Goal: Task Accomplishment & Management: Complete application form

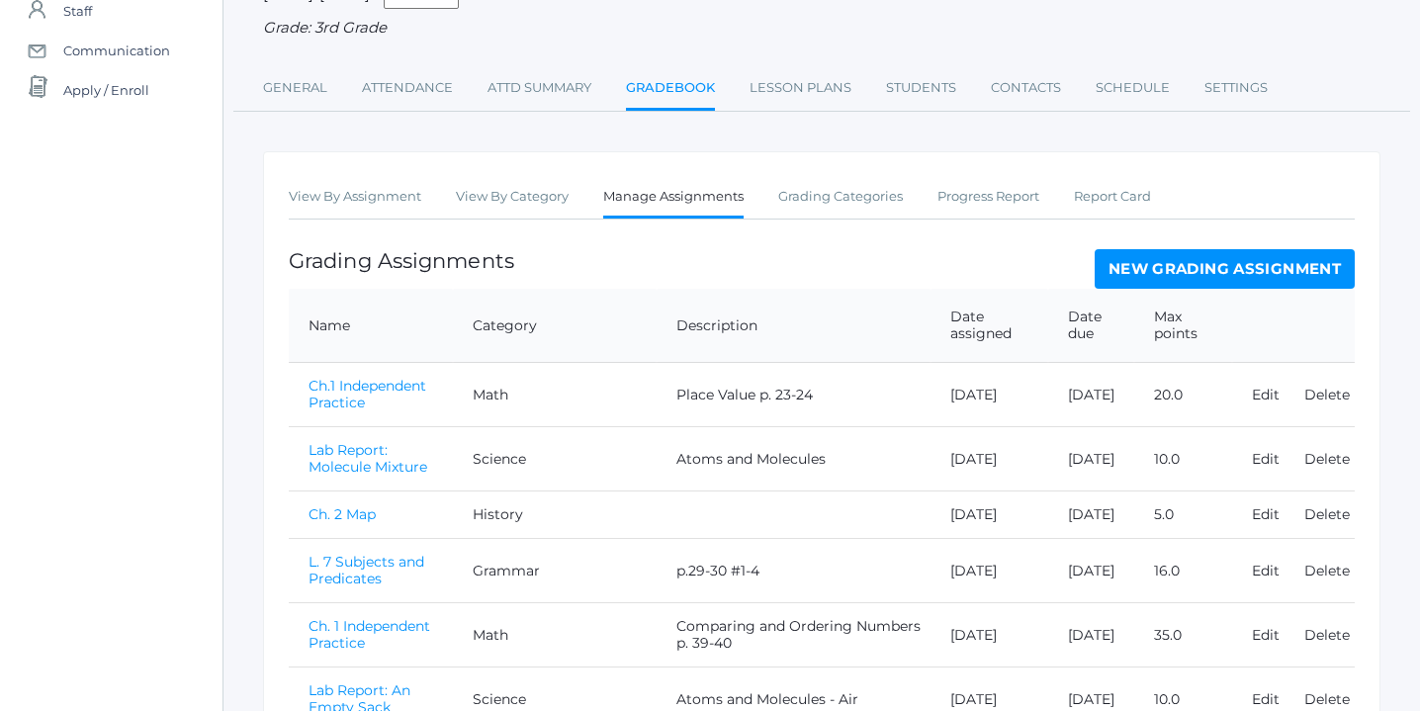
scroll to position [186, 0]
click at [1197, 268] on link "New Grading Assignment" at bounding box center [1225, 270] width 260 height 40
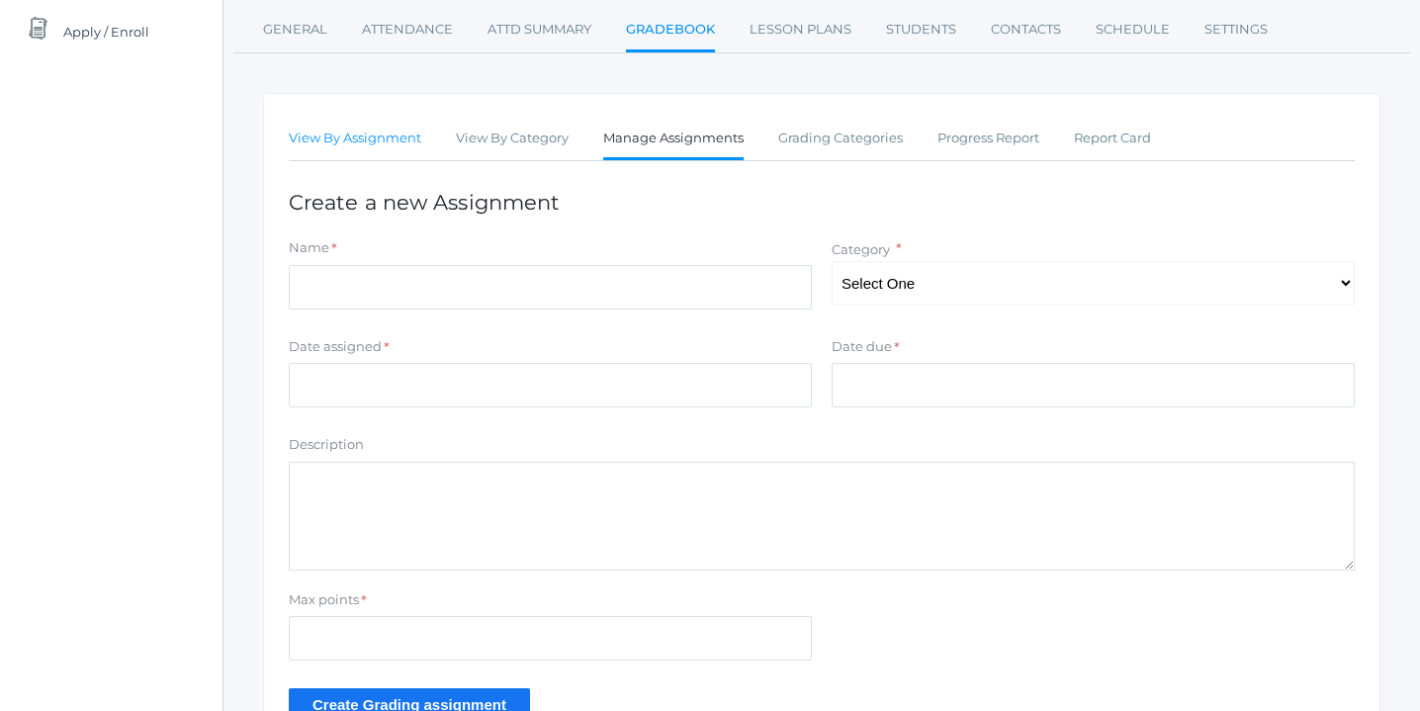
scroll to position [263, 0]
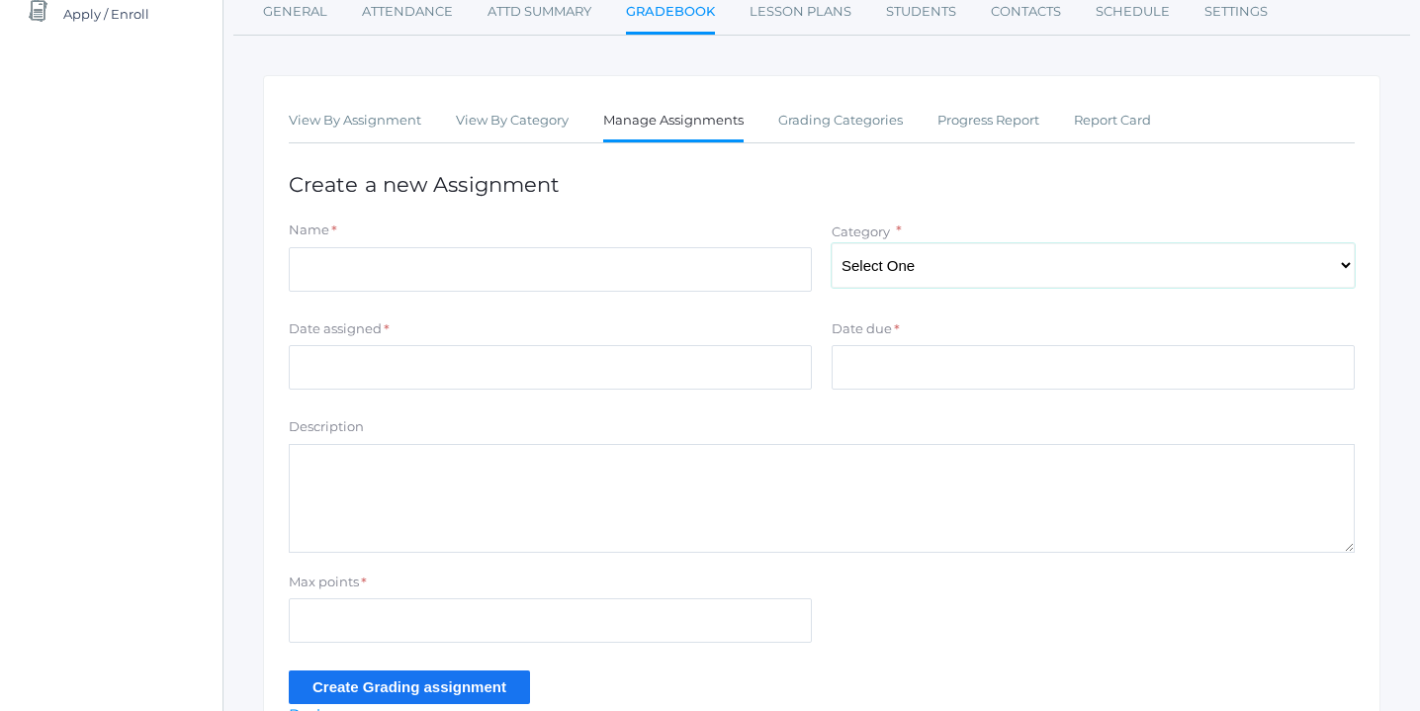
click at [1342, 273] on select "Select One Character/Citizenship Math Grammar Literature Latin History Science …" at bounding box center [1093, 265] width 523 height 45
select select "1118"
click at [832, 243] on select "Select One Character/Citizenship Math Grammar Literature Latin History Science …" at bounding box center [1093, 265] width 523 height 45
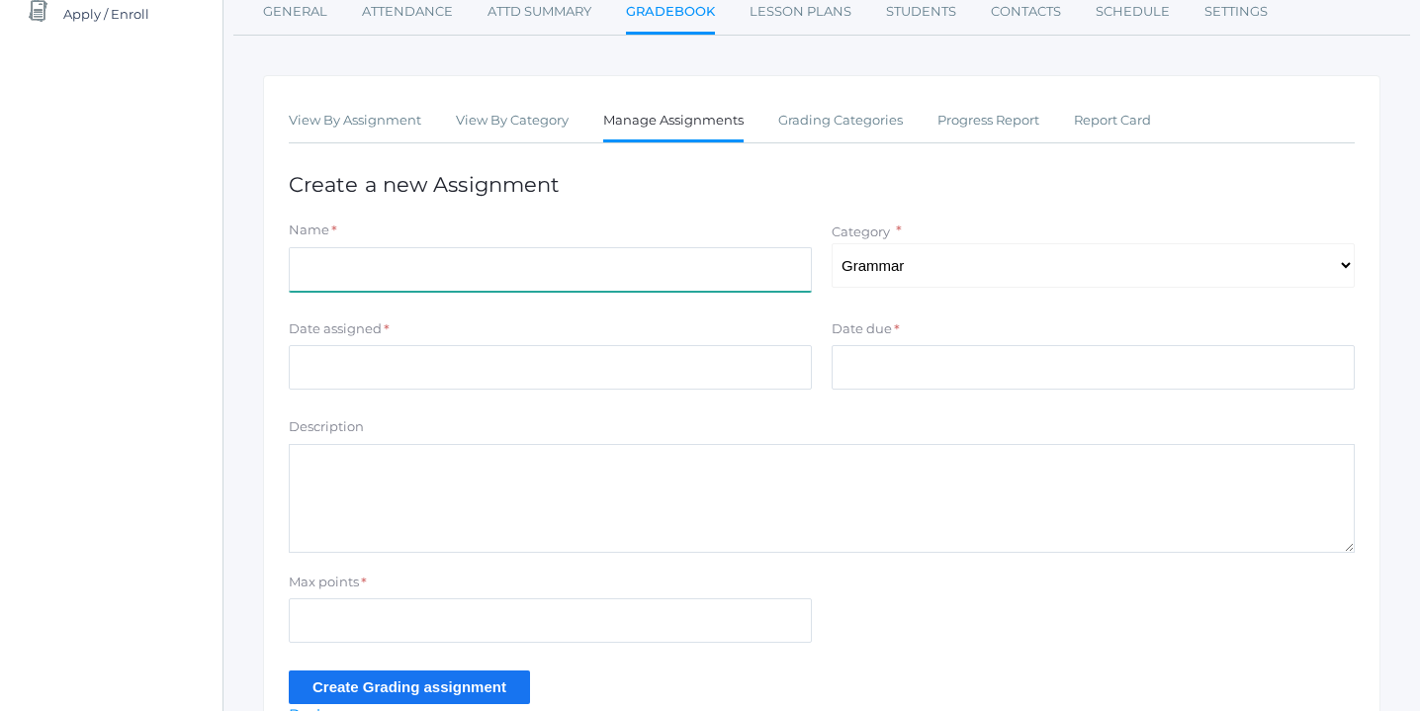
click at [540, 270] on input "Name" at bounding box center [550, 269] width 523 height 45
type input "L.12 p.40"
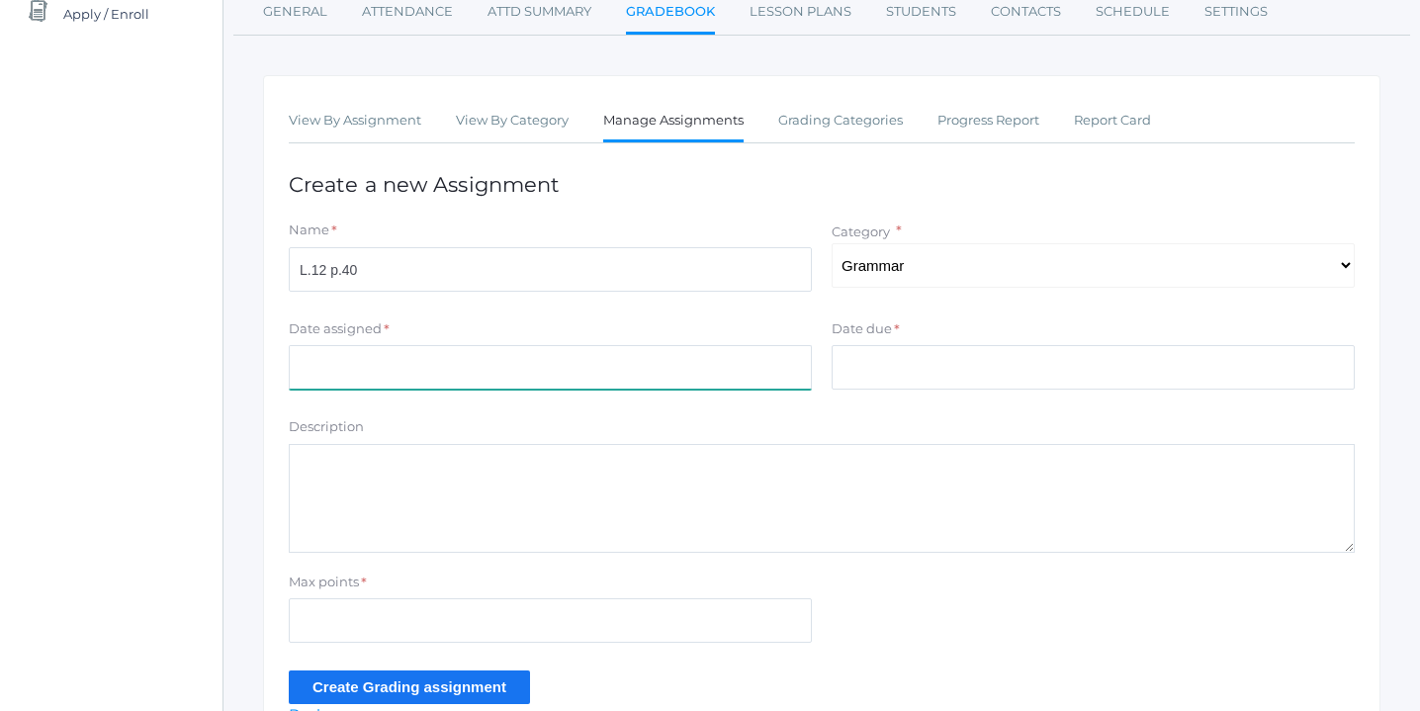
click at [478, 370] on input "Date assigned" at bounding box center [550, 367] width 523 height 45
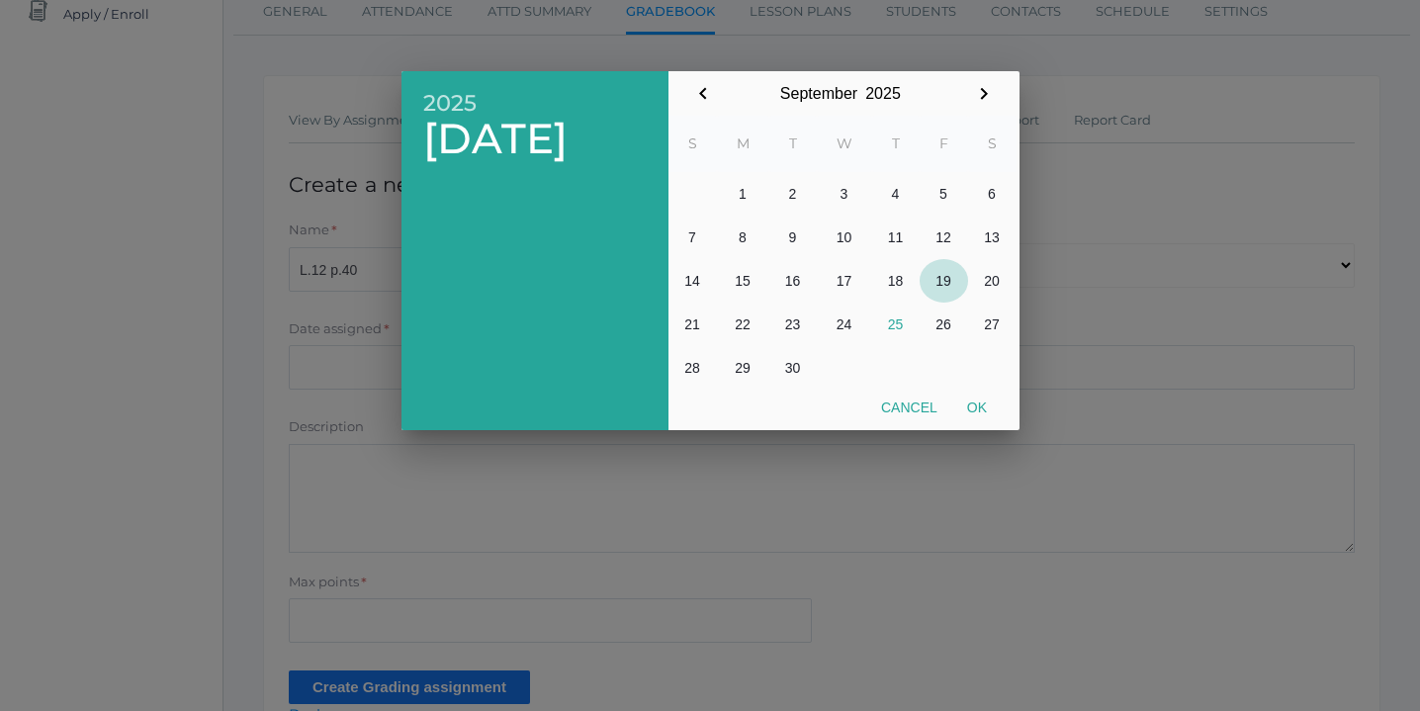
click at [941, 276] on button "19" at bounding box center [944, 281] width 48 height 44
click at [979, 407] on button "Ok" at bounding box center [976, 408] width 49 height 36
type input "[DATE]"
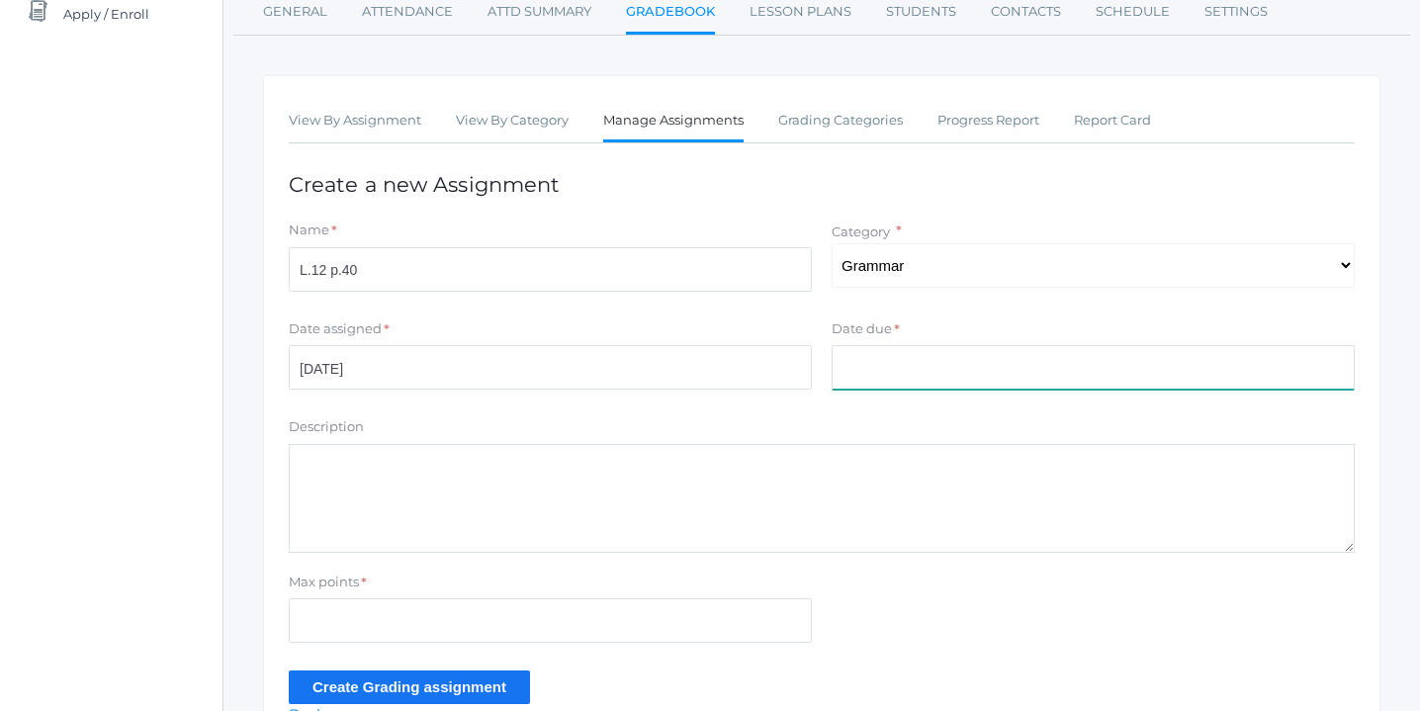
click at [966, 356] on input "Date due" at bounding box center [1093, 367] width 523 height 45
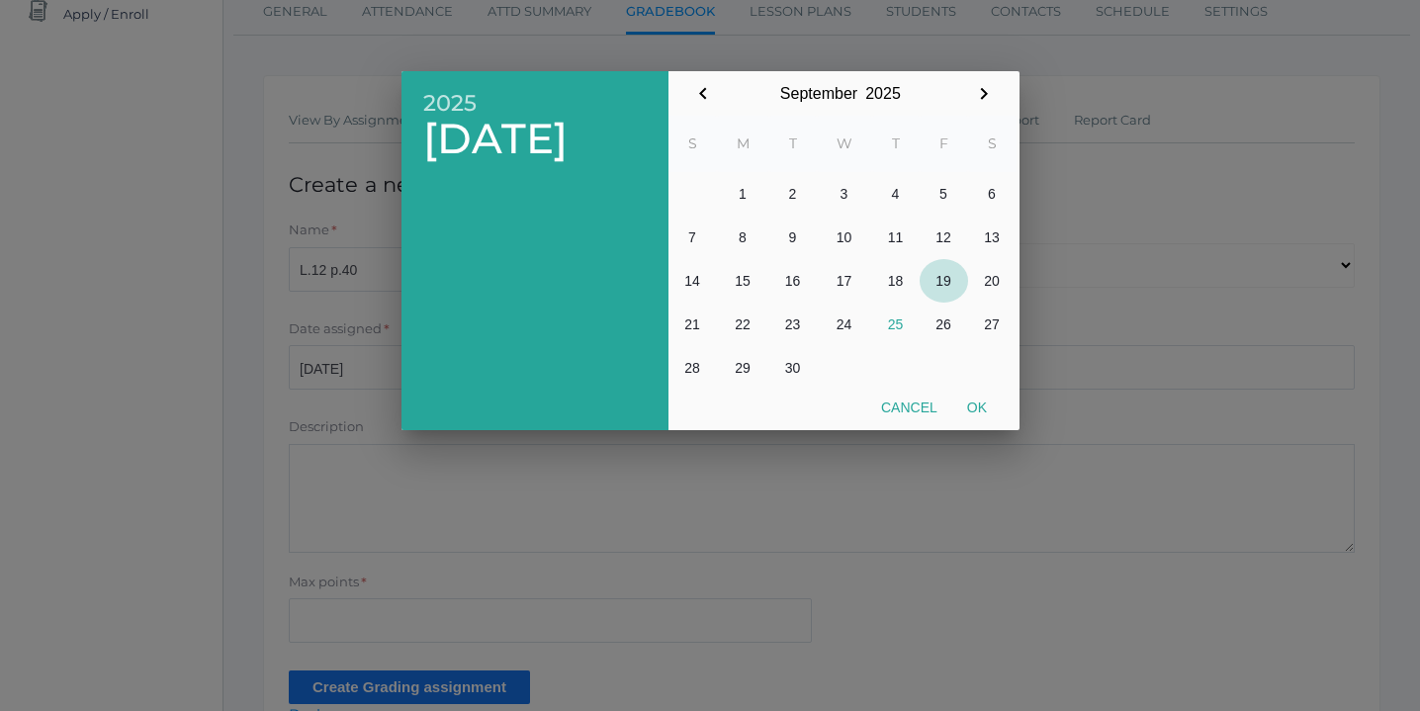
click at [944, 280] on button "19" at bounding box center [944, 281] width 48 height 44
click at [985, 407] on button "Ok" at bounding box center [976, 408] width 49 height 36
type input "[DATE]"
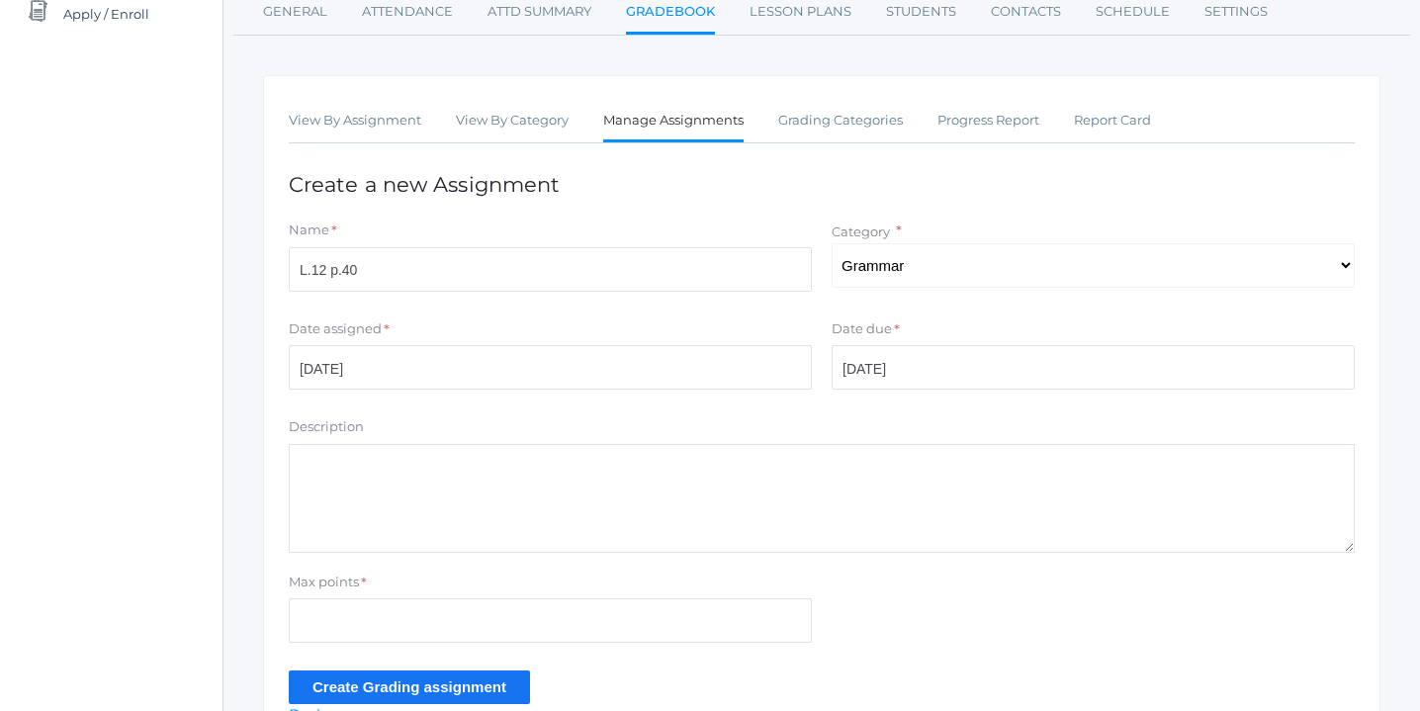
click at [686, 466] on textarea "Description" at bounding box center [822, 498] width 1066 height 109
type textarea "Subjects and Predicates in Commanding Sentences"
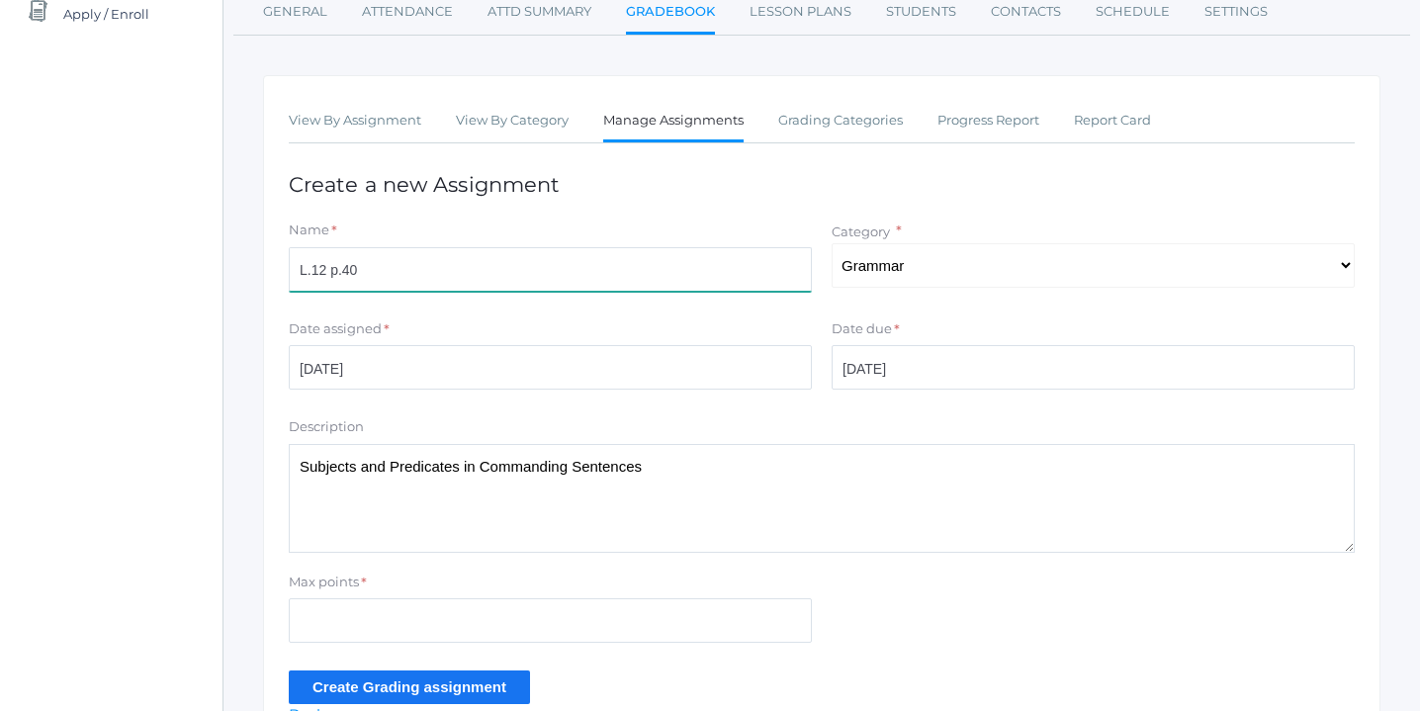
click at [407, 271] on input "L.12 p.40" at bounding box center [550, 269] width 523 height 45
type input "L.12 p.40 #6-10"
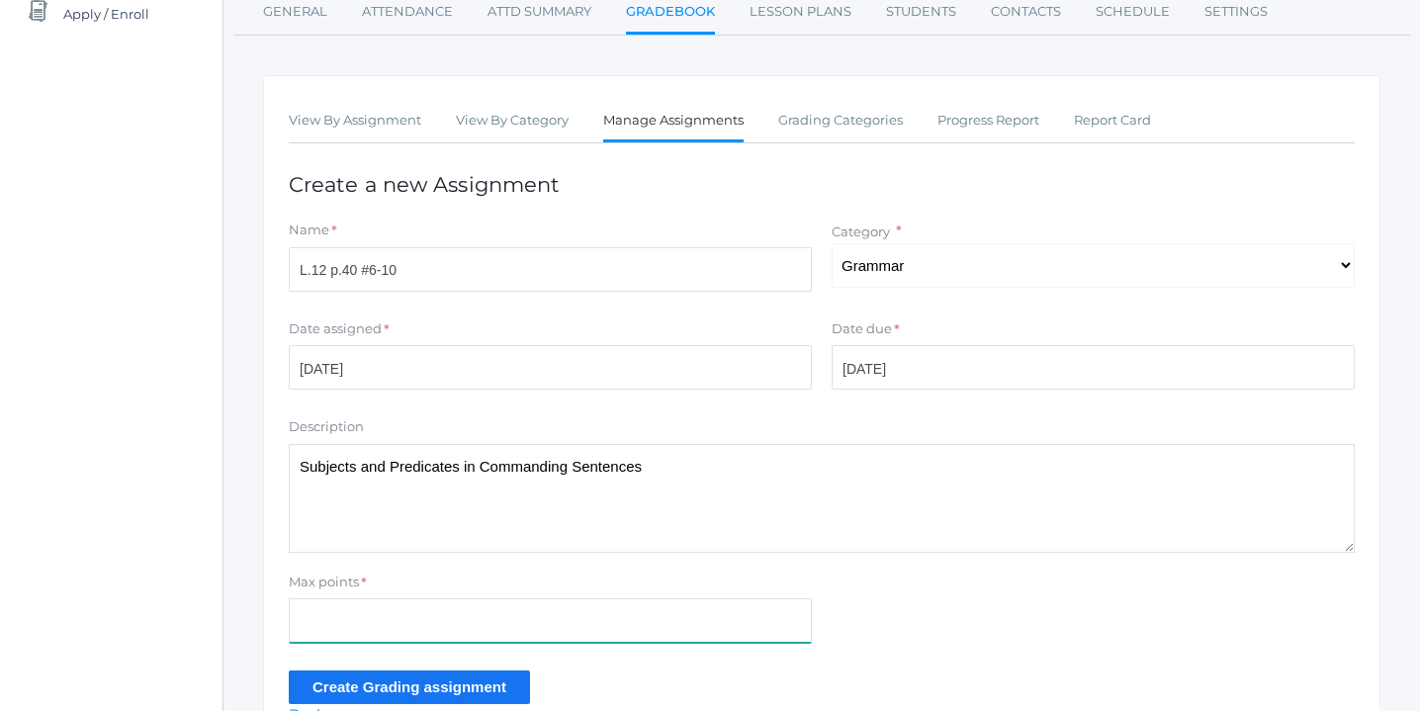
click at [389, 619] on input "Max points" at bounding box center [550, 620] width 523 height 45
type input "10"
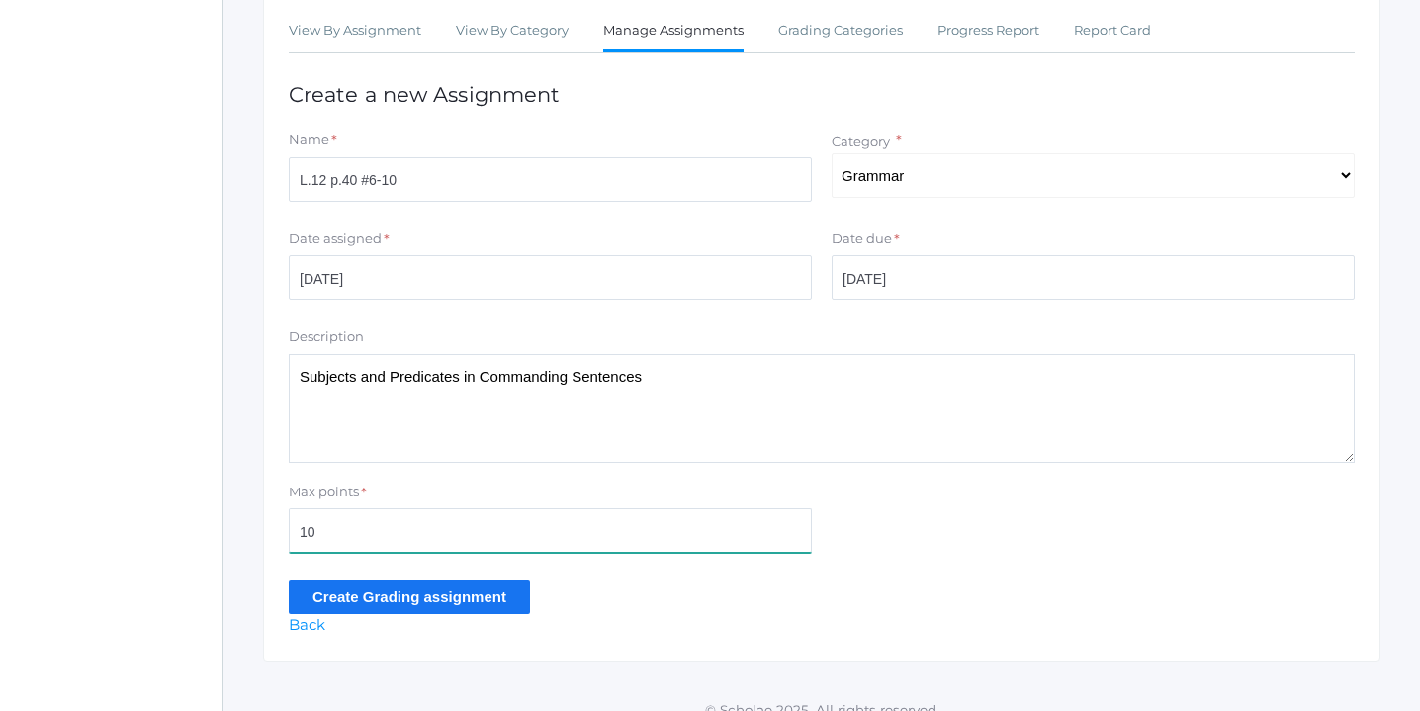
scroll to position [356, 0]
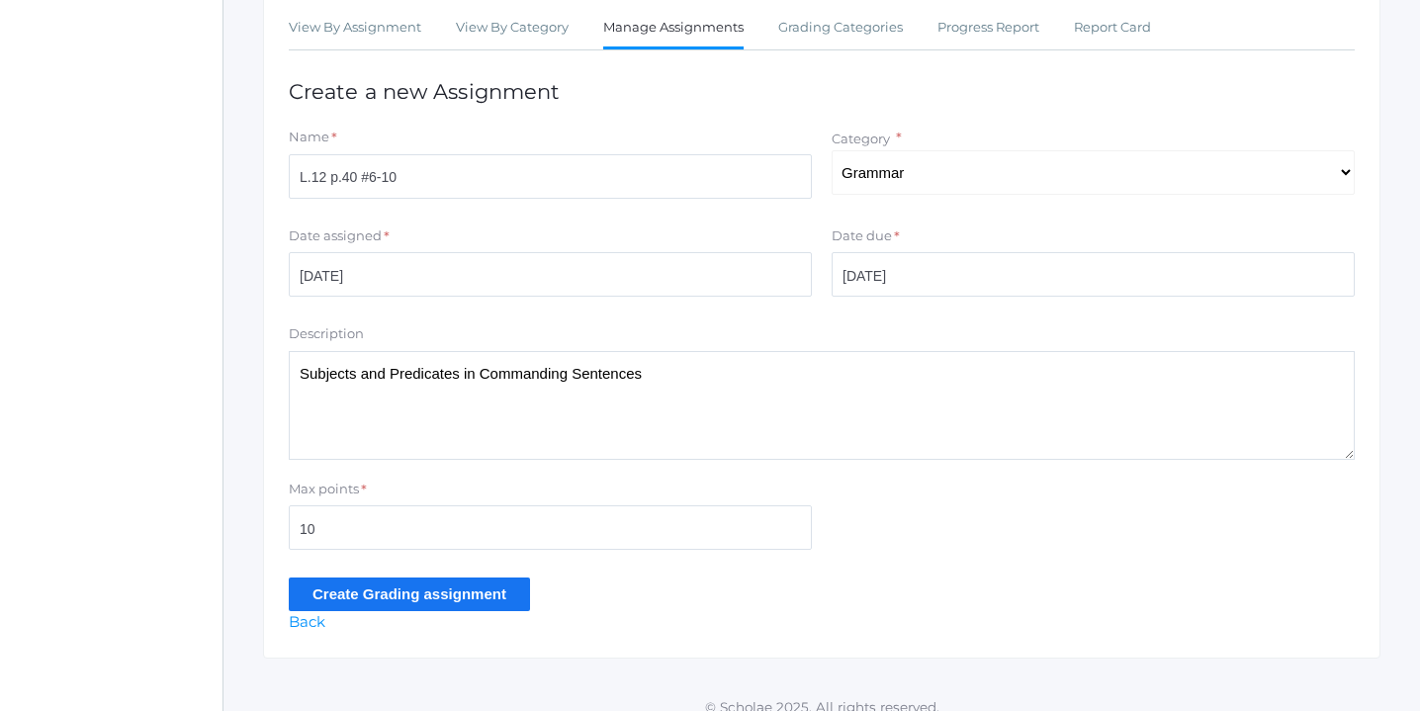
click at [362, 599] on input "Create Grading assignment" at bounding box center [409, 594] width 241 height 33
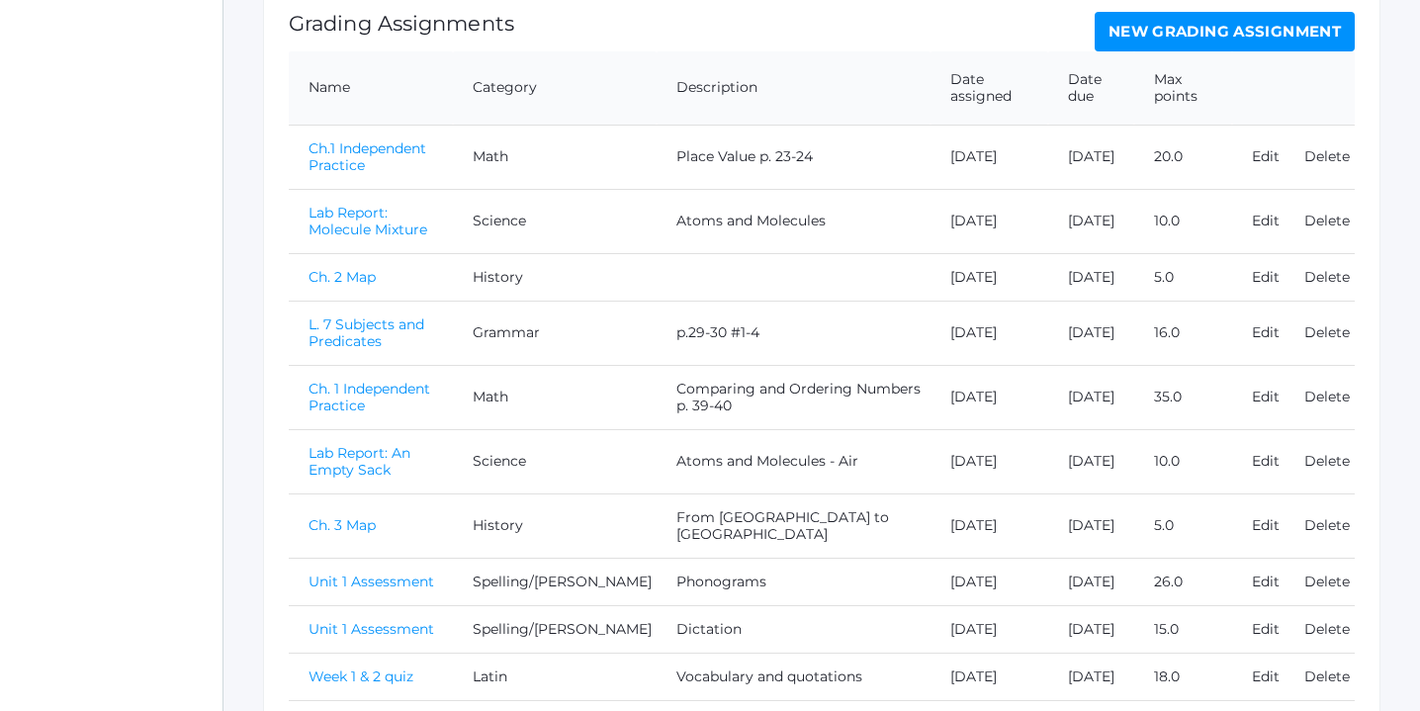
scroll to position [818, 0]
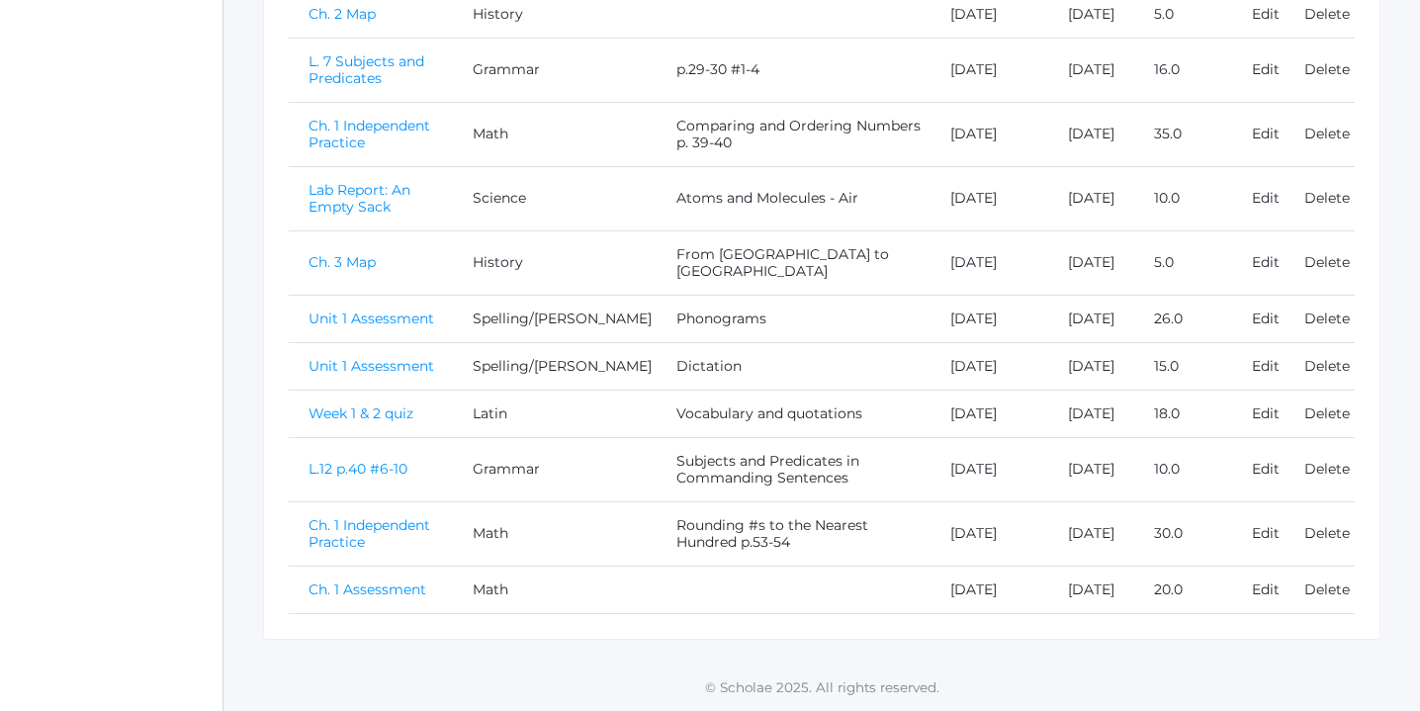
click at [363, 460] on link "L.12 p.40 #6-10" at bounding box center [358, 469] width 99 height 18
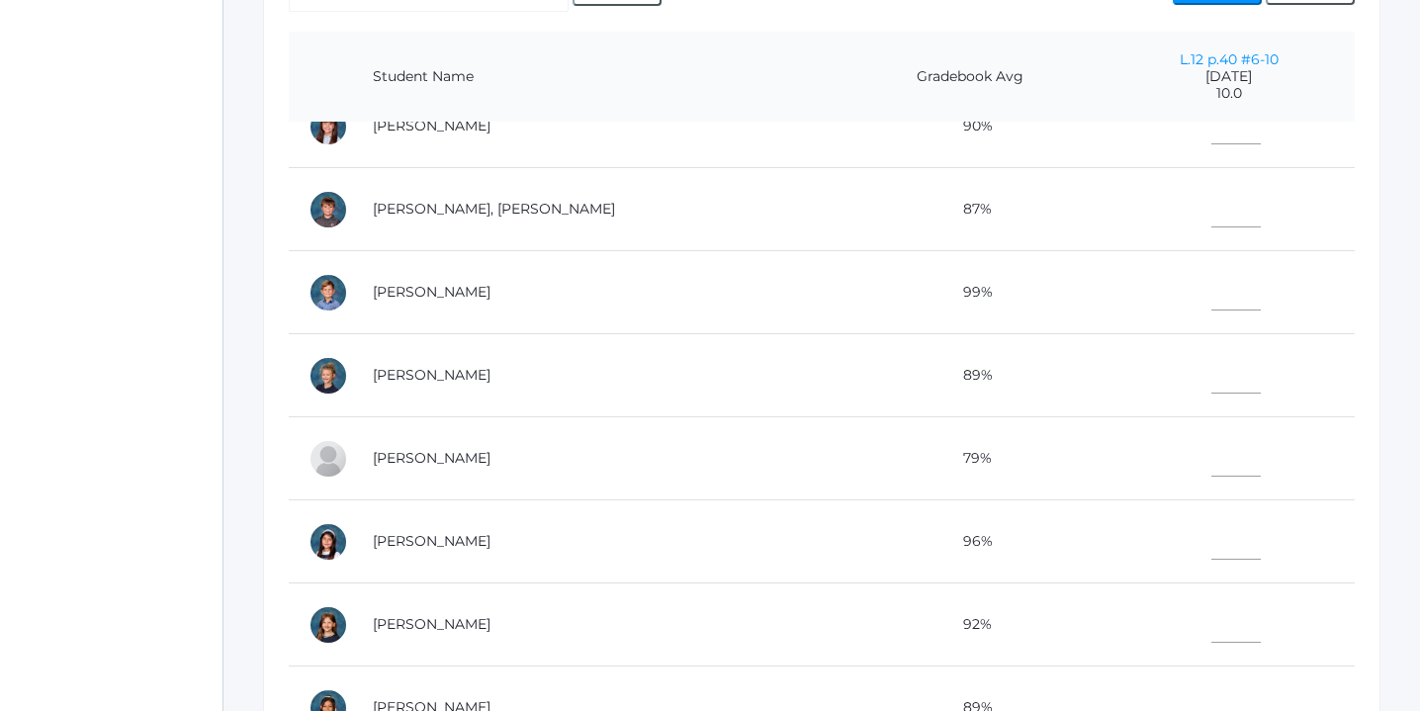
scroll to position [786, 0]
click at [1212, 543] on input"] "text" at bounding box center [1236, 536] width 49 height 45
type input"] "10"
click at [1212, 280] on input"] "text" at bounding box center [1236, 287] width 49 height 45
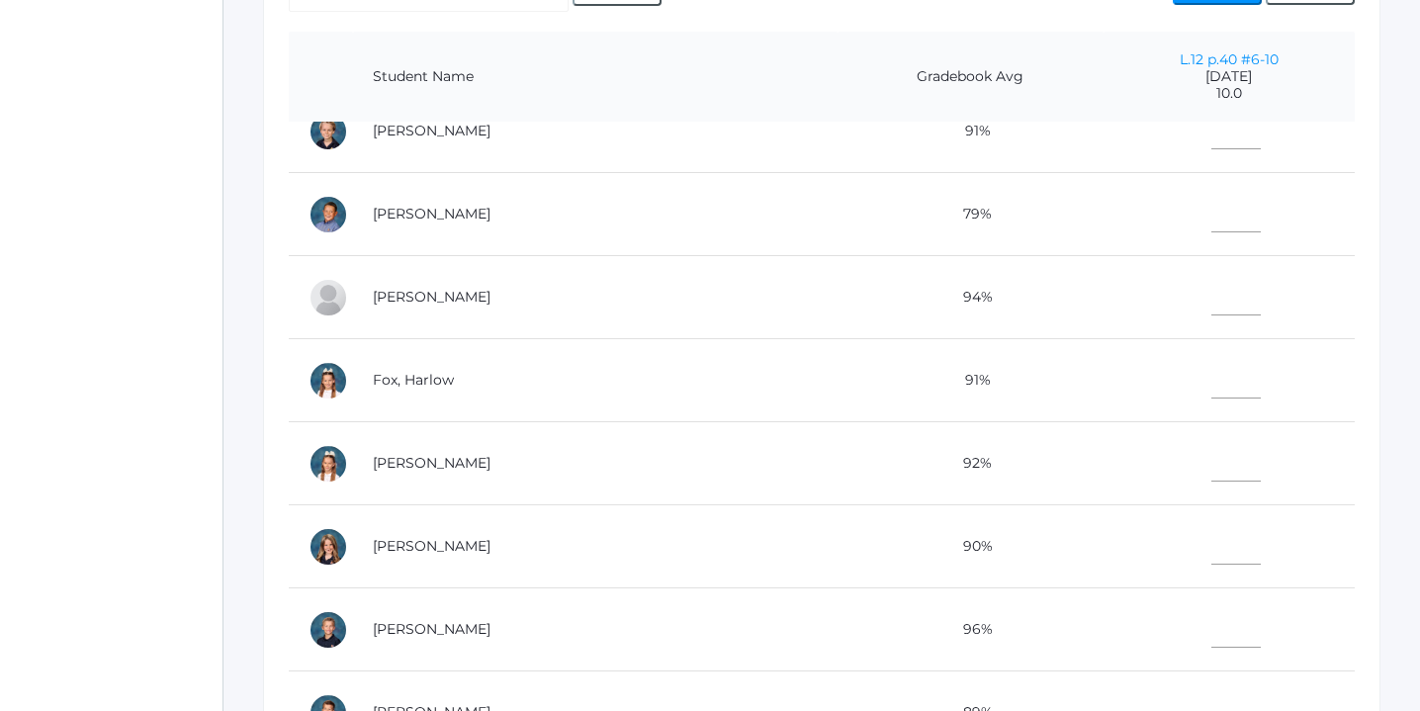
scroll to position [8, 0]
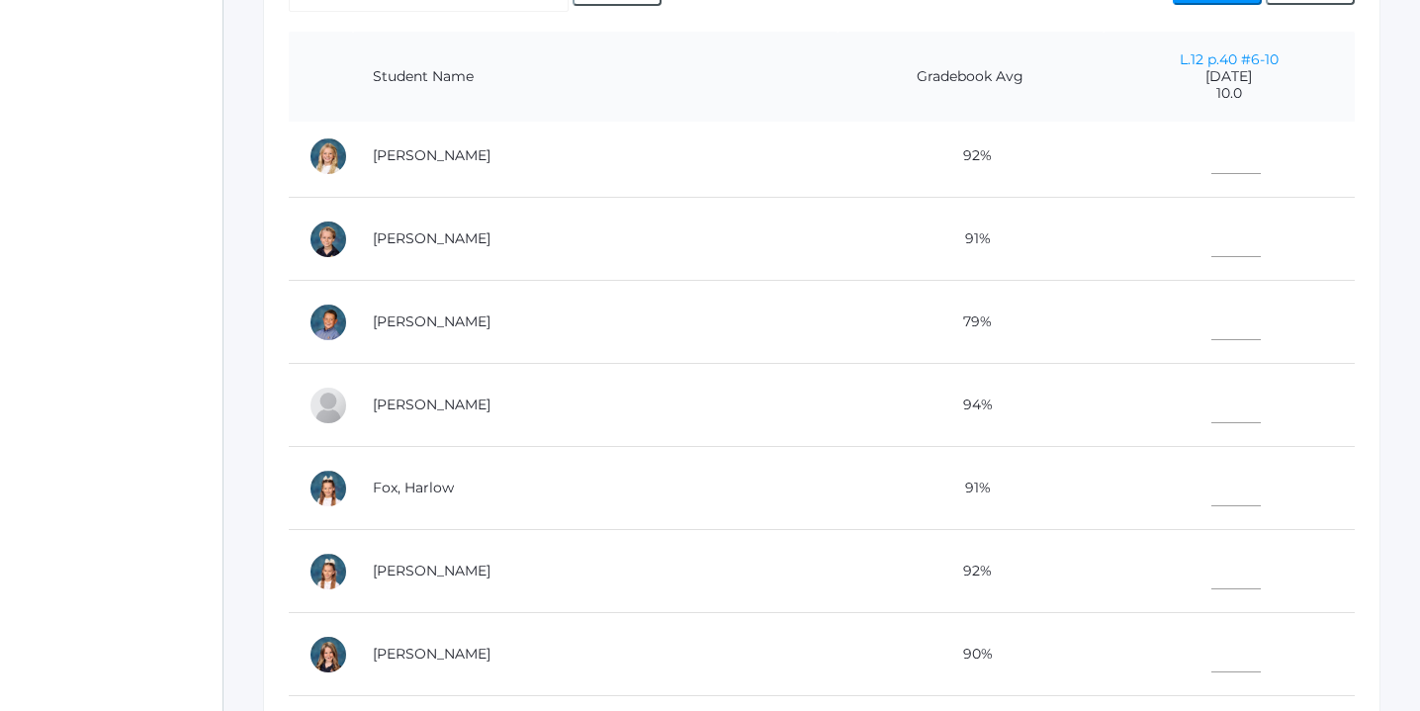
type input"] "10"
click at [1212, 312] on input"] "text" at bounding box center [1236, 318] width 49 height 45
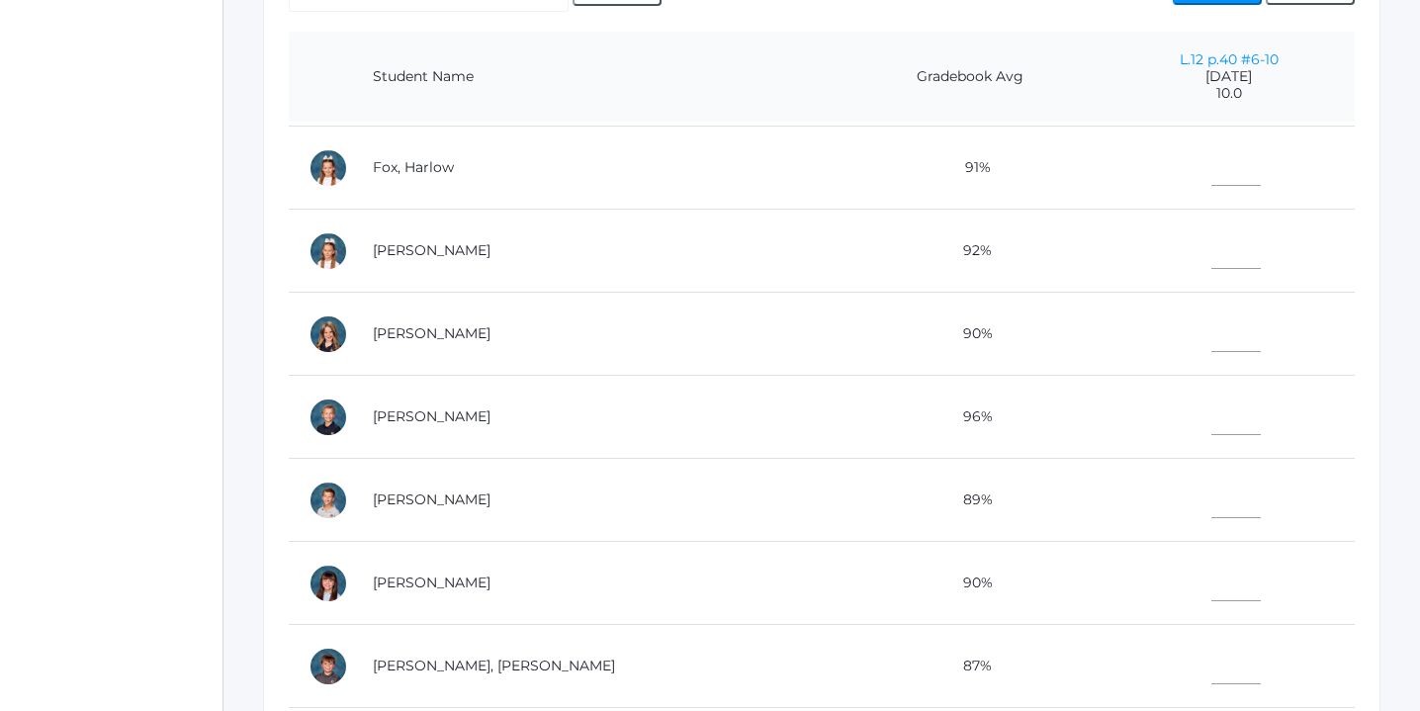
scroll to position [420, 0]
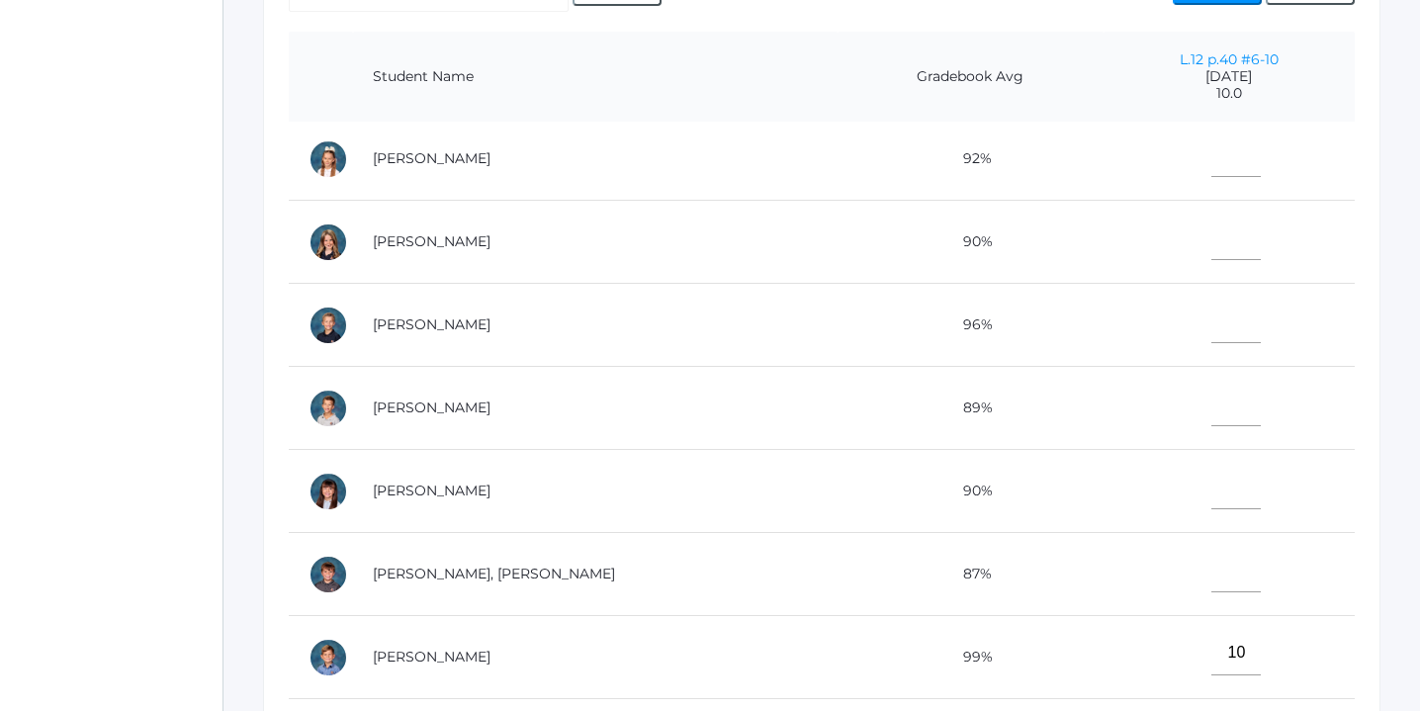
type input"] "9"
click at [1212, 574] on input"] "text" at bounding box center [1236, 570] width 49 height 45
type input"] "9"
click at [1214, 413] on input"] "text" at bounding box center [1236, 404] width 49 height 45
type input"] "9"
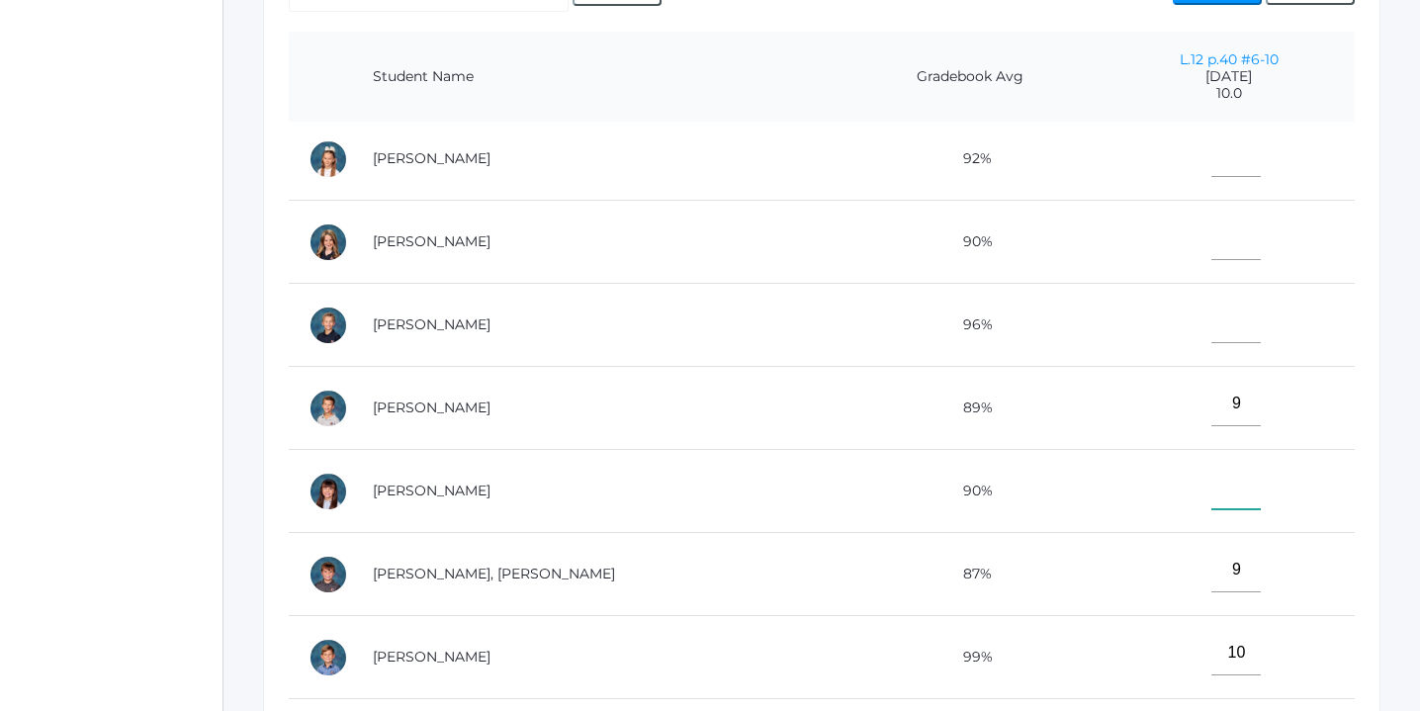
click at [1220, 488] on input"] "text" at bounding box center [1236, 487] width 49 height 45
type input"] "9.5"
click at [1212, 236] on input"] "text" at bounding box center [1236, 238] width 49 height 45
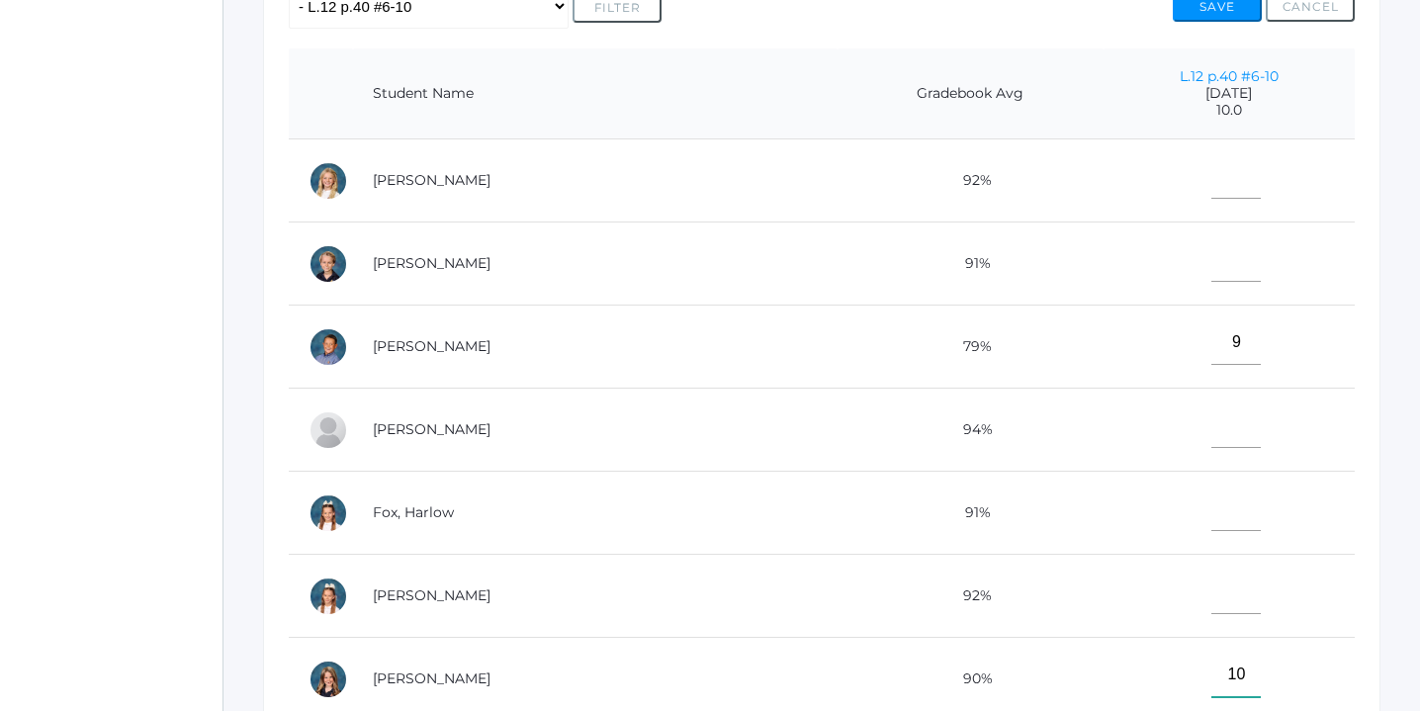
scroll to position [455, 0]
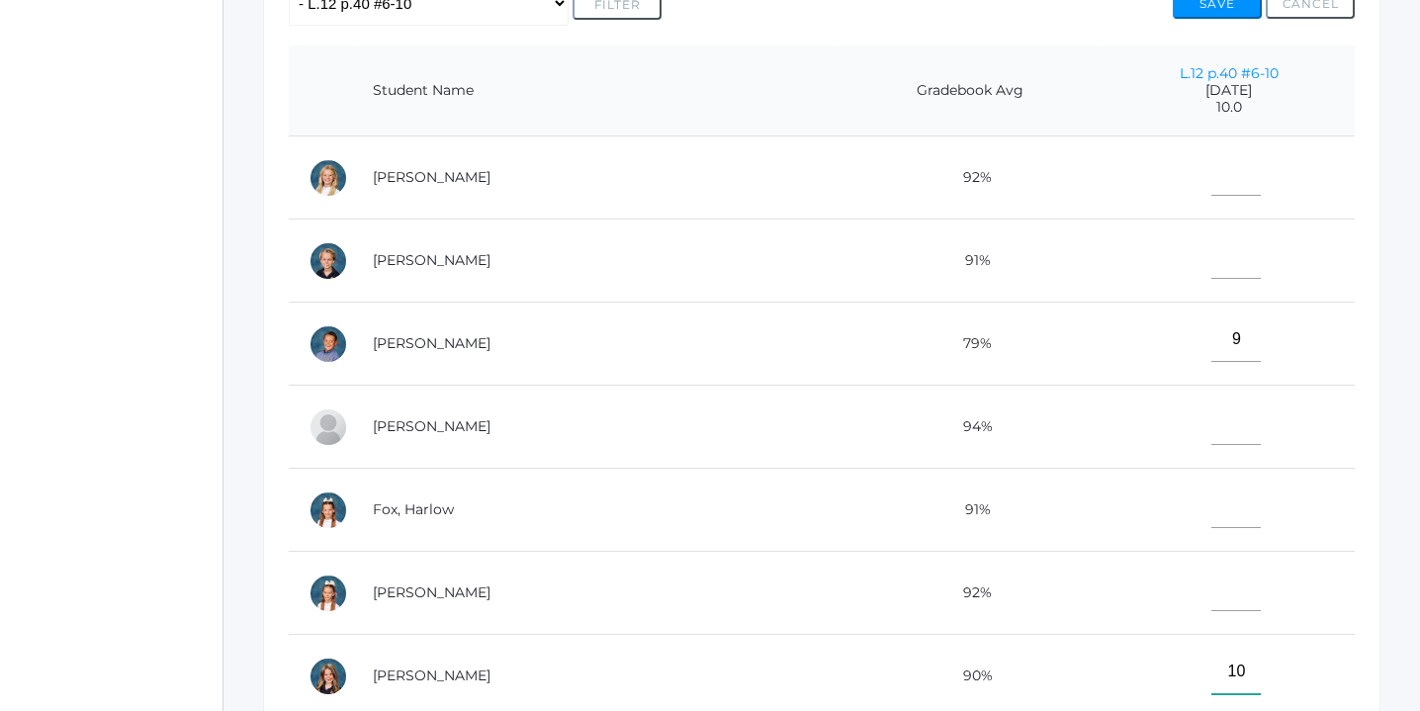
type input"] "10"
click at [1212, 248] on input"] "text" at bounding box center [1236, 256] width 49 height 45
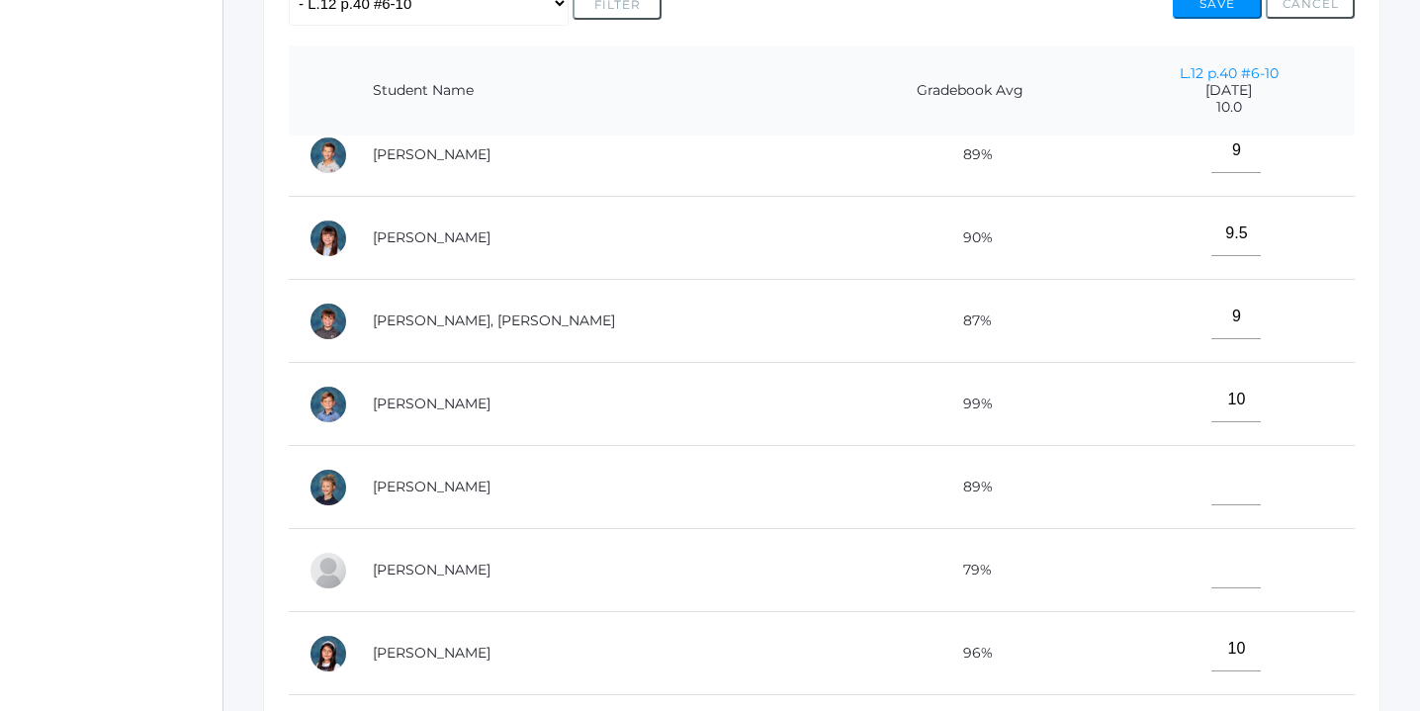
scroll to position [737, 0]
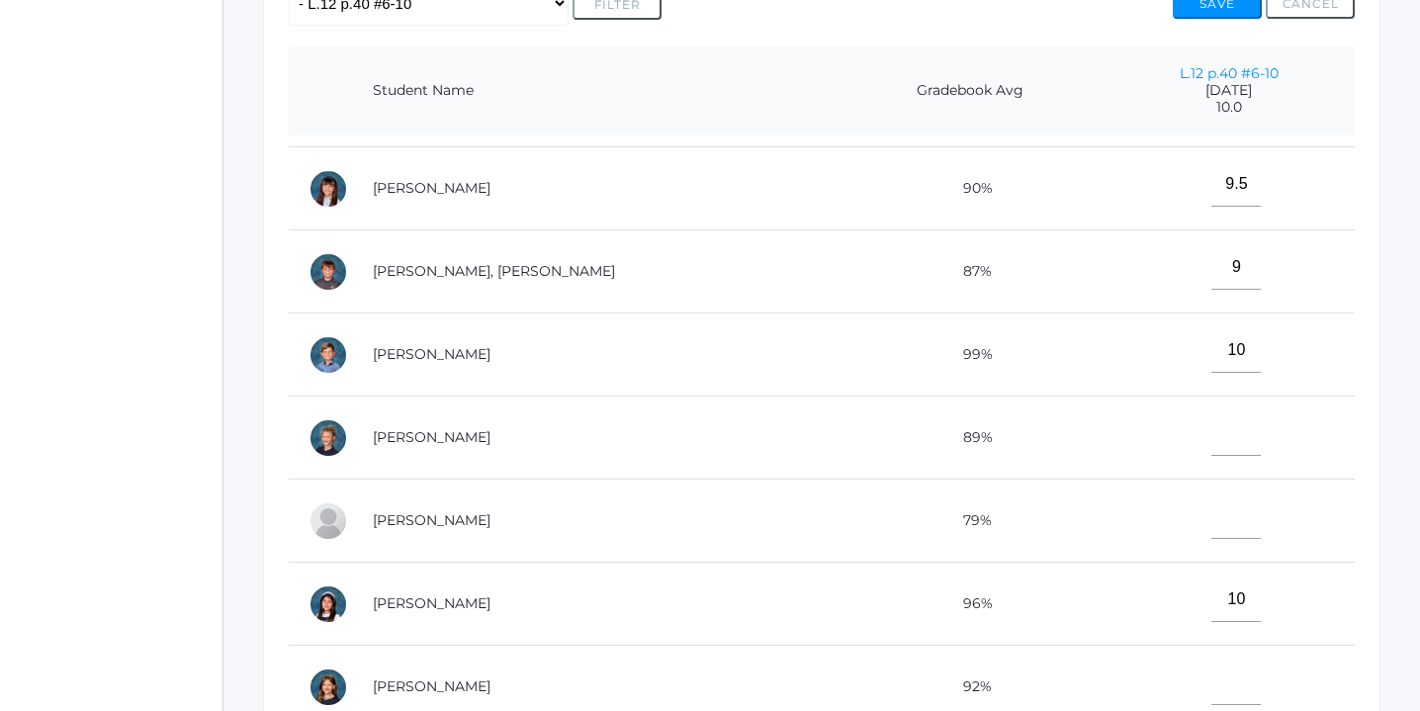
type input"] "6"
click at [1212, 520] on input"] "text" at bounding box center [1236, 517] width 49 height 45
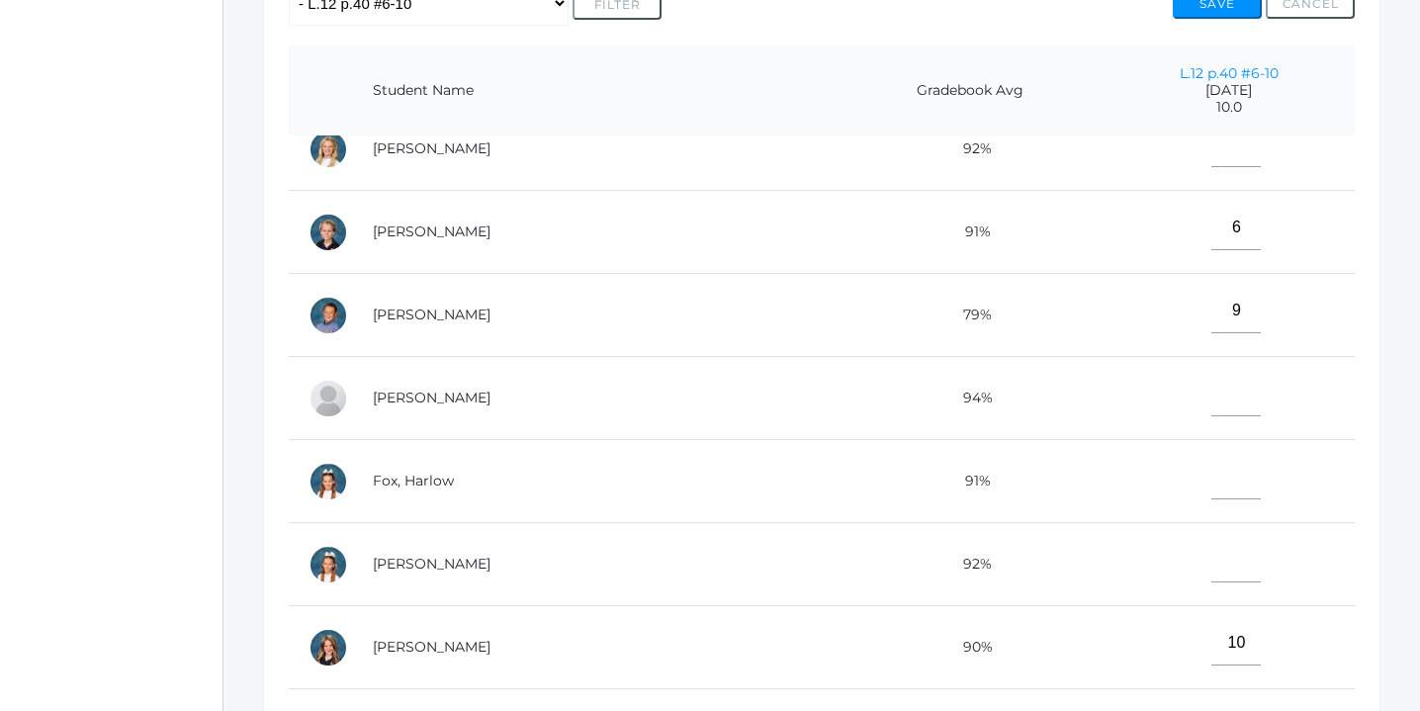
scroll to position [0, 0]
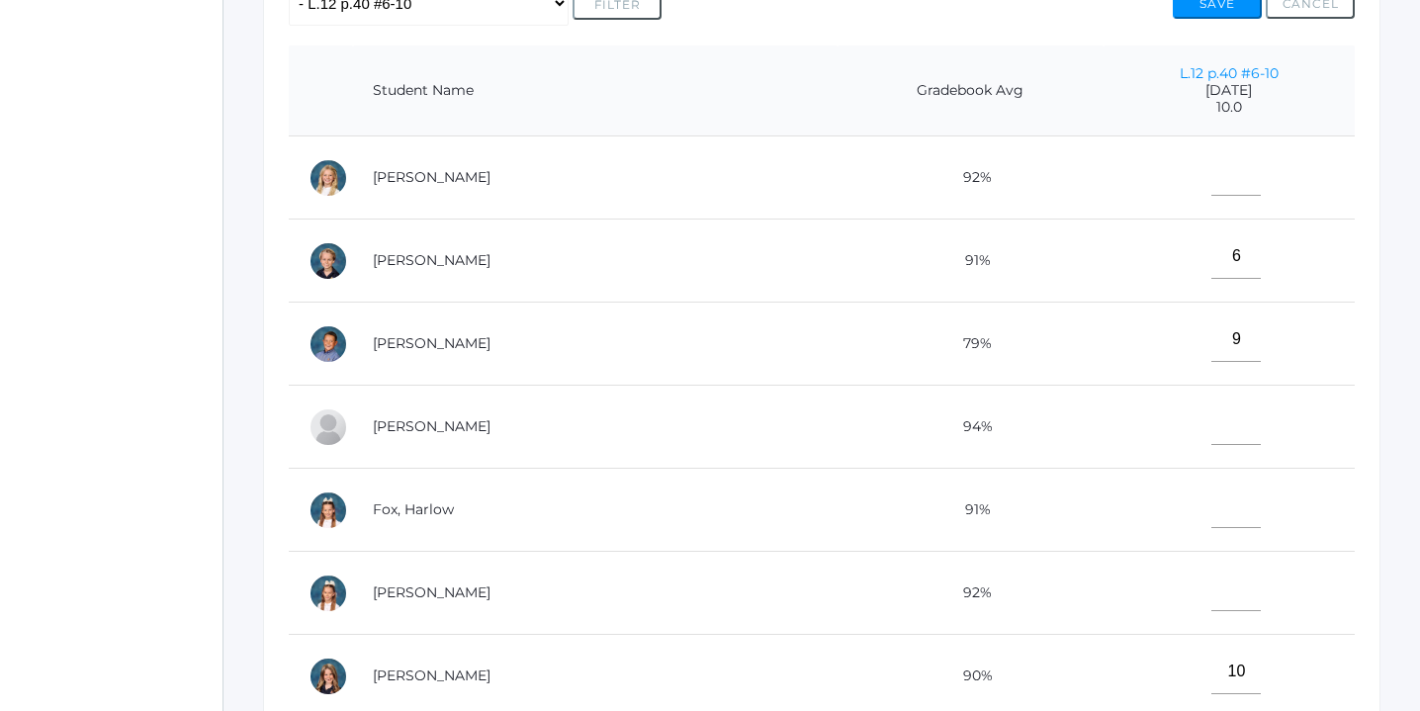
type input"] "9"
click at [1212, 178] on input"] "text" at bounding box center [1236, 173] width 49 height 45
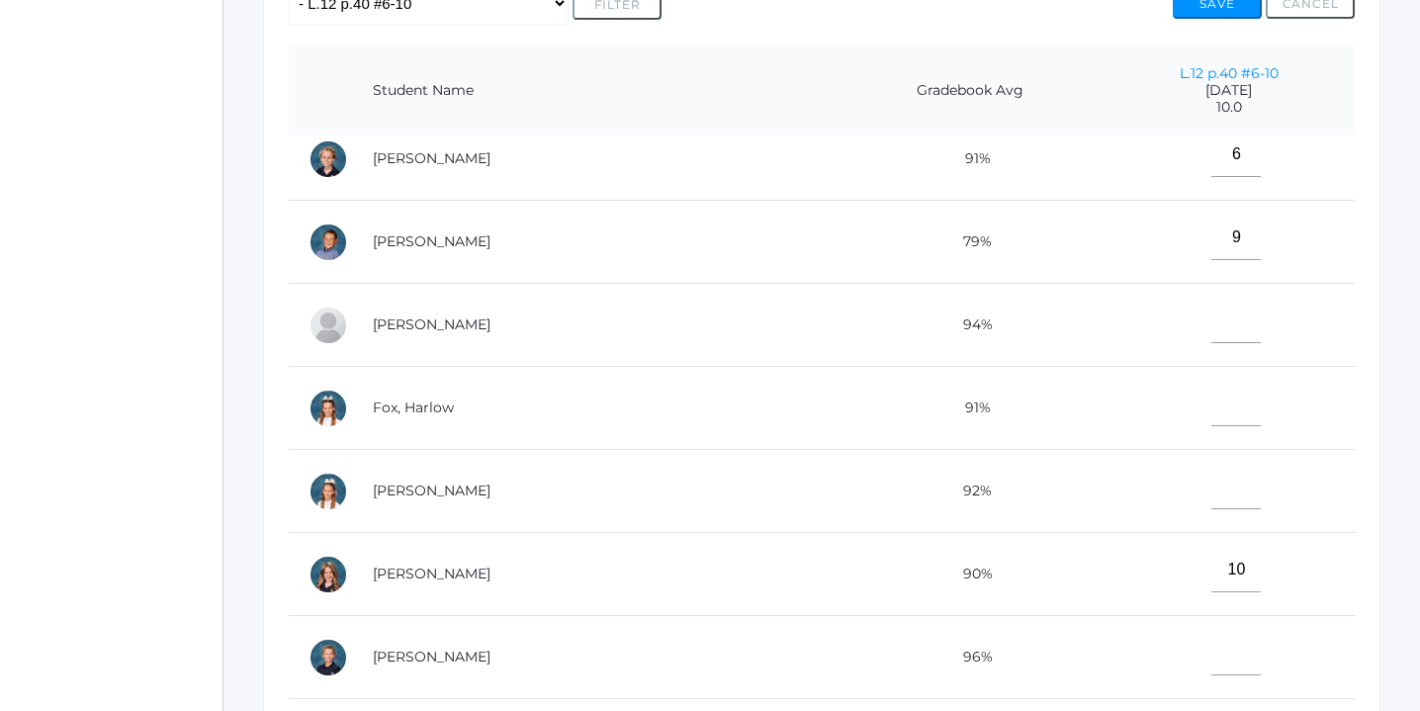
scroll to position [112, 0]
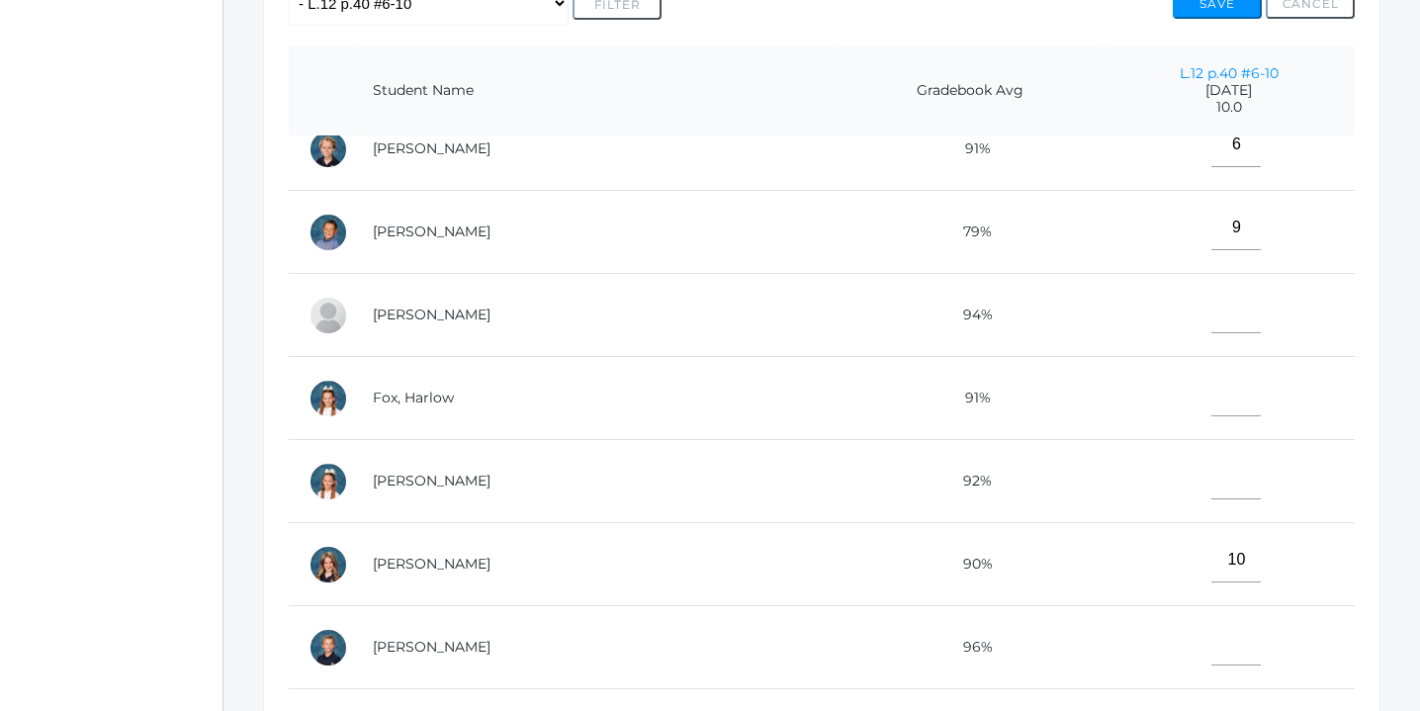
type input"] "9"
click at [1212, 396] on input"] "text" at bounding box center [1236, 394] width 49 height 45
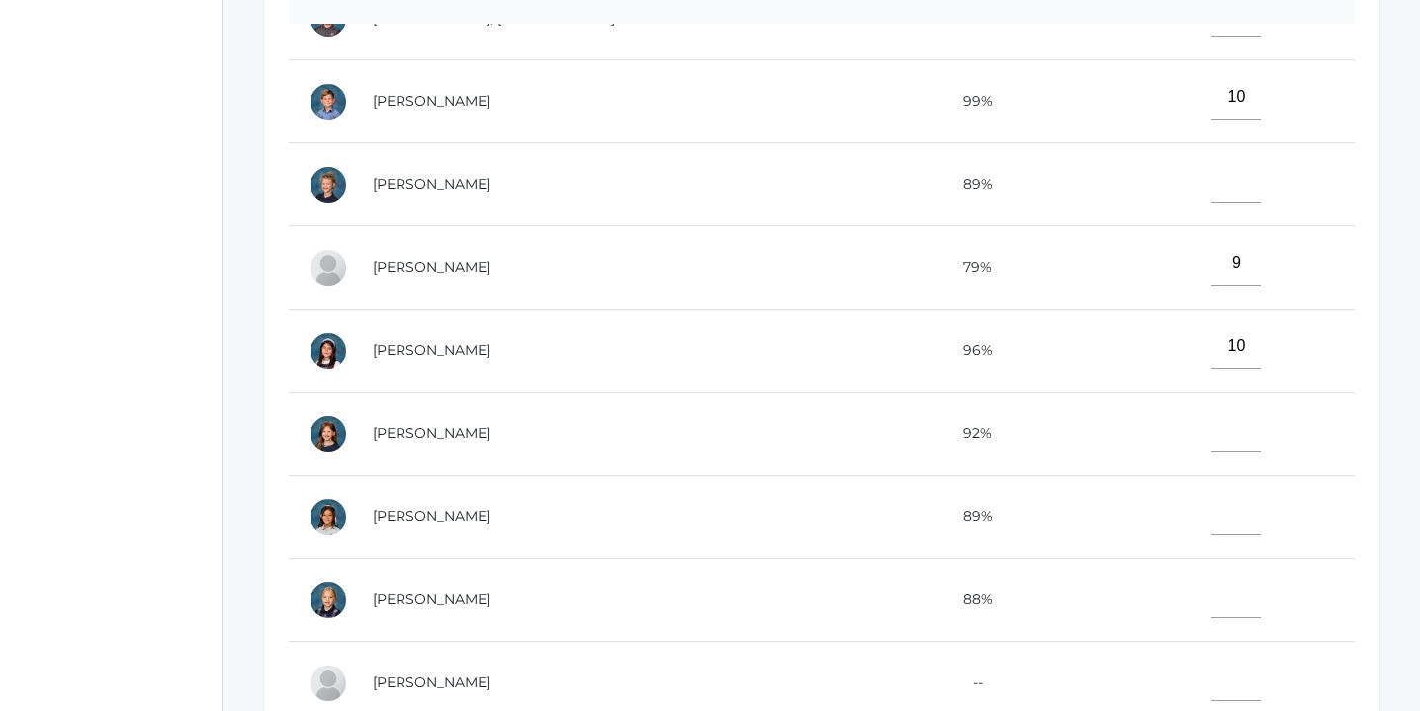
scroll to position [568, 0]
type input"] "9"
click at [1212, 507] on input"] "text" at bounding box center [1236, 512] width 49 height 45
type input"] "9.5"
click at [1212, 168] on input"] "text" at bounding box center [1236, 179] width 49 height 45
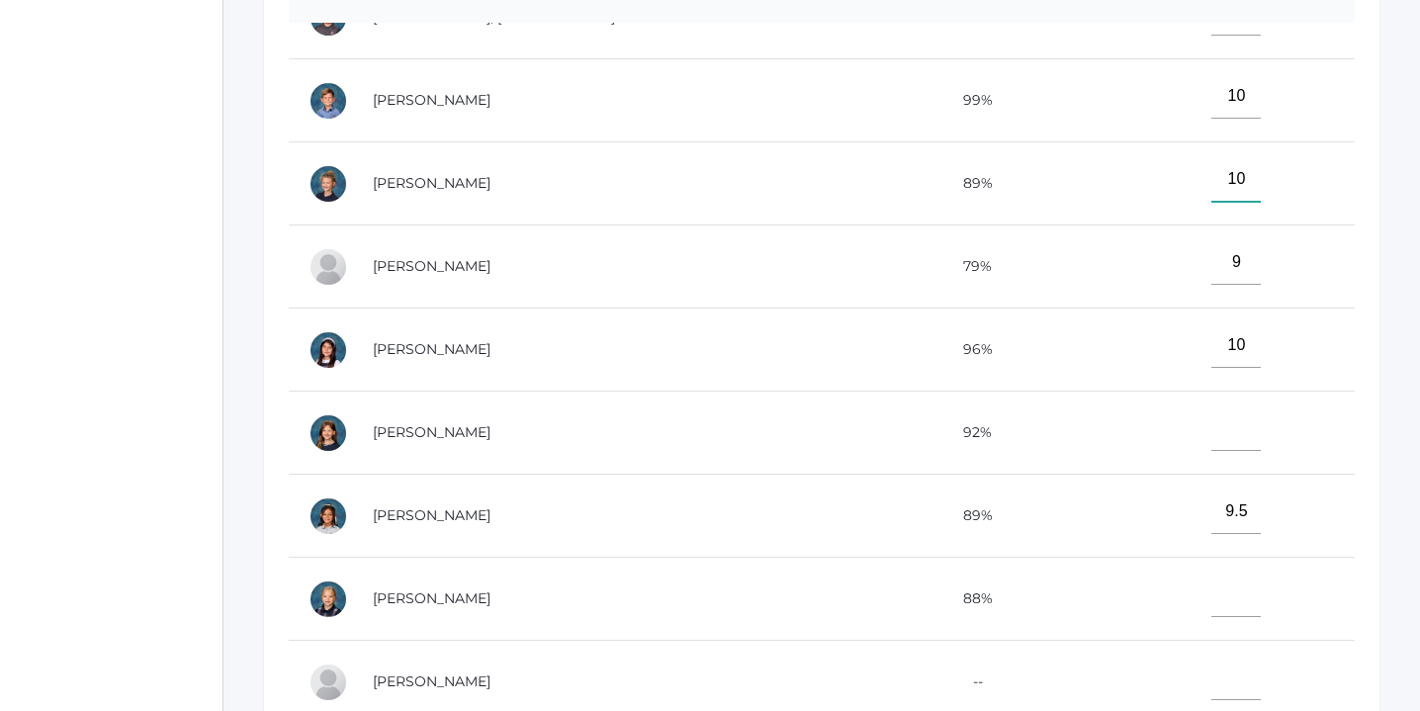
type input"] "10"
click at [1212, 424] on input"] "text" at bounding box center [1236, 429] width 49 height 45
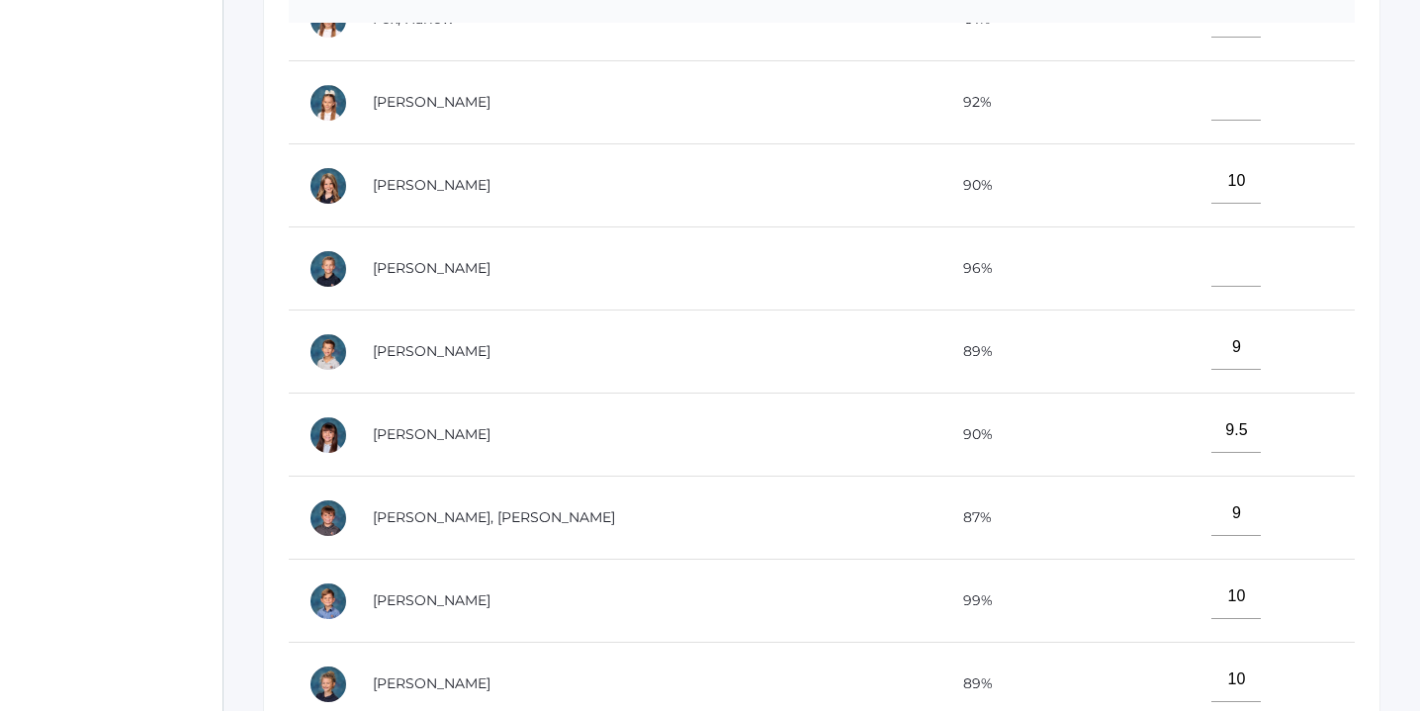
scroll to position [376, 0]
type input"] "9"
click at [1212, 267] on input"] "text" at bounding box center [1236, 266] width 49 height 45
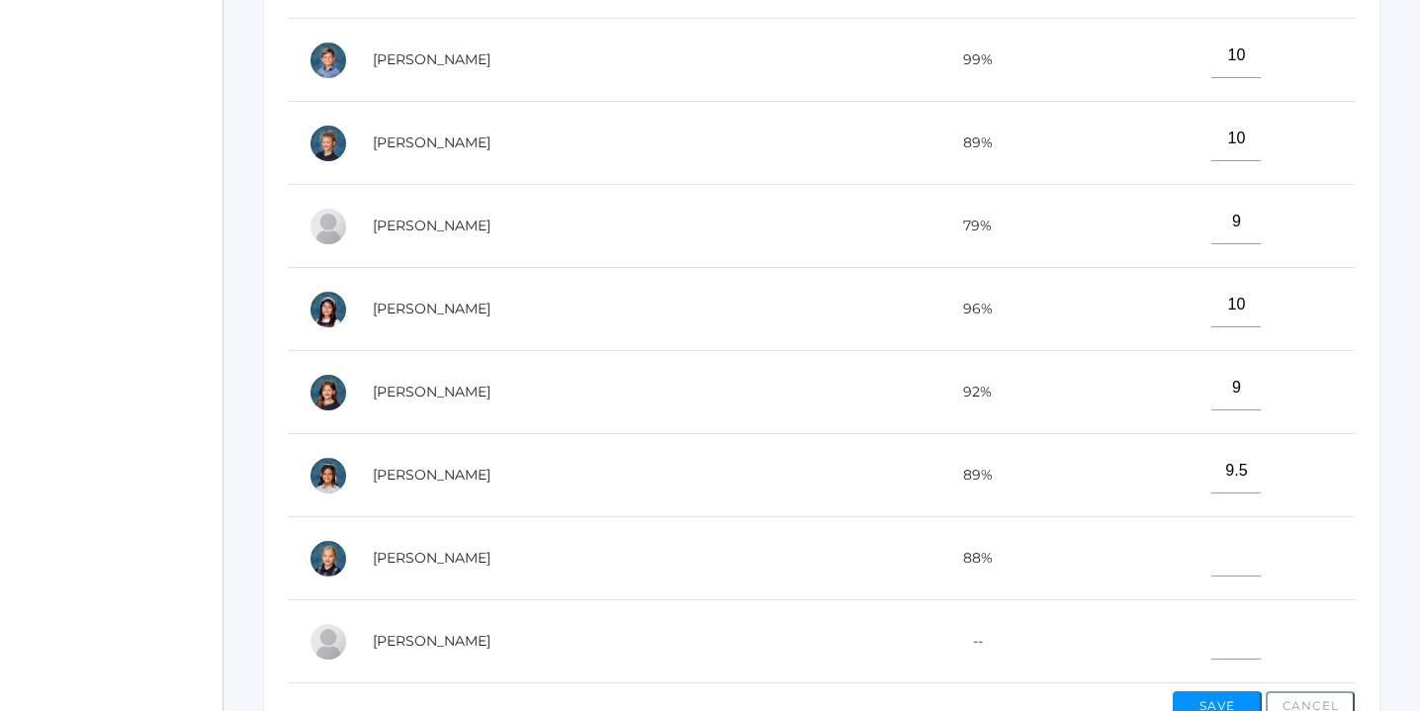
scroll to position [620, 0]
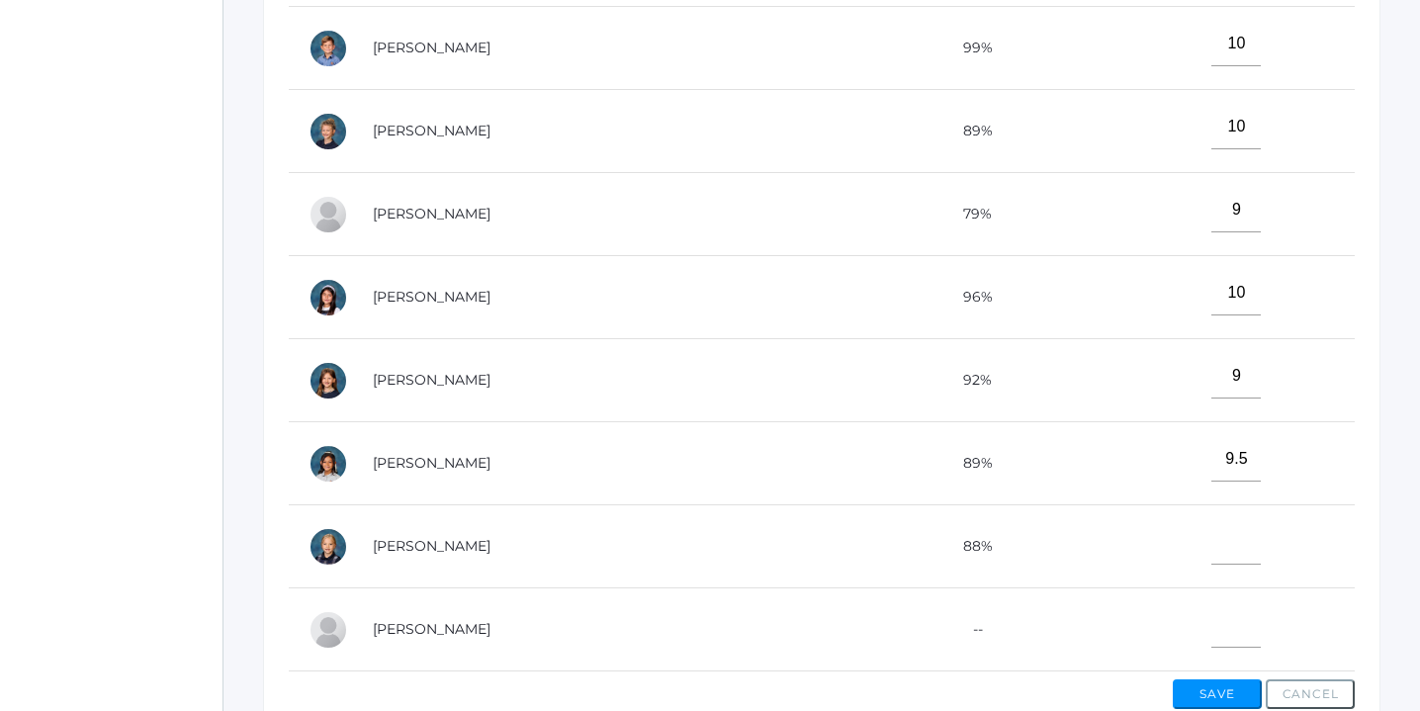
type input"] "9.5"
click at [1212, 532] on input"] "text" at bounding box center [1236, 542] width 49 height 45
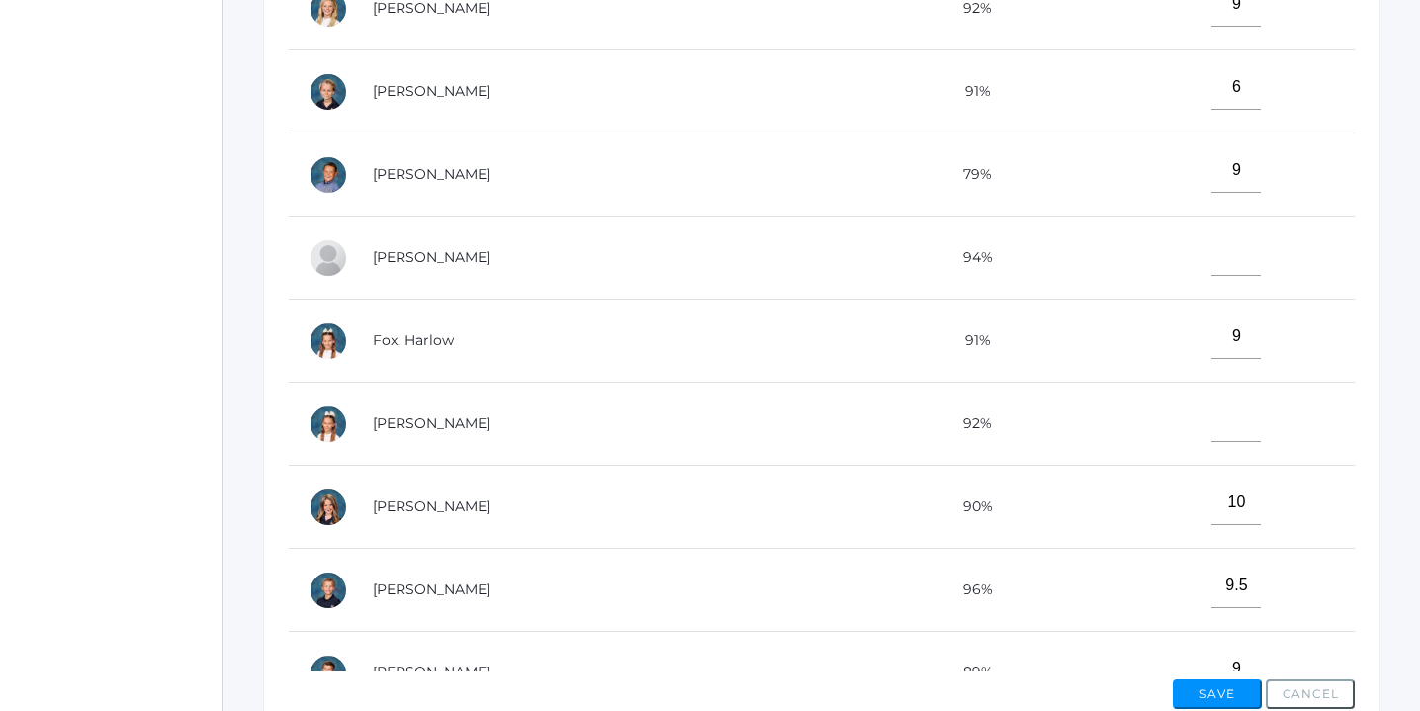
scroll to position [0, 0]
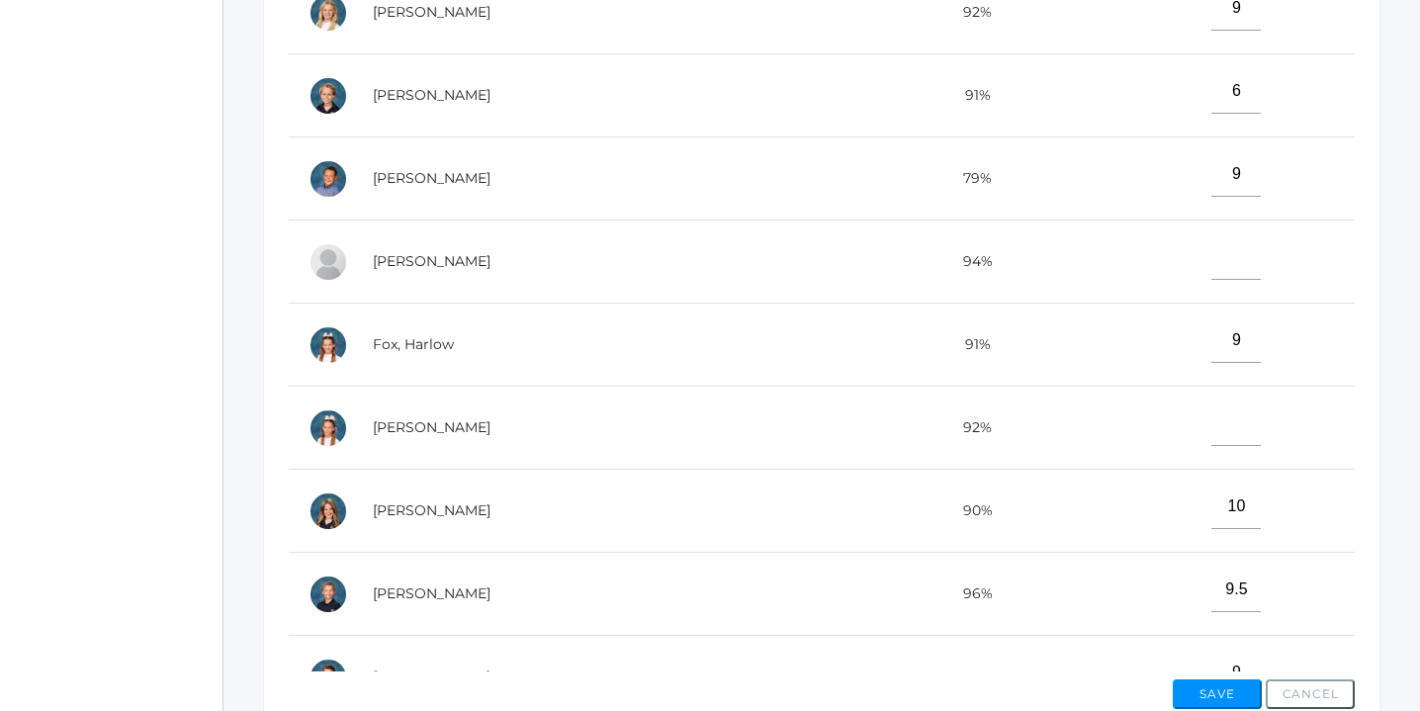
type input"] "10"
click at [1213, 412] on input"] "text" at bounding box center [1236, 424] width 49 height 45
type input"] "8"
click at [1212, 258] on input"] "text" at bounding box center [1236, 257] width 49 height 45
type input"] "9.5"
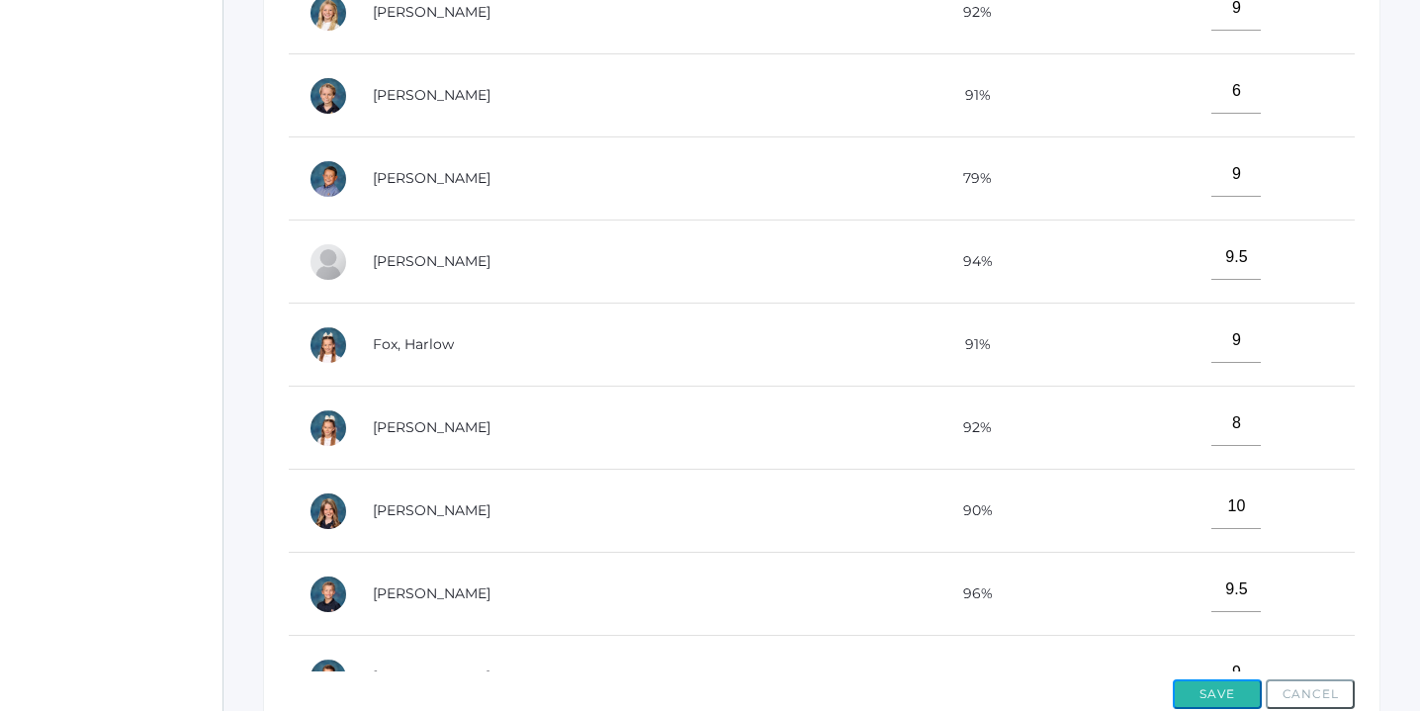
click at [1214, 692] on button "Save" at bounding box center [1217, 694] width 89 height 30
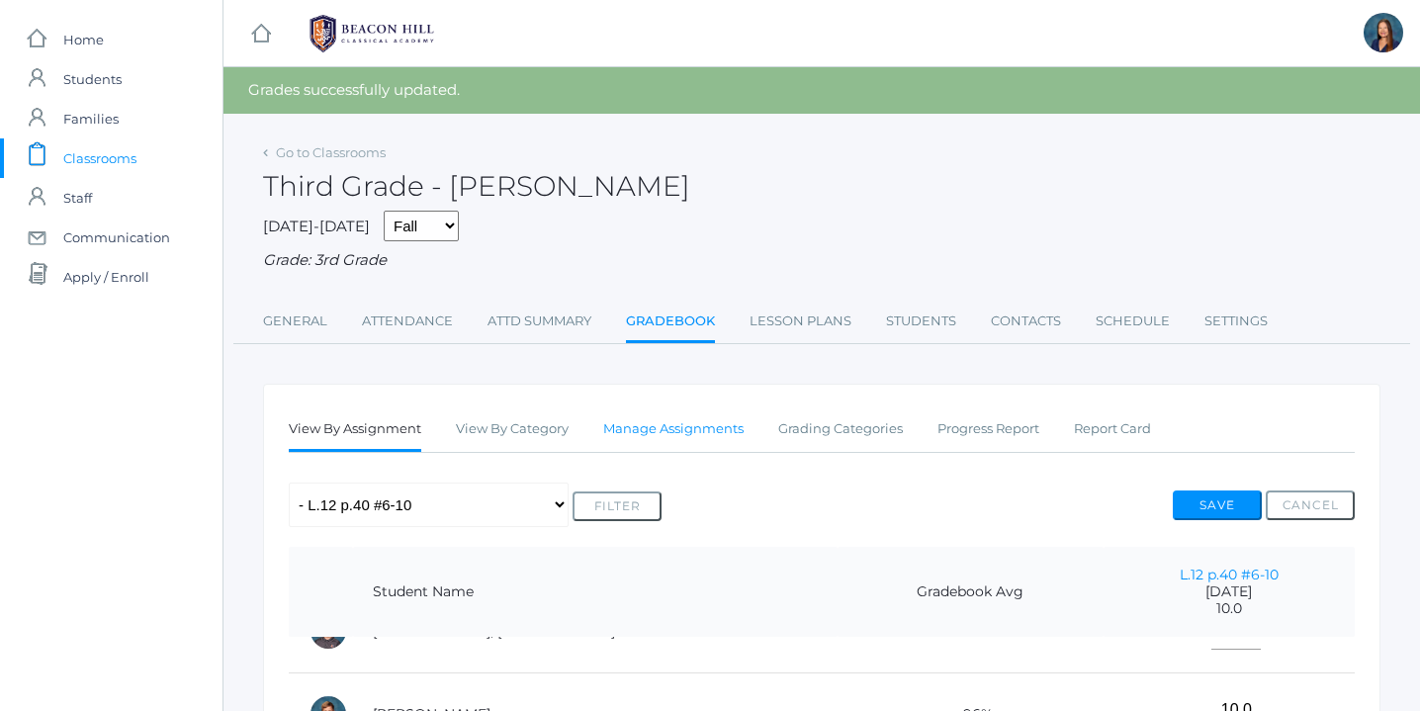
click at [692, 432] on link "Manage Assignments" at bounding box center [673, 429] width 140 height 40
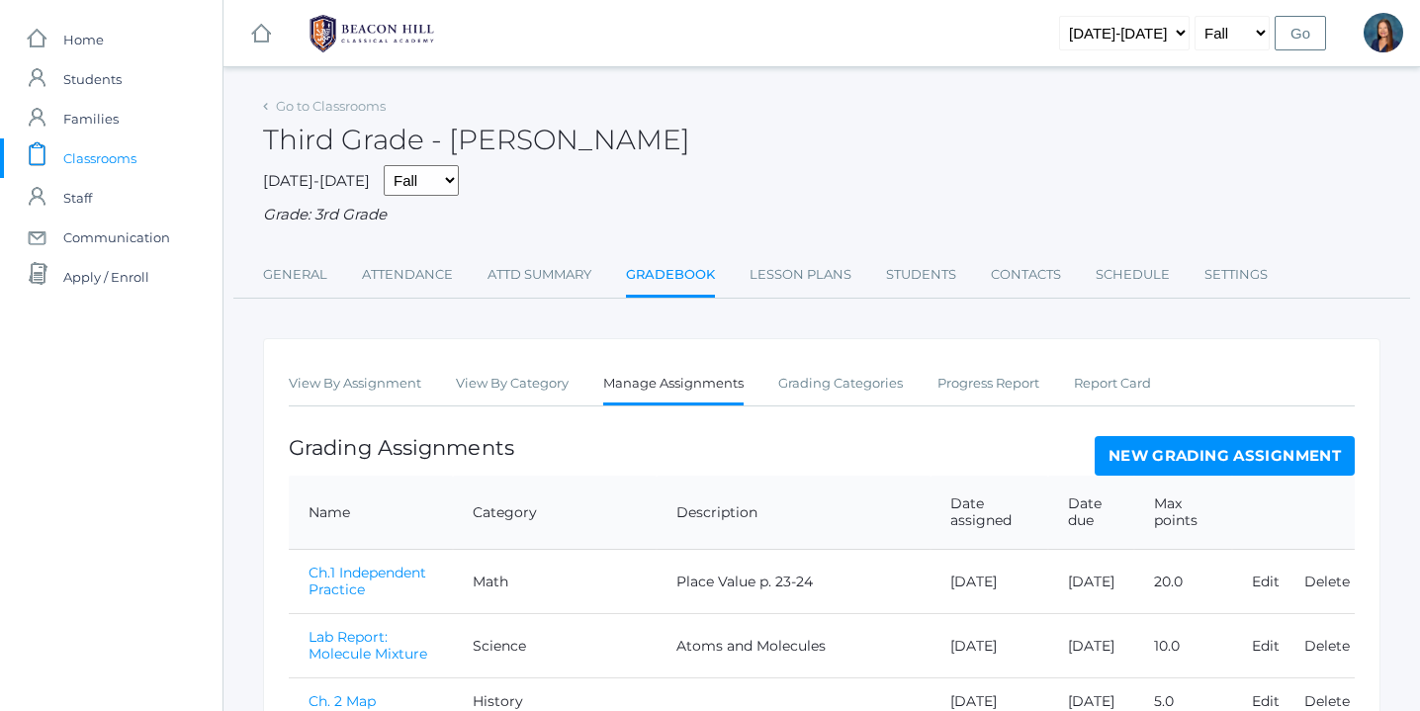
click at [1150, 456] on link "New Grading Assignment" at bounding box center [1225, 456] width 260 height 40
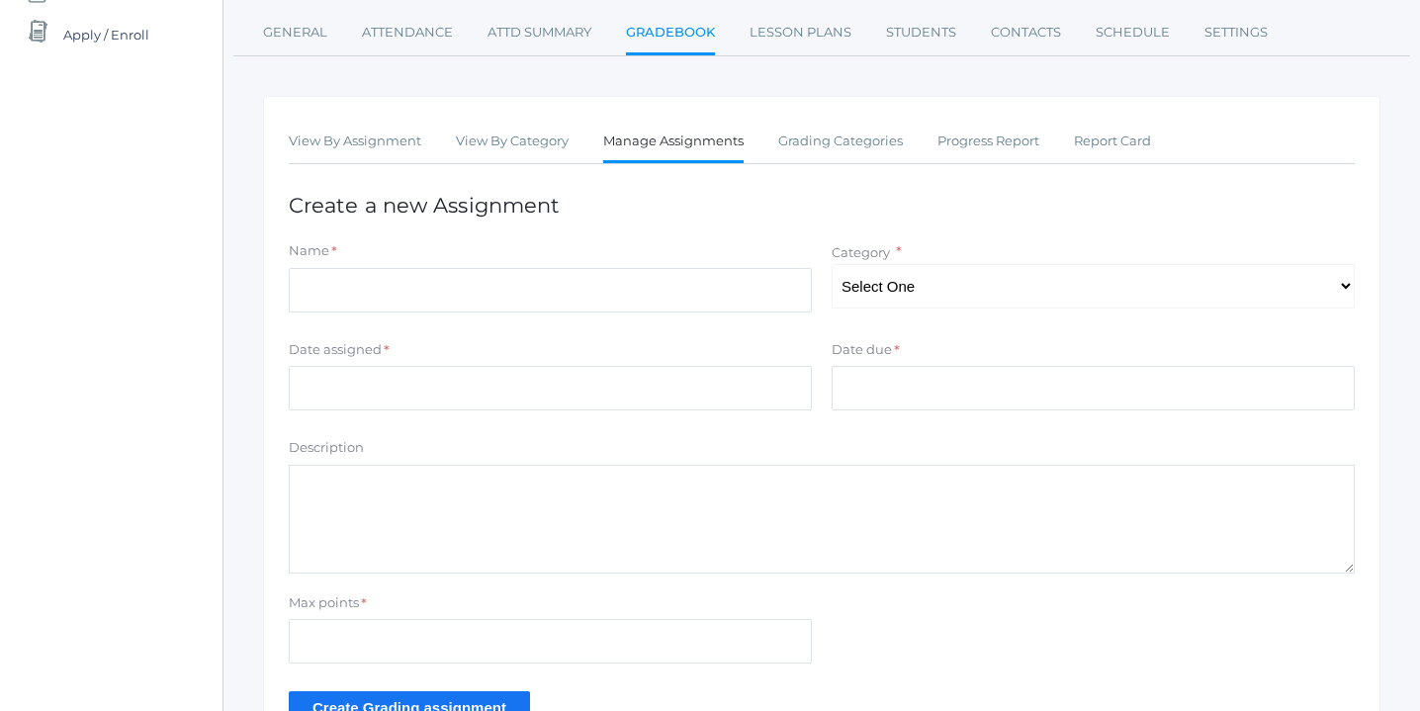
scroll to position [253, 0]
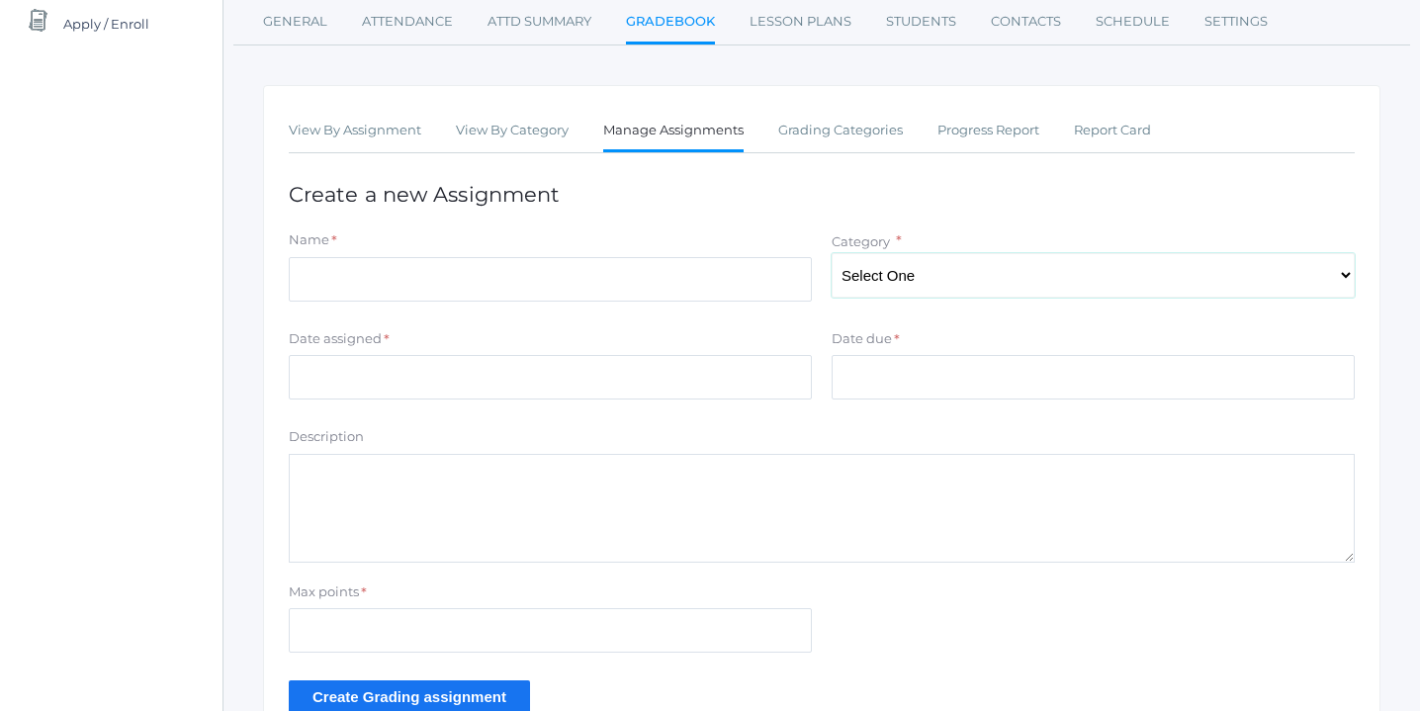
click at [1341, 268] on select "Select One Character/Citizenship Math Grammar Literature Latin History Science …" at bounding box center [1093, 275] width 523 height 45
select select "1118"
click at [832, 253] on select "Select One Character/Citizenship Math Grammar Literature Latin History Science …" at bounding box center [1093, 275] width 523 height 45
click at [655, 284] on input "Name" at bounding box center [550, 279] width 523 height 45
type input "L. 13 p.43 #1-10"
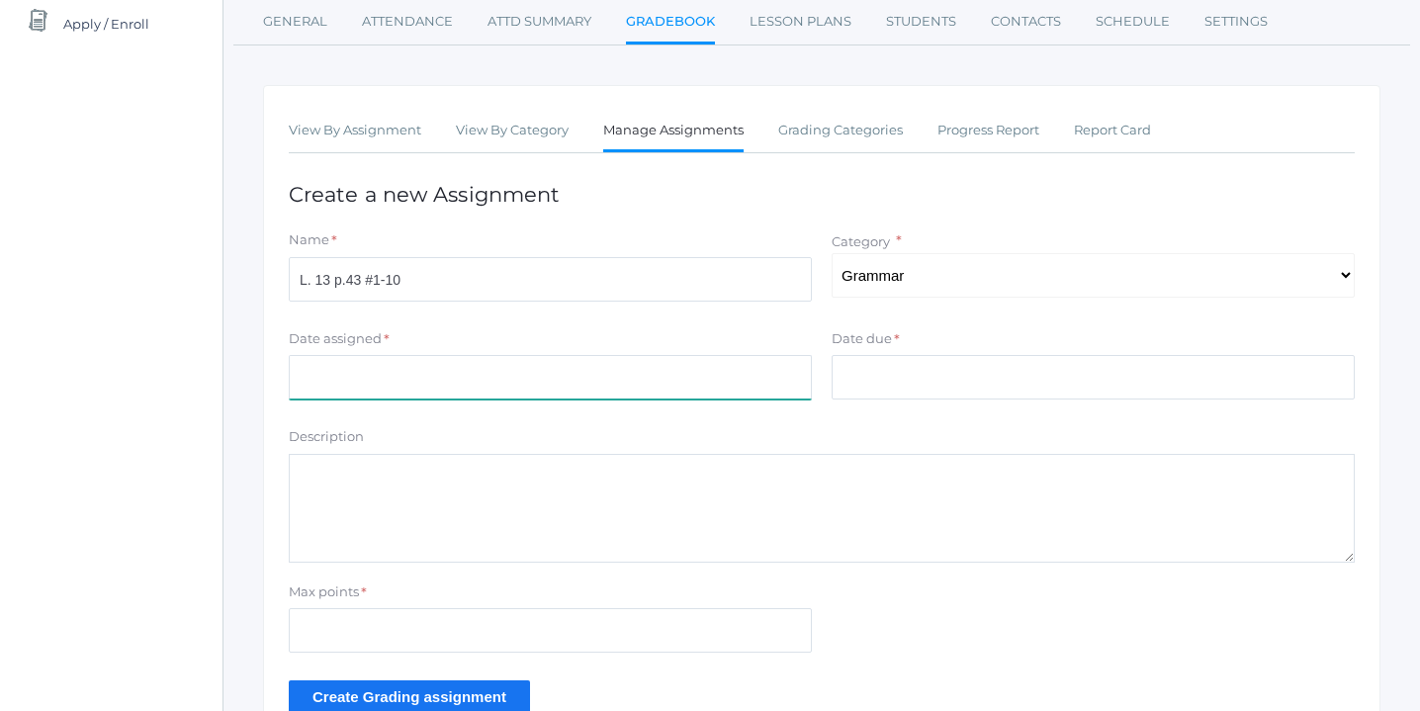
click at [555, 381] on input "Date assigned" at bounding box center [550, 377] width 523 height 45
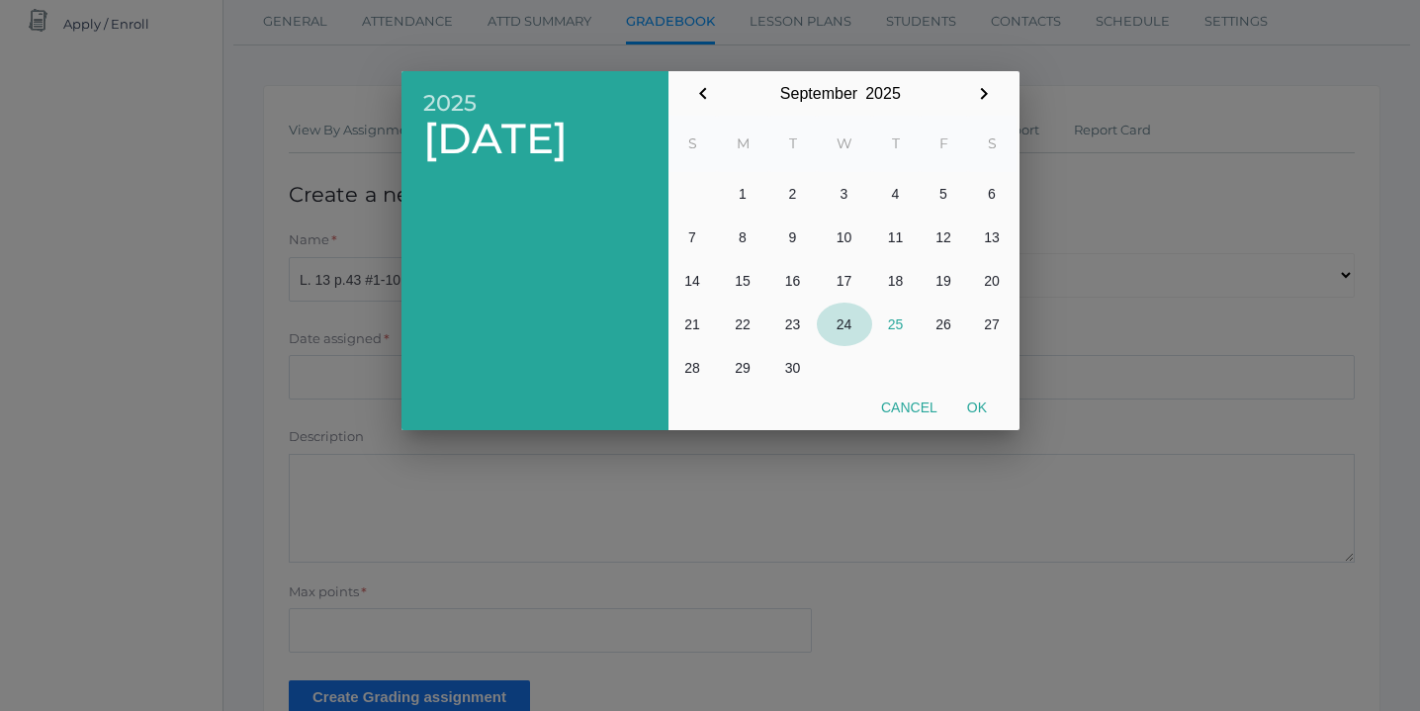
click at [837, 327] on button "24" at bounding box center [844, 325] width 55 height 44
click at [973, 406] on button "Ok" at bounding box center [976, 408] width 49 height 36
type input "[DATE]"
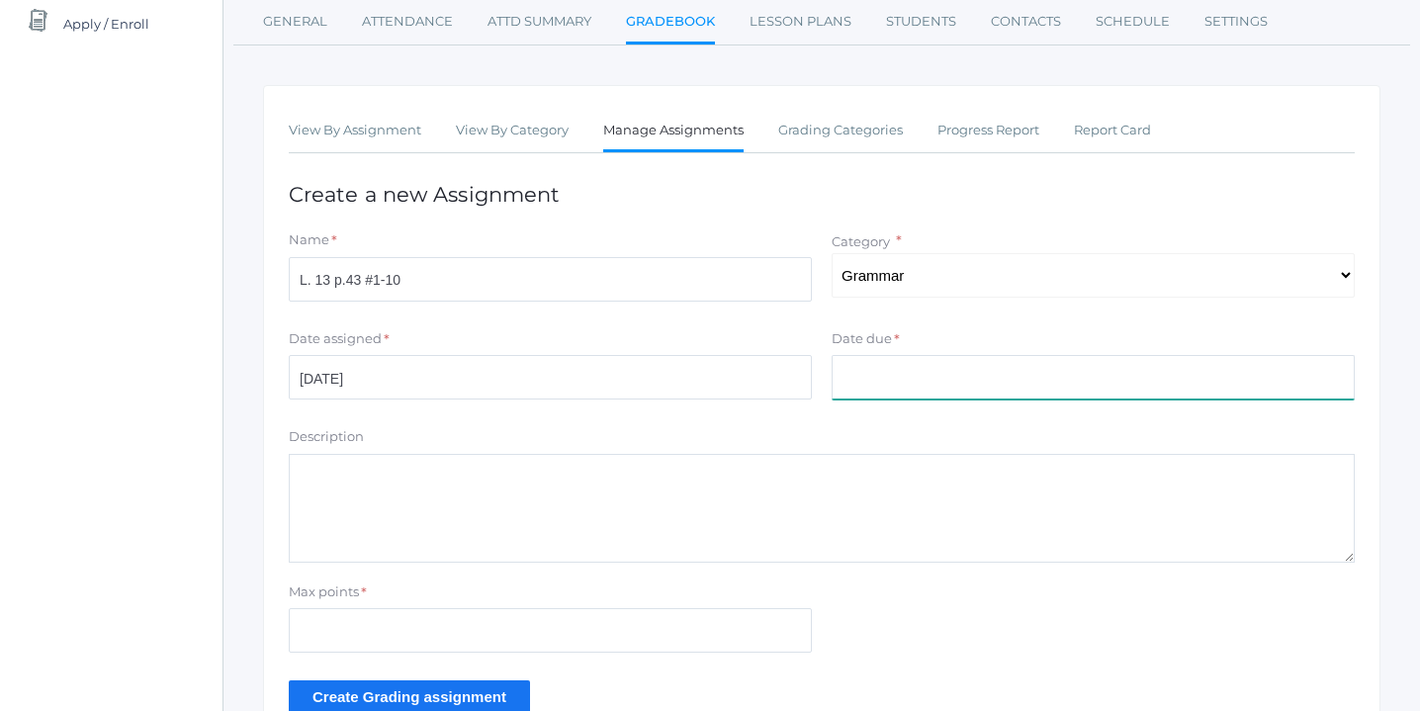
click at [976, 379] on input "Date due" at bounding box center [1093, 377] width 523 height 45
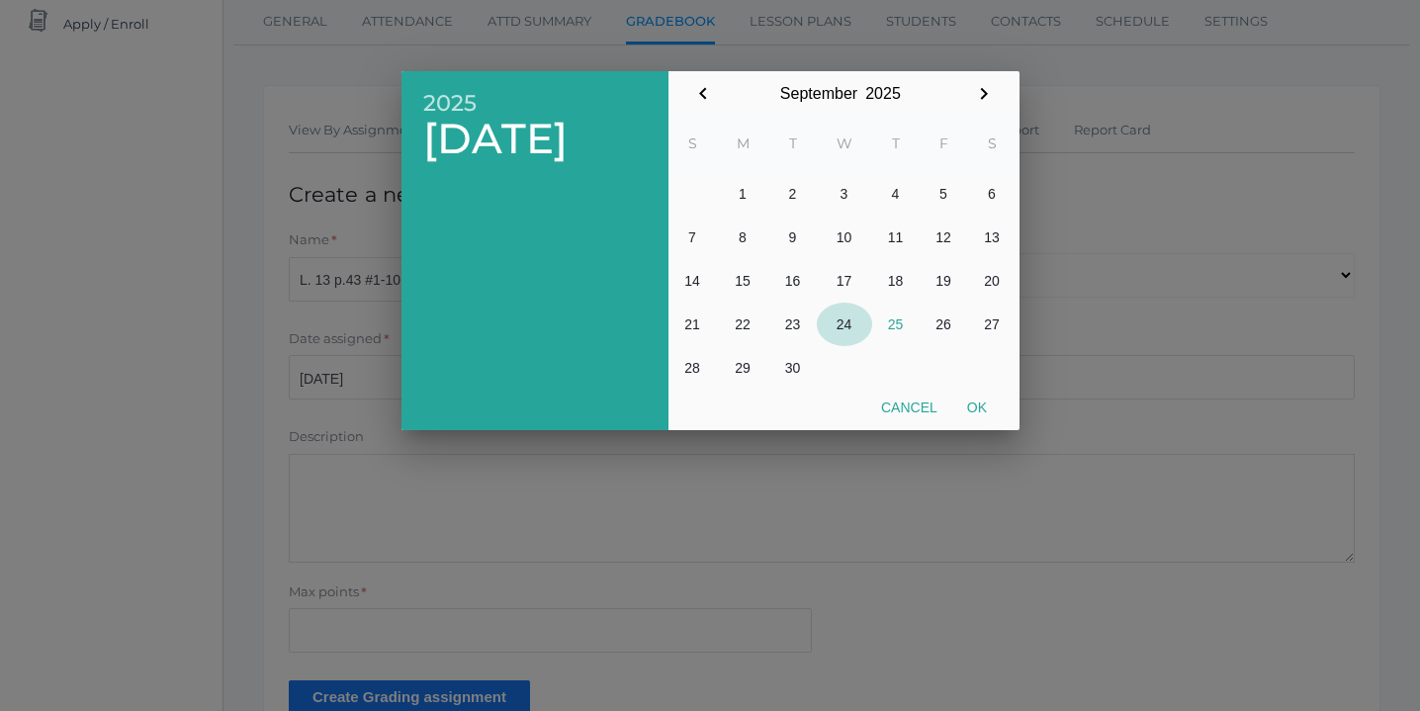
click at [844, 322] on button "24" at bounding box center [844, 325] width 55 height 44
click at [981, 411] on button "Ok" at bounding box center [976, 408] width 49 height 36
type input "[DATE]"
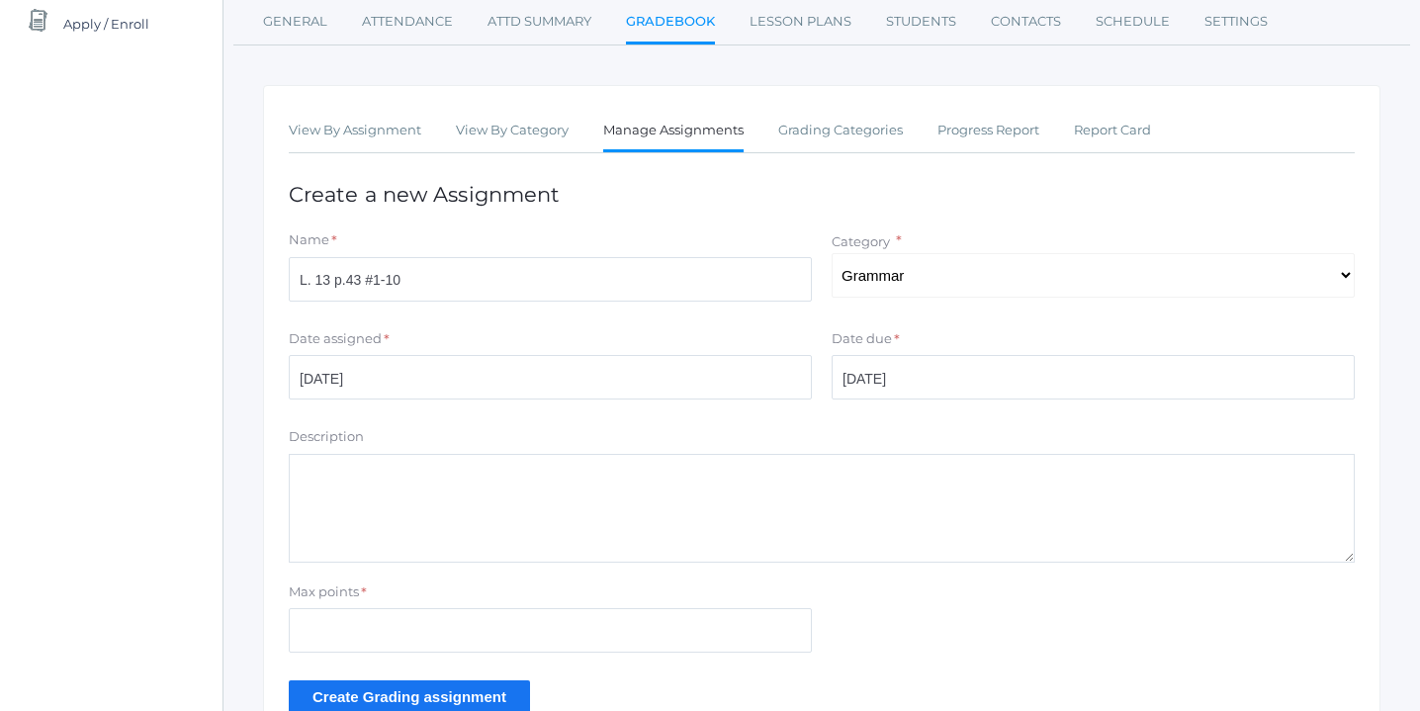
click at [680, 509] on textarea "Description" at bounding box center [822, 508] width 1066 height 109
type textarea "Telling, Asking, Commanding, and Exclaiming Sentences"
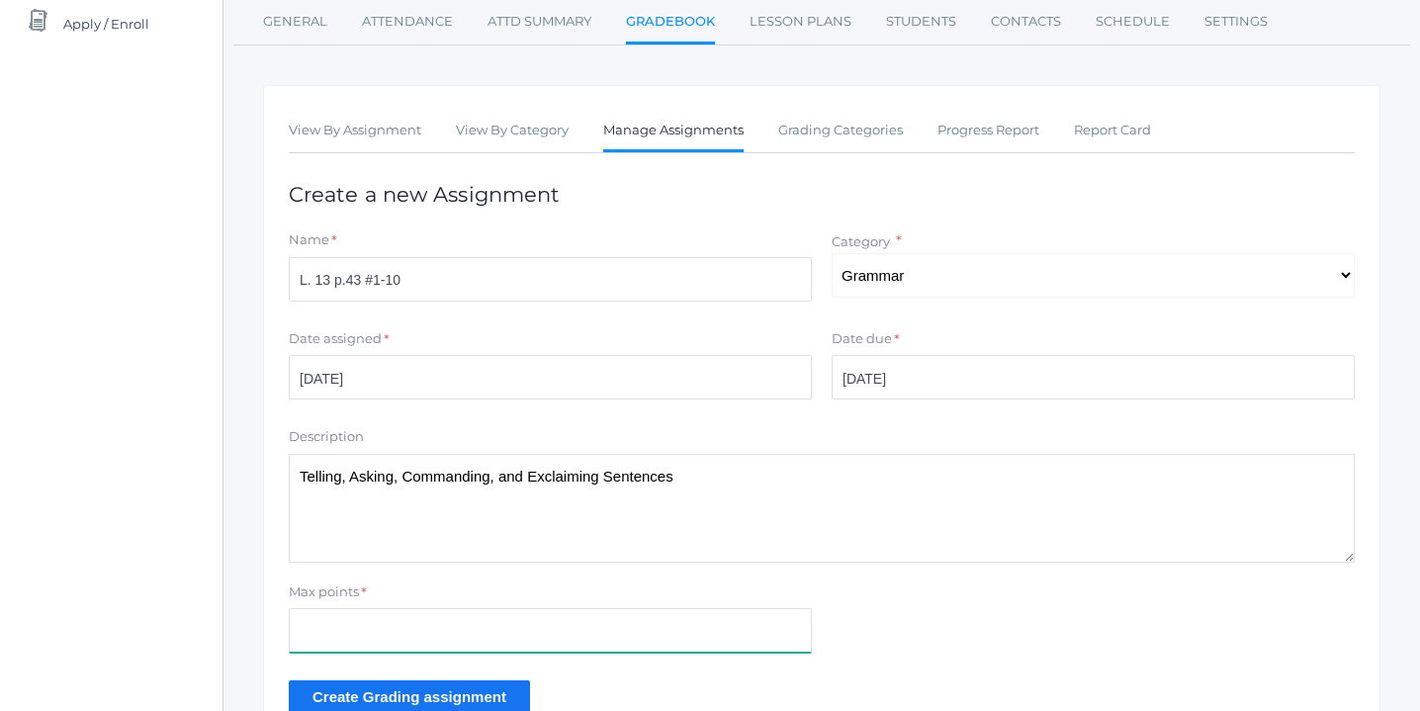
click at [511, 629] on input "Max points" at bounding box center [550, 630] width 523 height 45
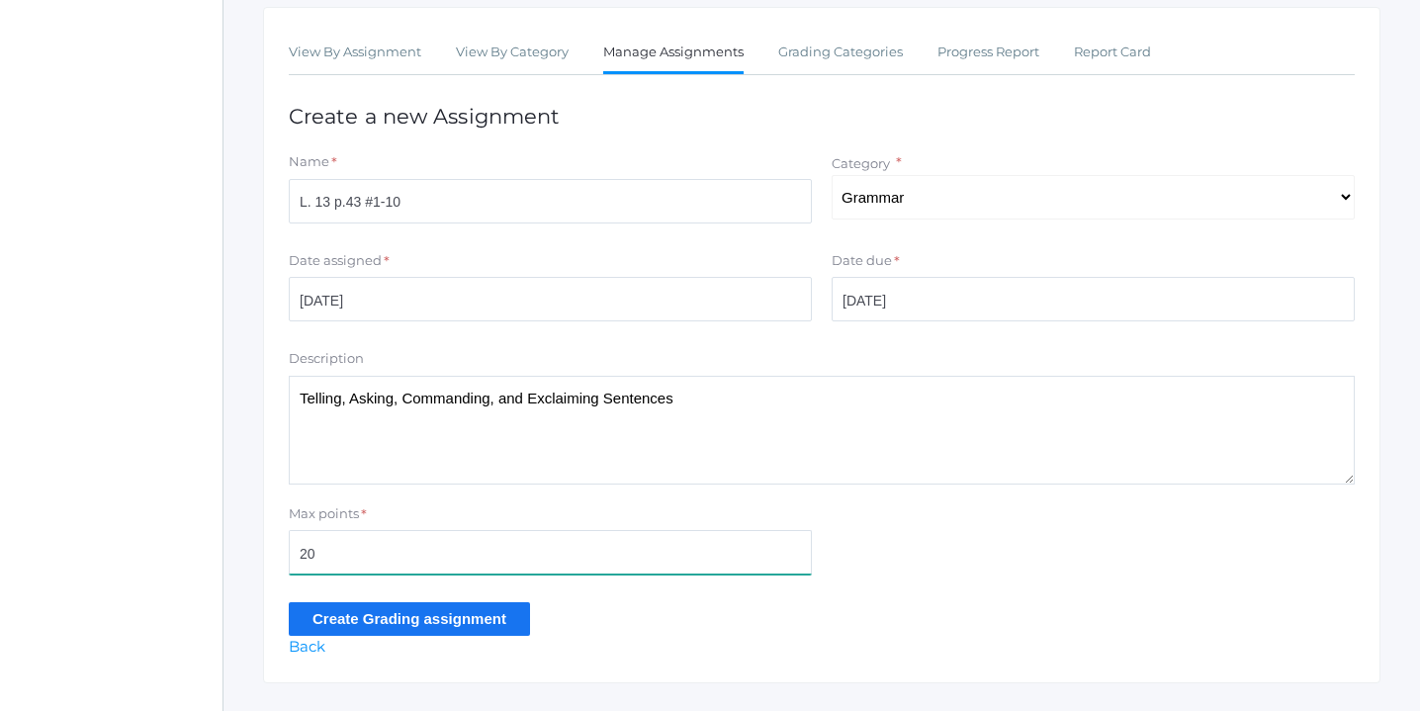
scroll to position [376, 0]
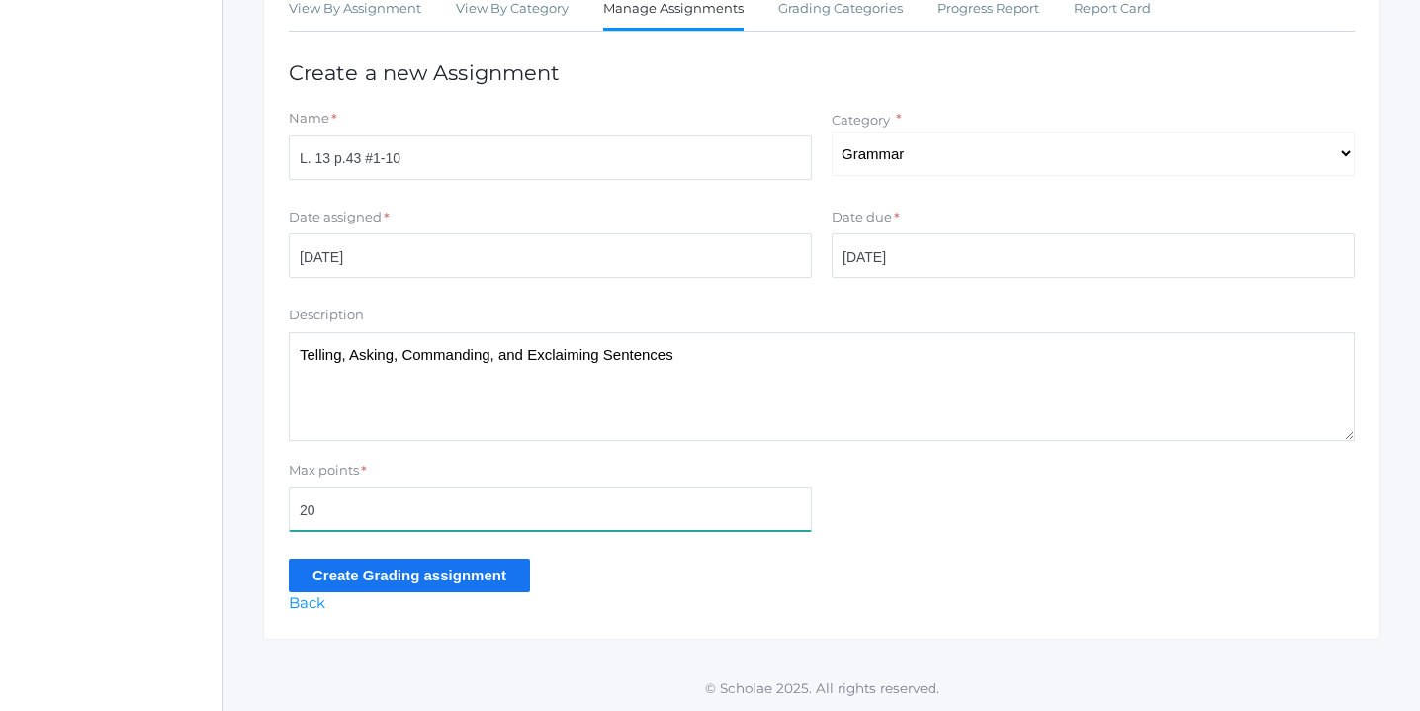
type input "20"
click at [461, 573] on input "Create Grading assignment" at bounding box center [409, 575] width 241 height 33
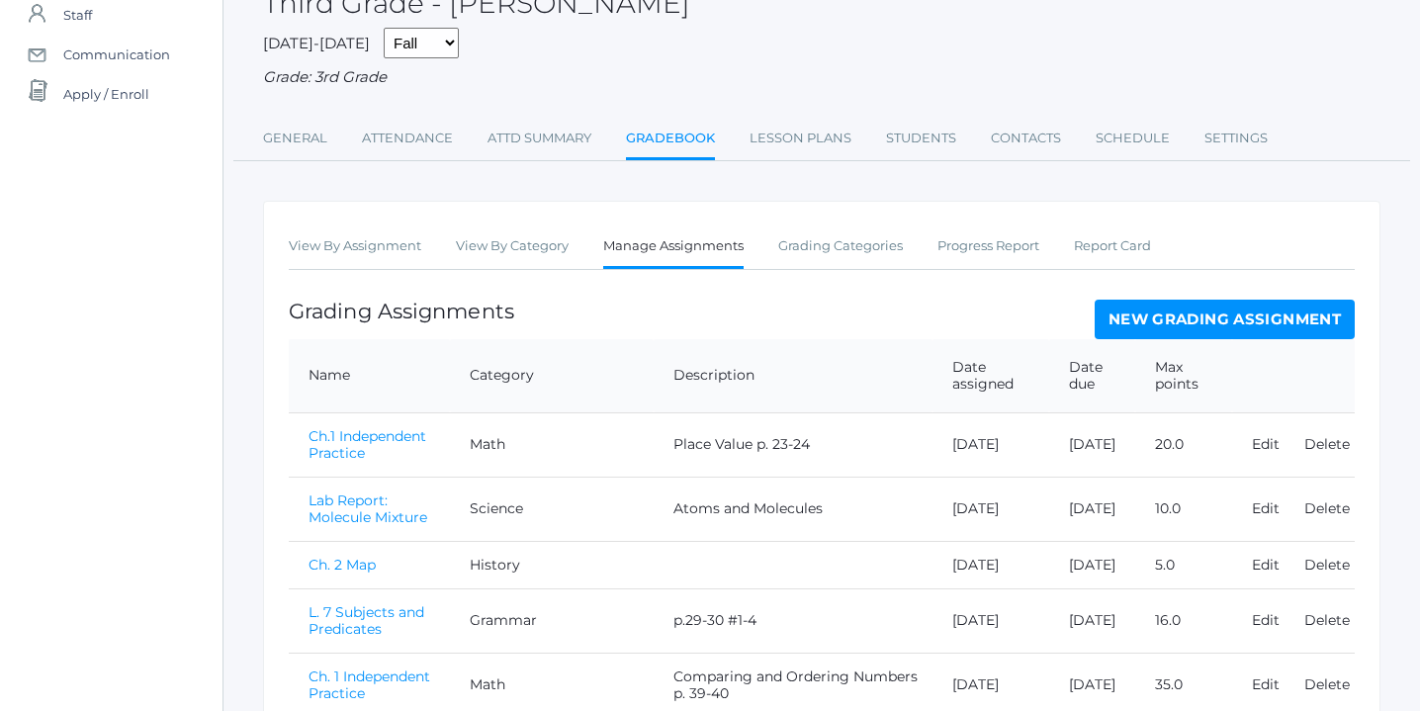
scroll to position [882, 0]
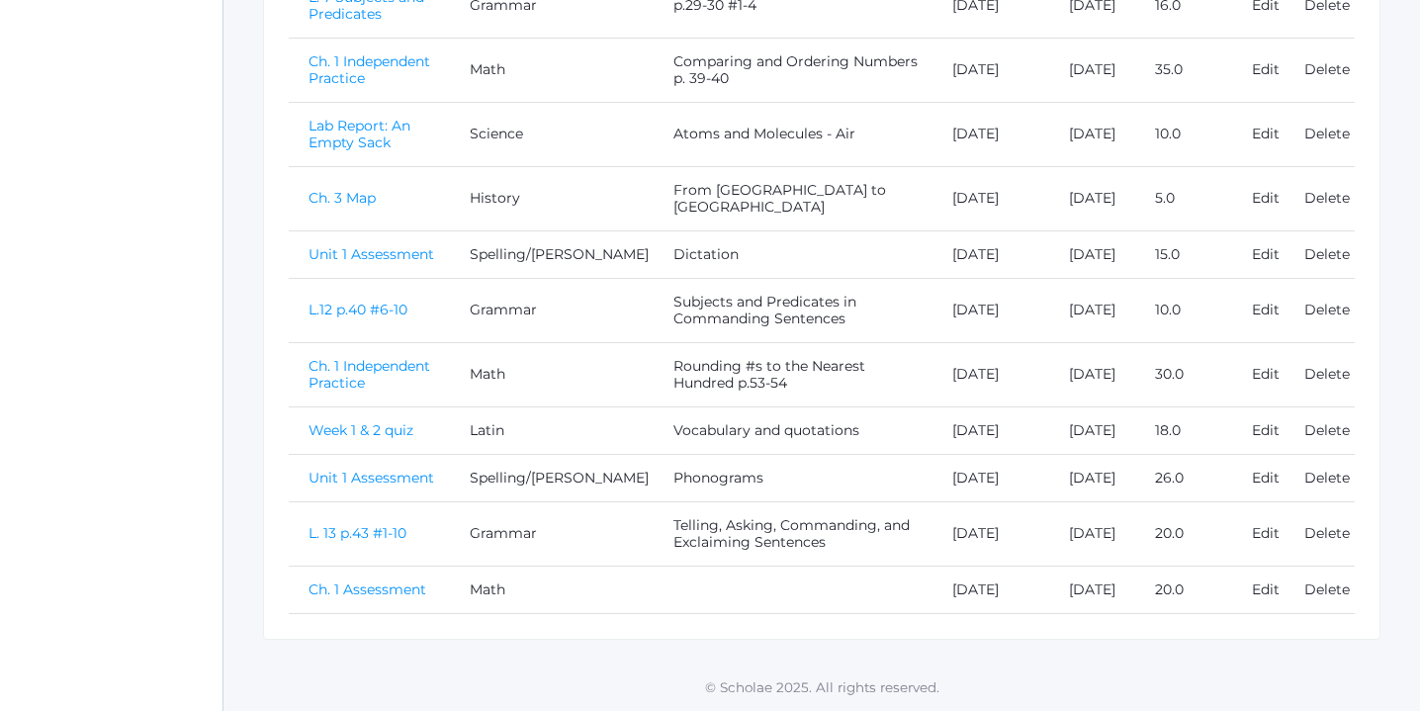
click at [380, 524] on link "L. 13 p.43 #1-10" at bounding box center [358, 533] width 98 height 18
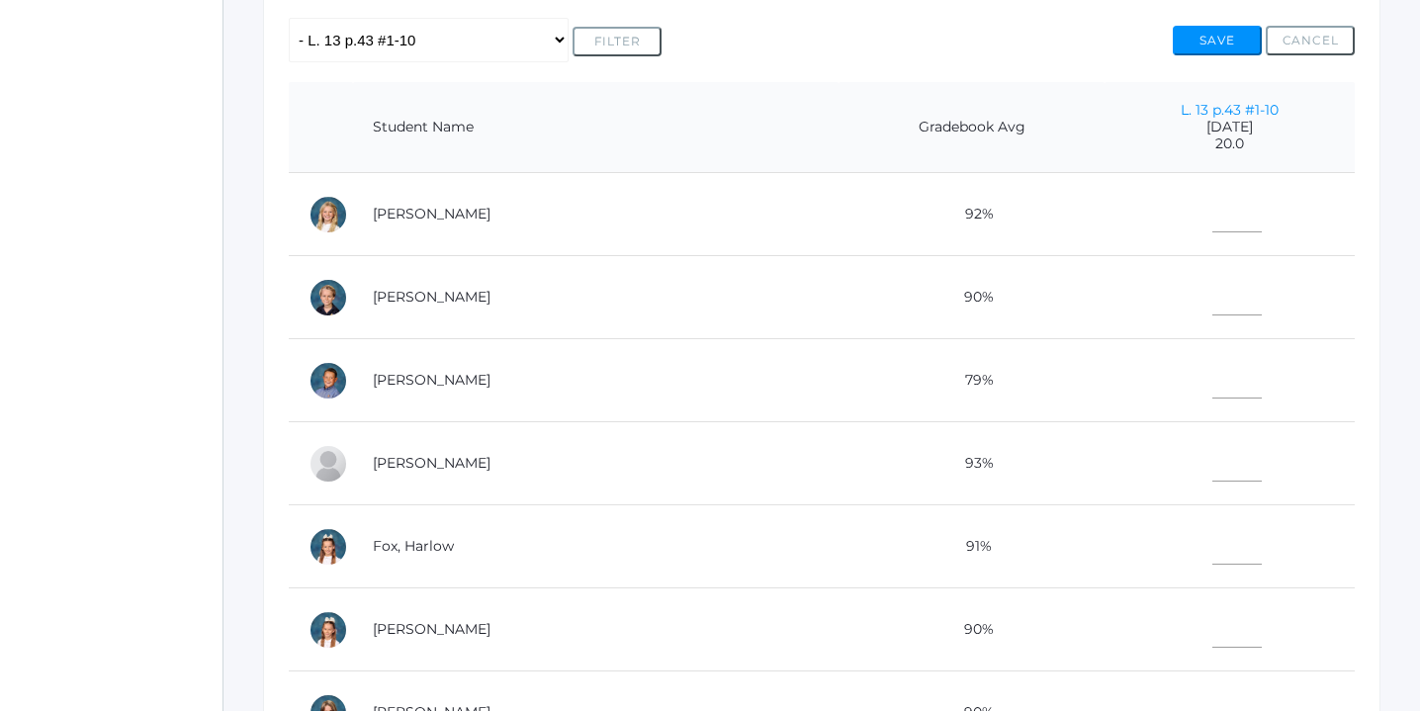
scroll to position [416, 0]
click at [1213, 549] on input"] "text" at bounding box center [1237, 544] width 49 height 45
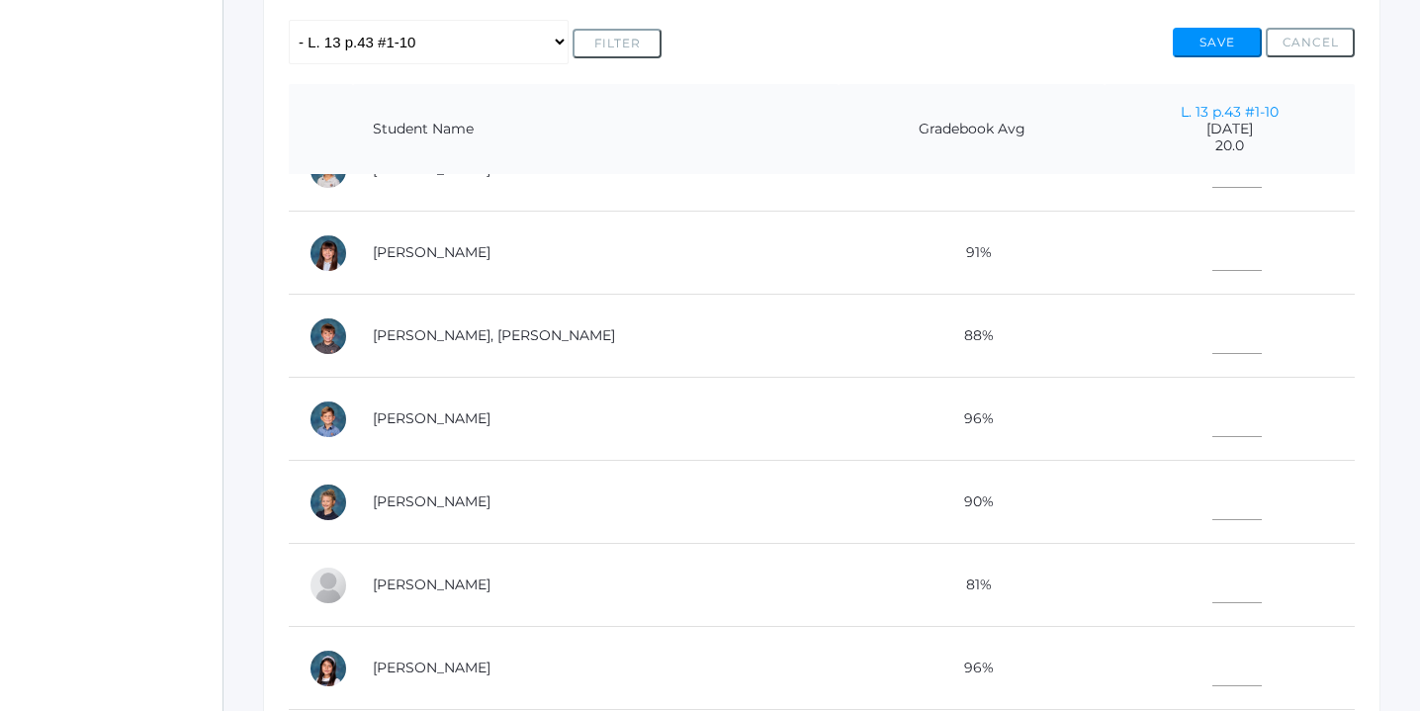
scroll to position [719, 0]
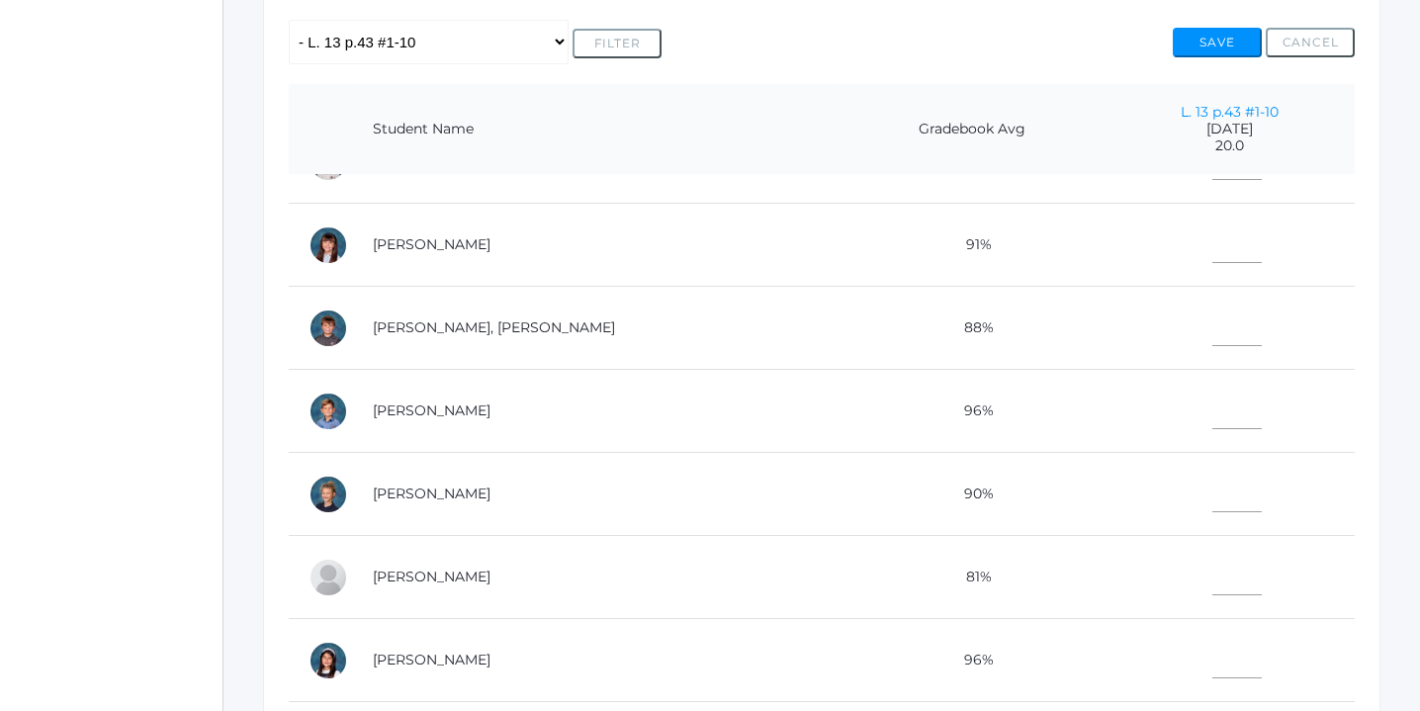
type input"] "19"
click at [1213, 491] on input"] "text" at bounding box center [1237, 490] width 49 height 45
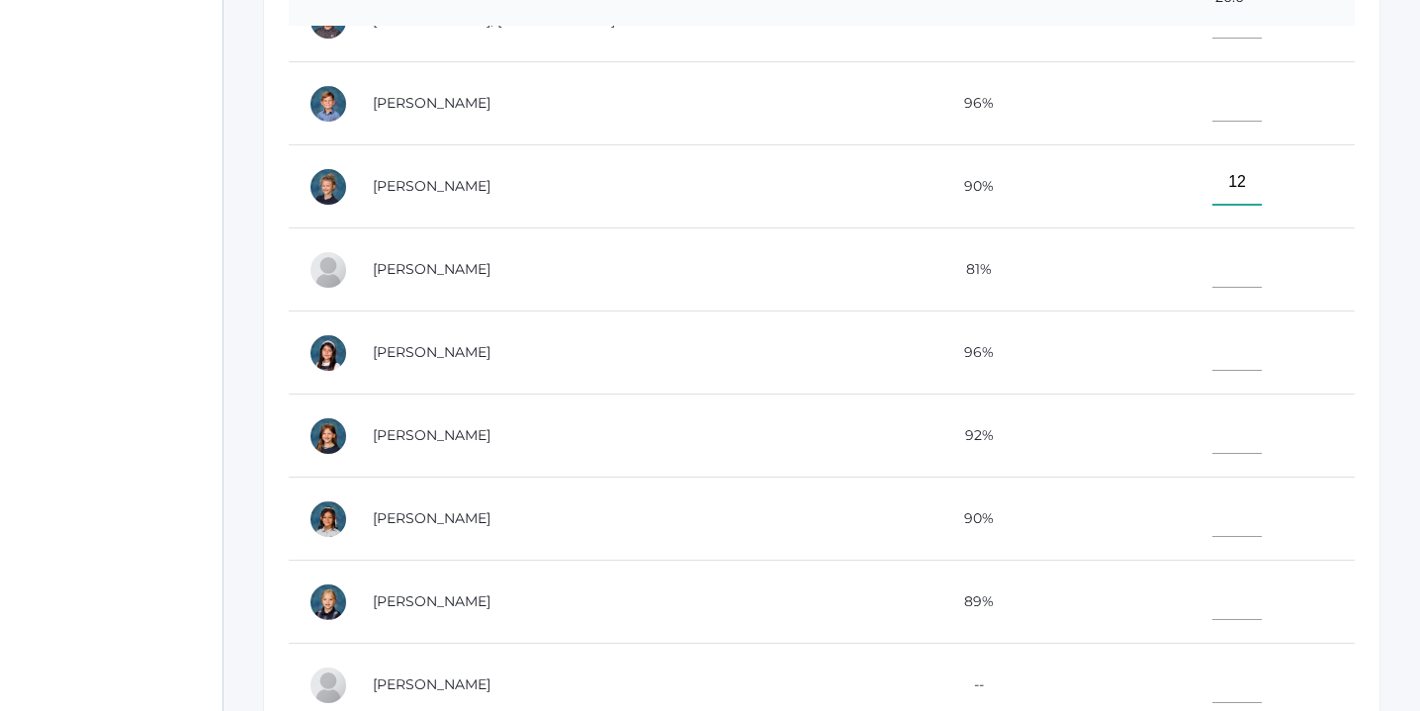
scroll to position [566, 0]
type input"] "12"
click at [1213, 437] on input"] "text" at bounding box center [1237, 430] width 49 height 45
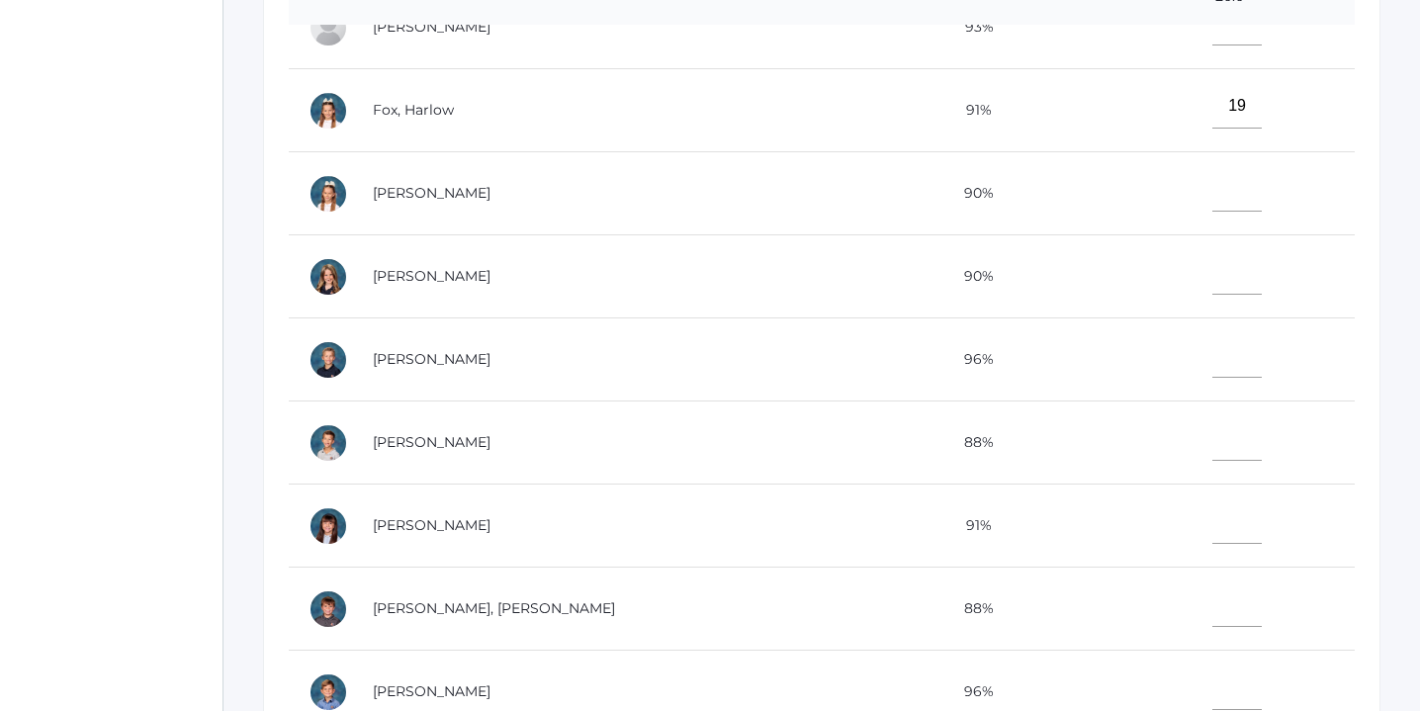
scroll to position [285, 0]
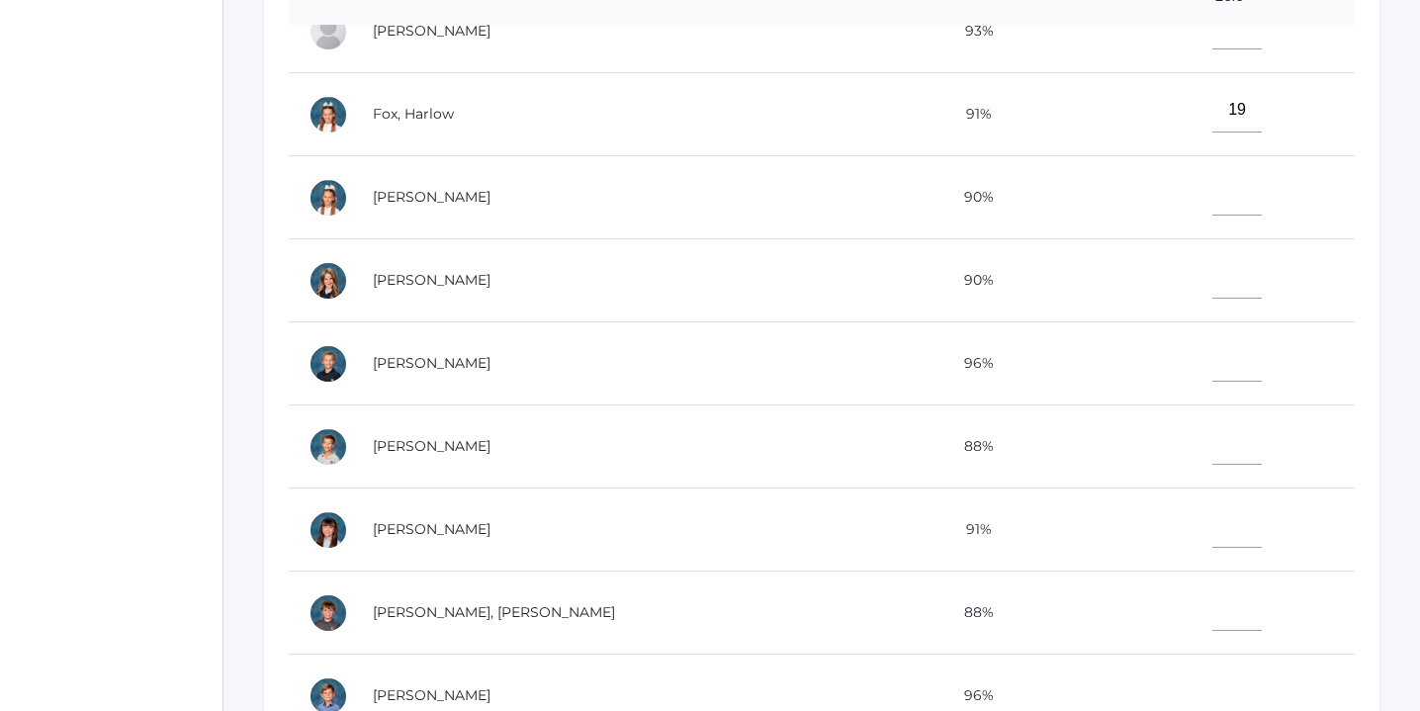
type input"] "14"
click at [1213, 358] on input"] "text" at bounding box center [1237, 359] width 49 height 45
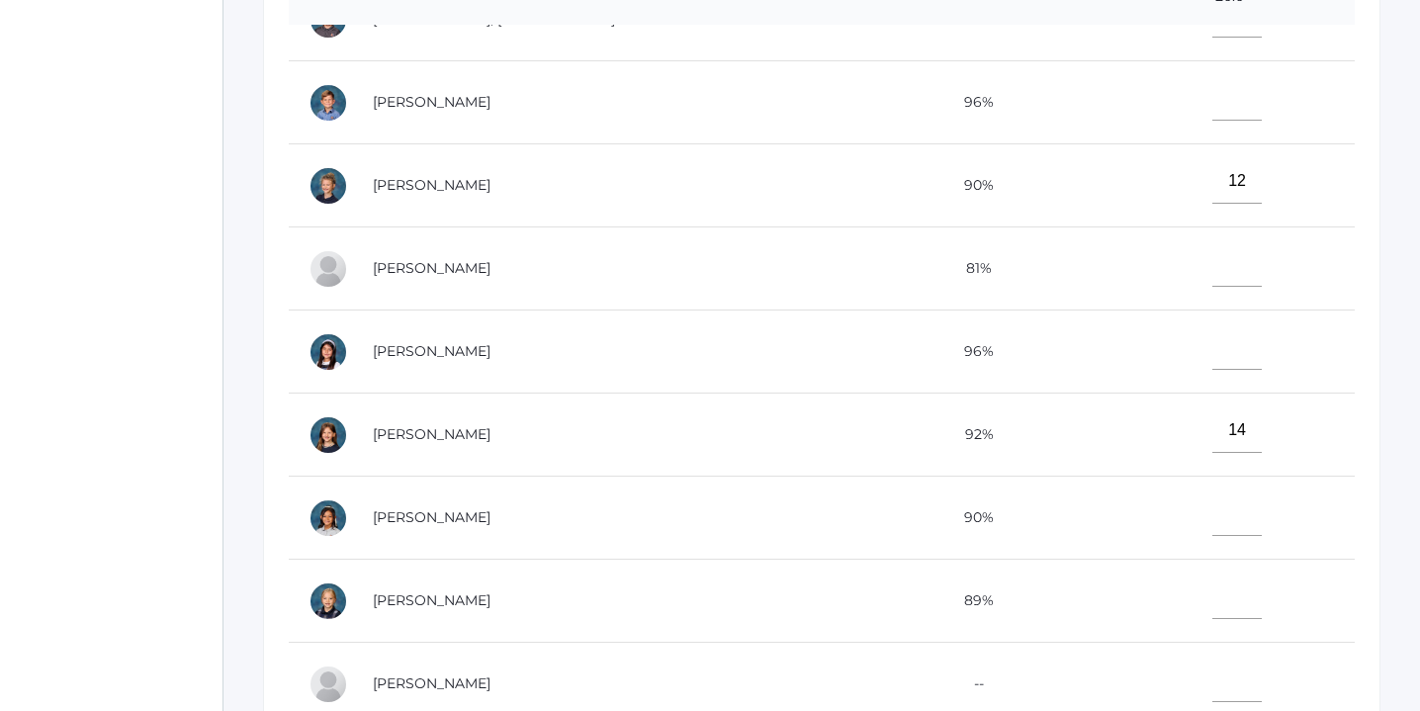
scroll to position [621, 0]
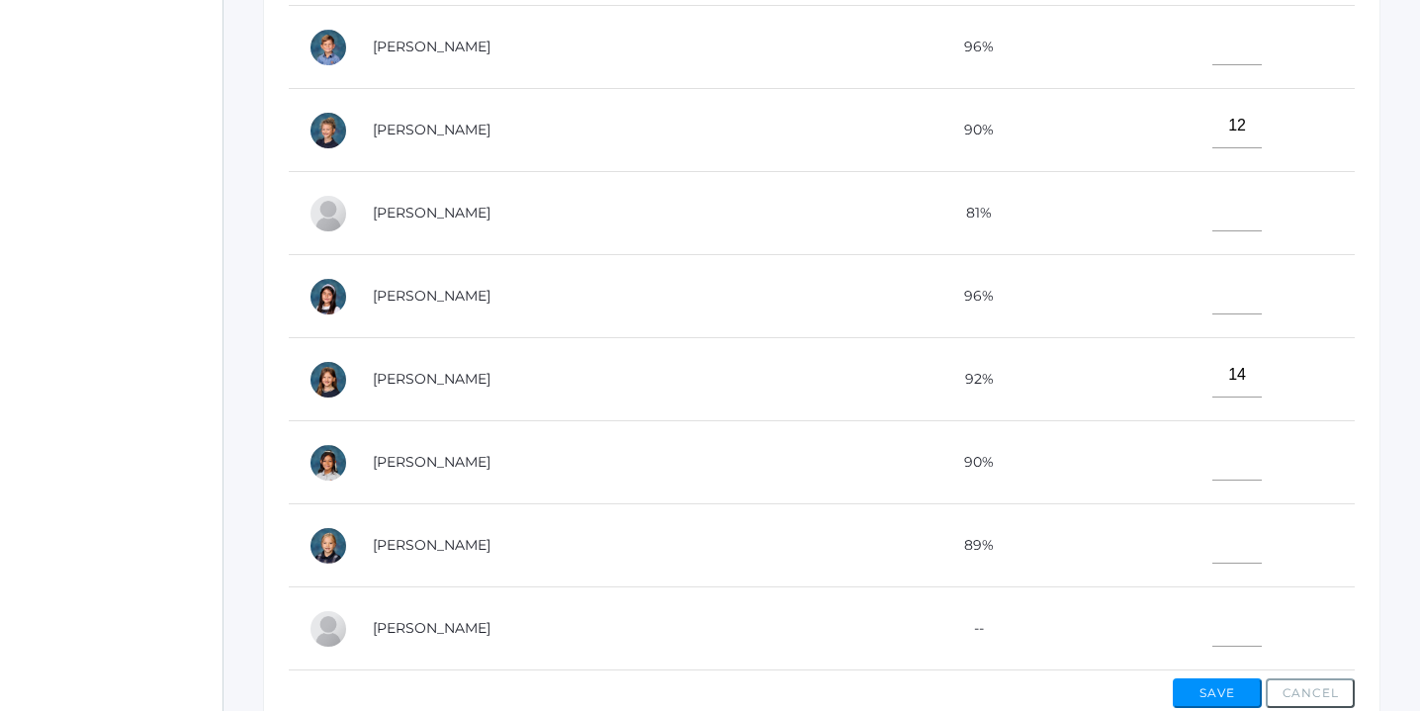
type input"] "14"
click at [1213, 452] on input"] "text" at bounding box center [1237, 458] width 49 height 45
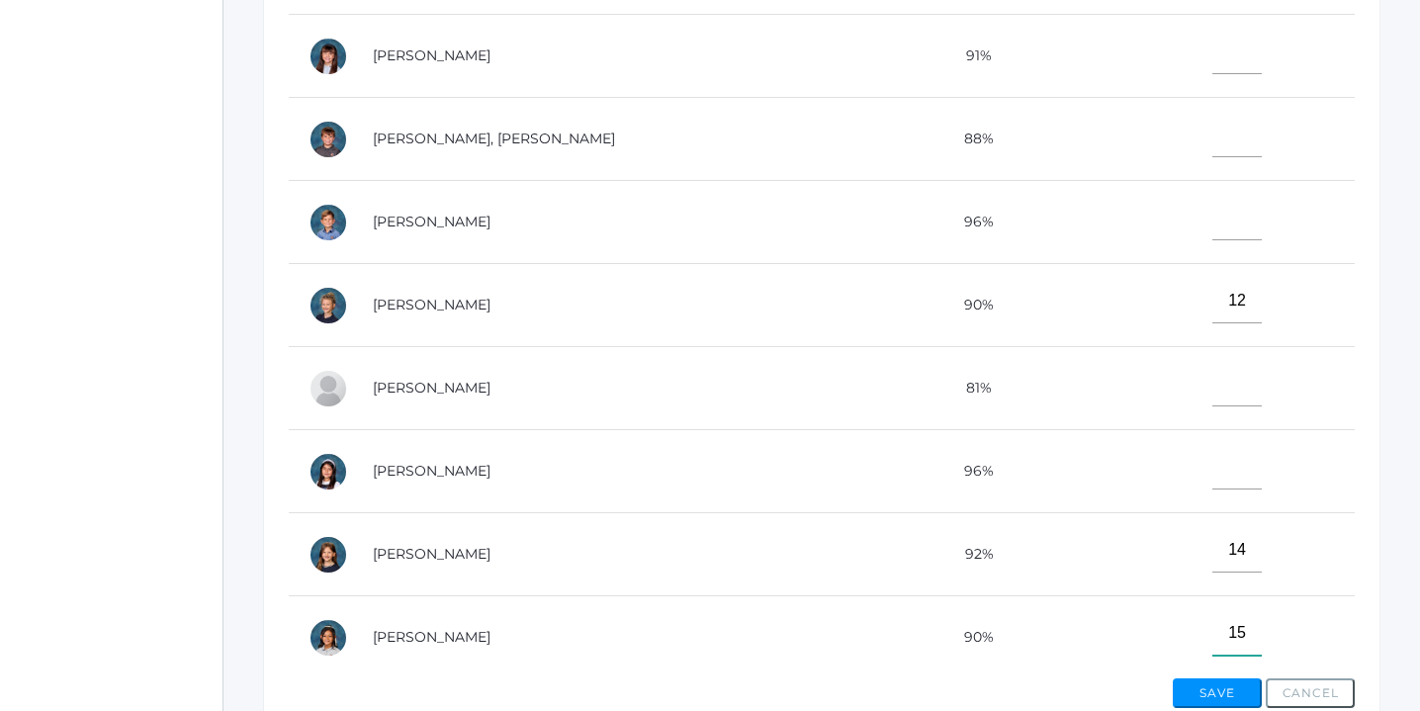
scroll to position [690, 0]
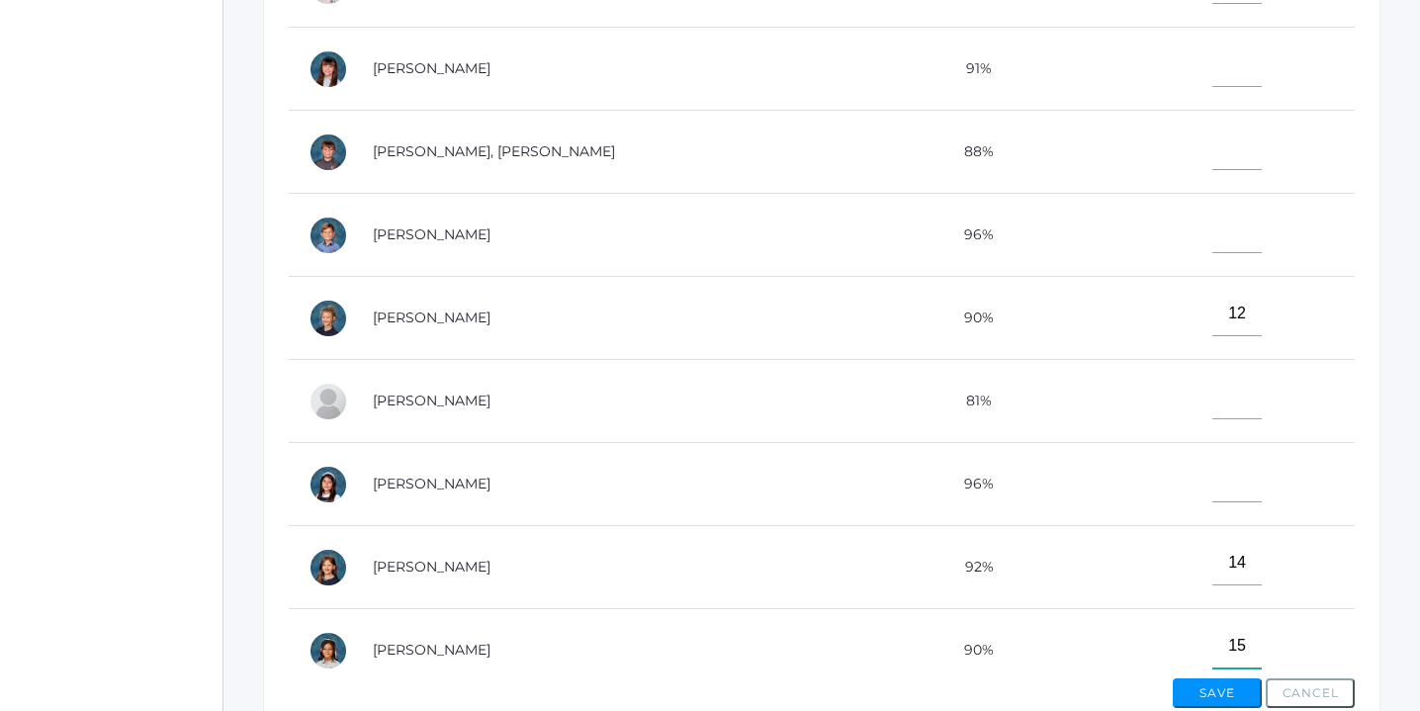
type input"] "15"
click at [1213, 231] on input"] "text" at bounding box center [1237, 231] width 49 height 45
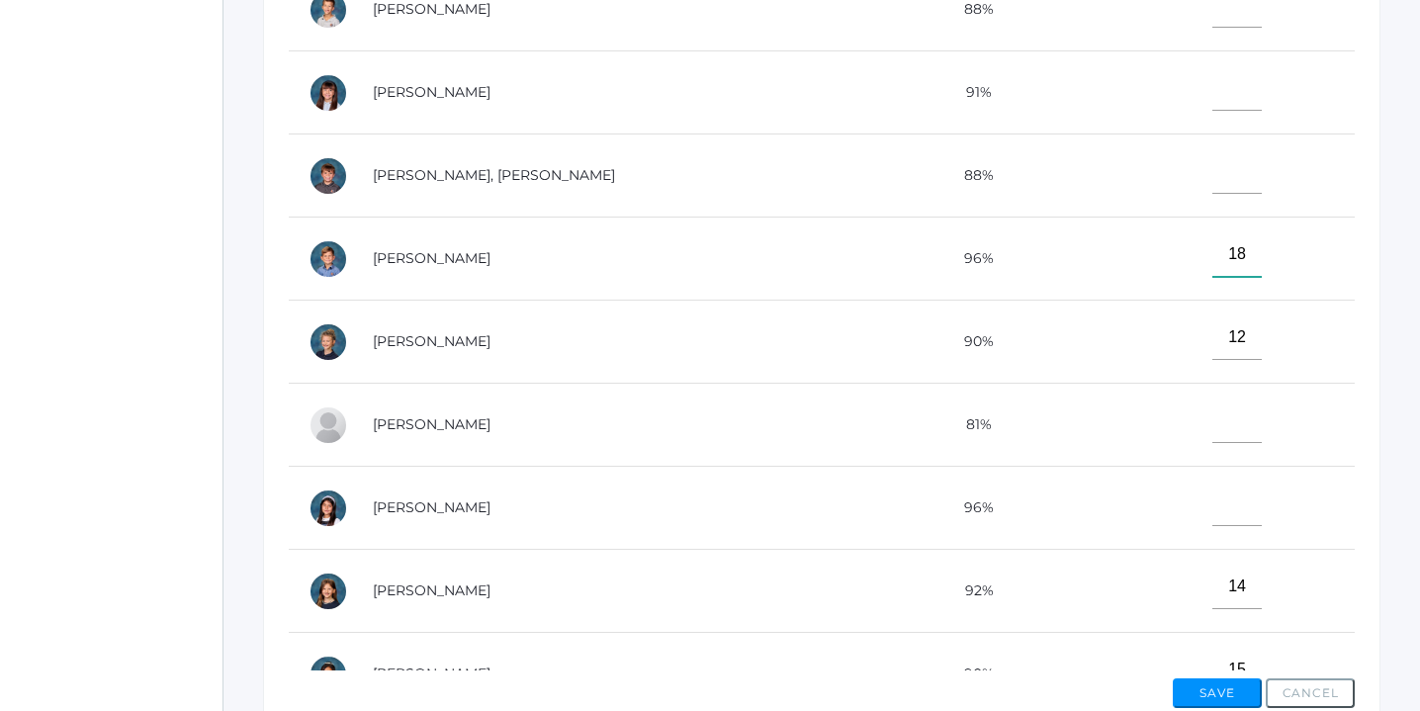
scroll to position [659, 0]
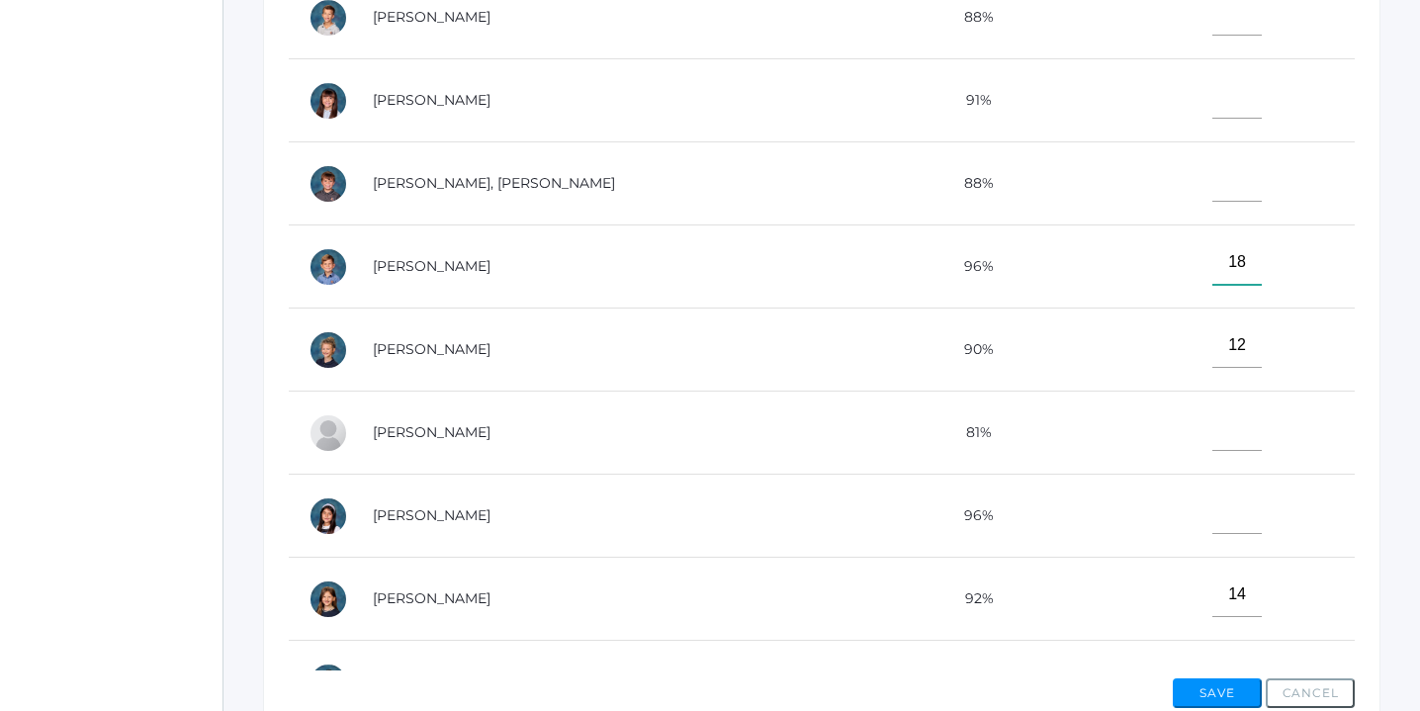
type input"] "18"
click at [1213, 518] on input"] "text" at bounding box center [1237, 512] width 49 height 45
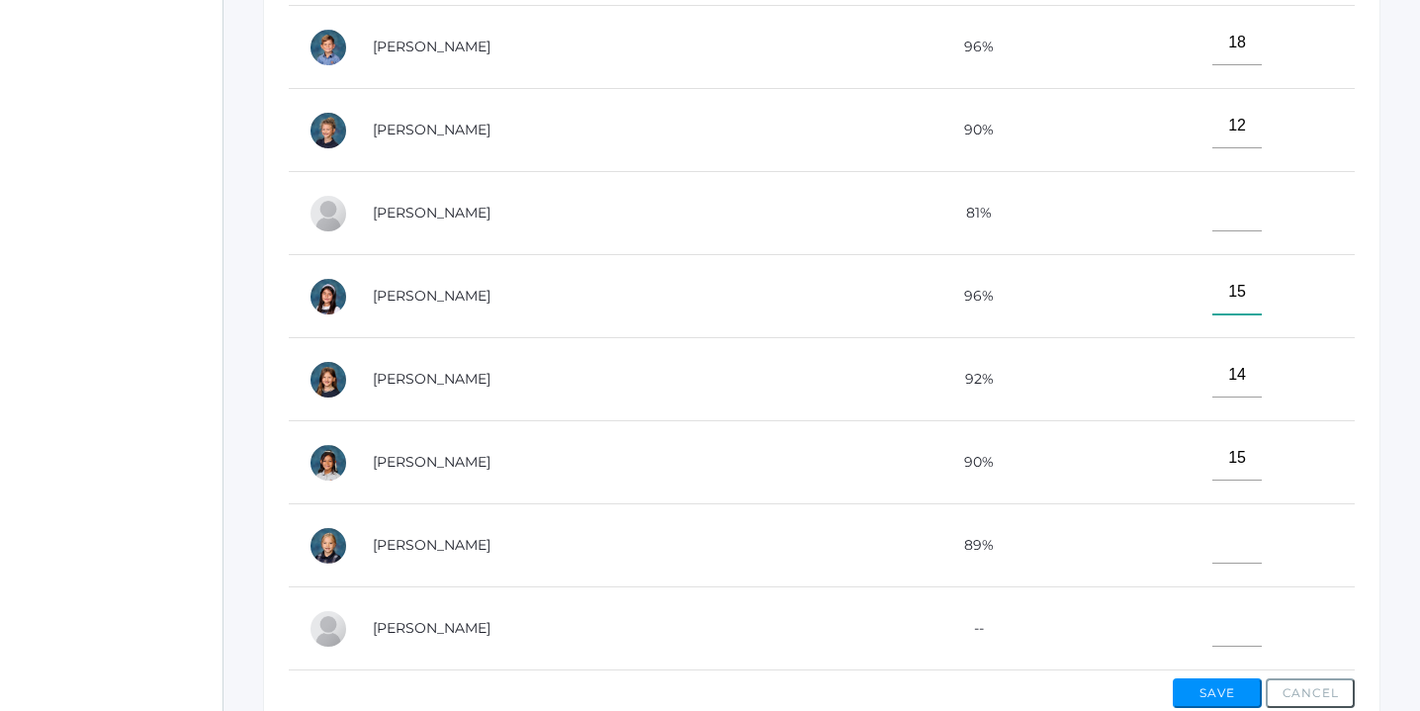
scroll to position [684, 0]
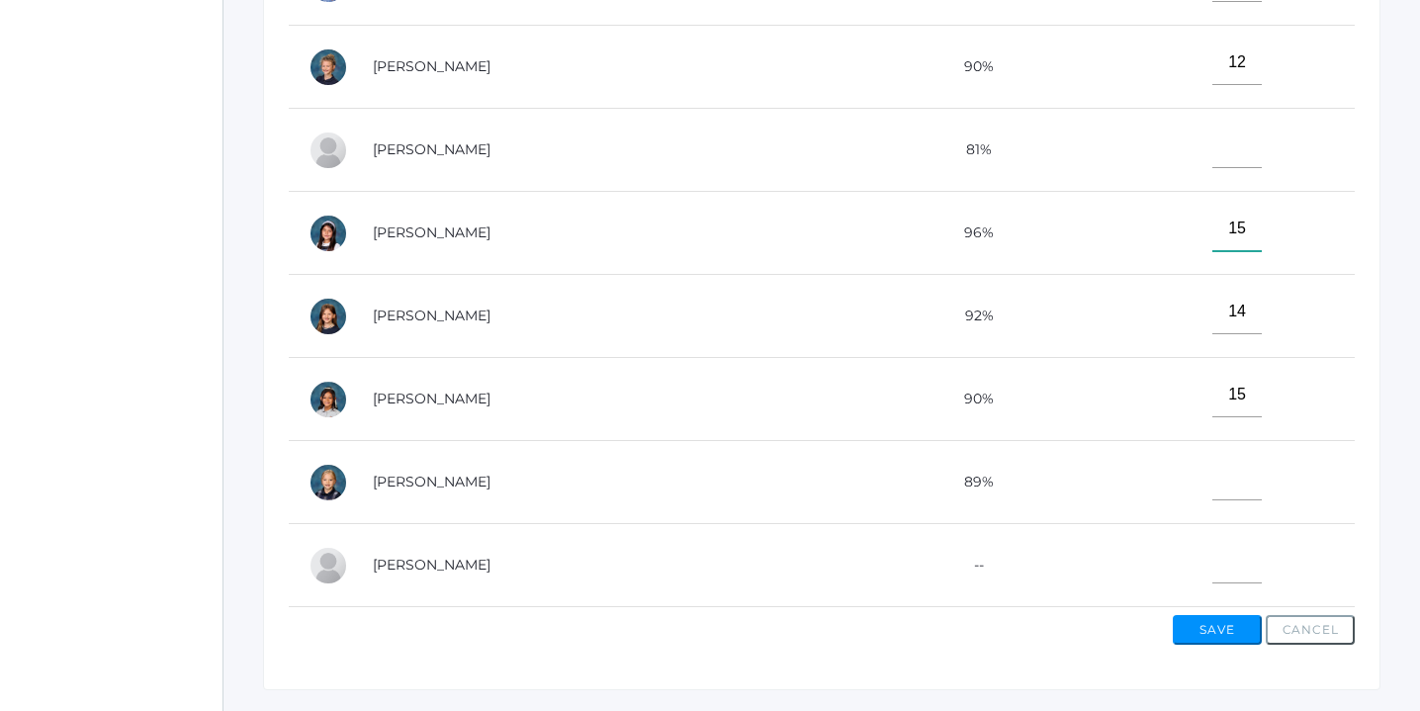
type input"] "15"
click at [1215, 463] on input"] "text" at bounding box center [1237, 478] width 49 height 45
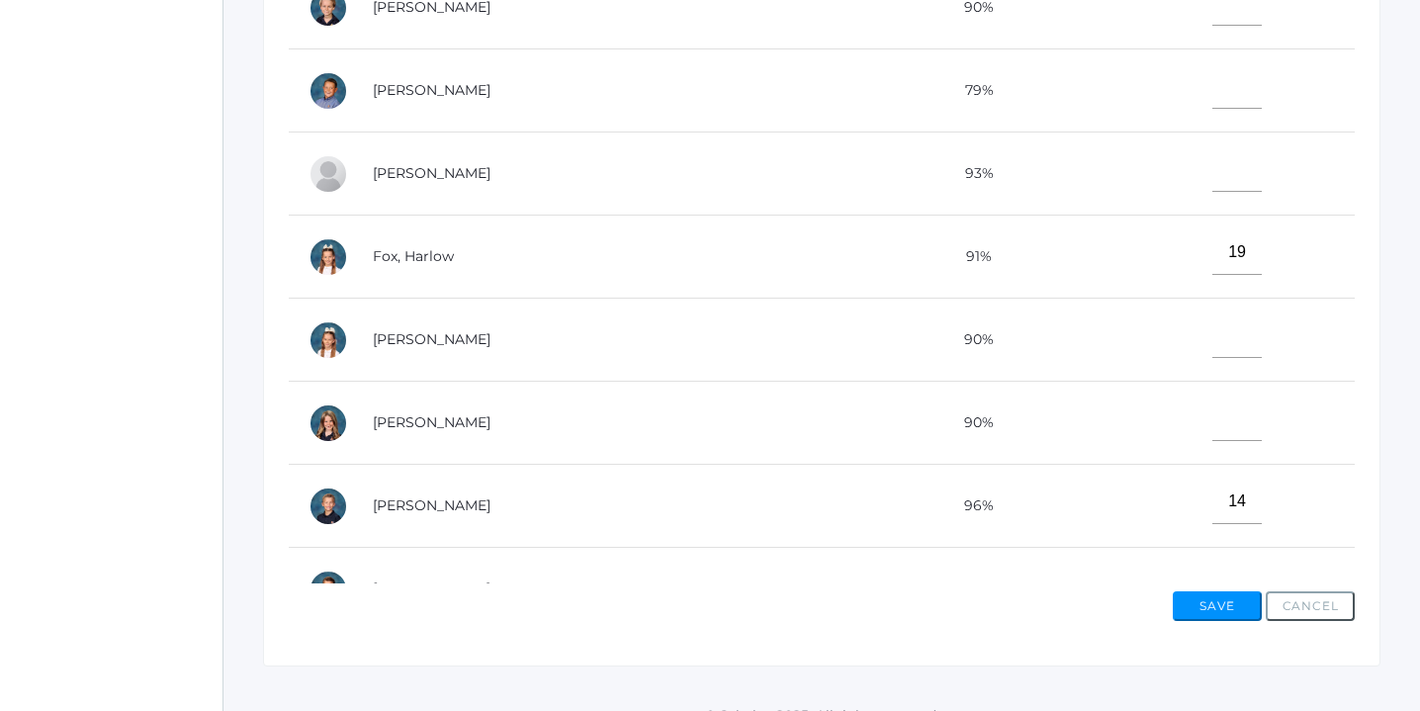
scroll to position [733, 0]
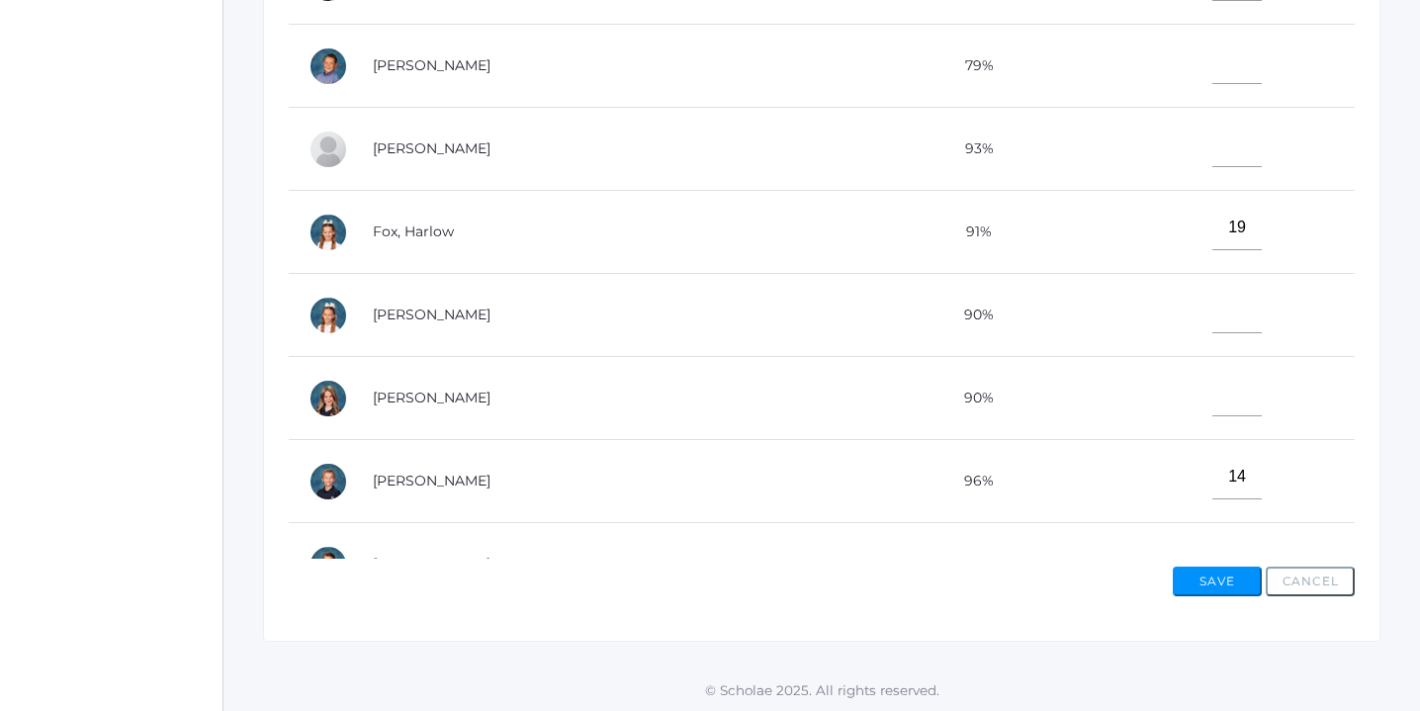
type input"] "15"
click at [1213, 399] on input"] "text" at bounding box center [1237, 394] width 49 height 45
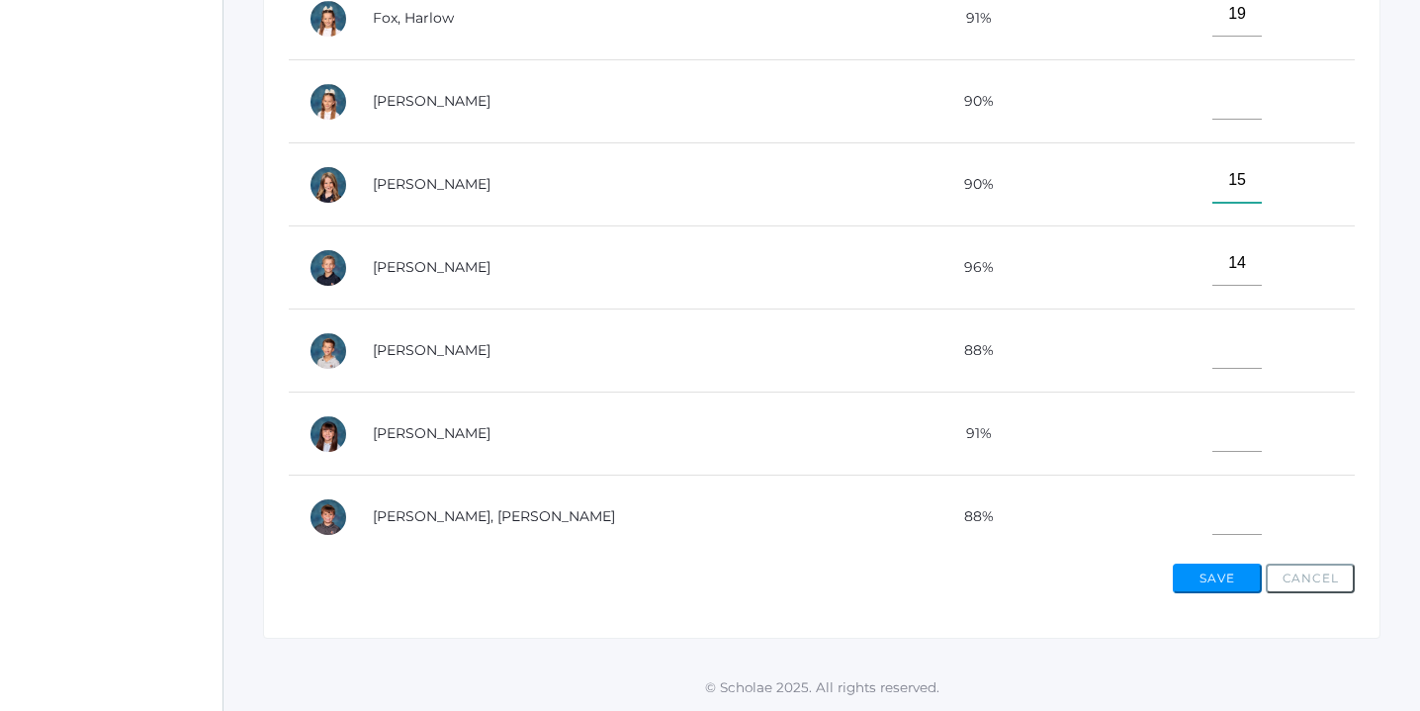
scroll to position [228, 0]
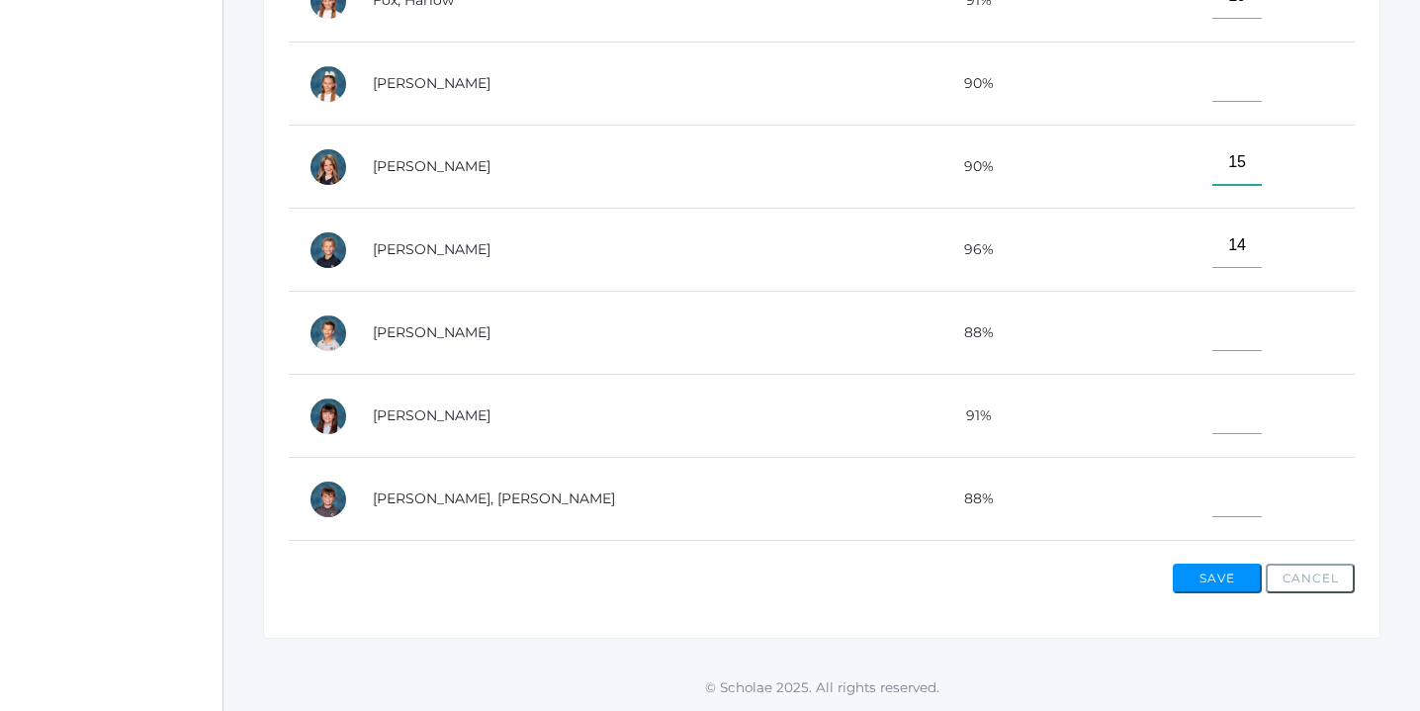
type input"] "15"
click at [1213, 322] on input"] "text" at bounding box center [1237, 329] width 49 height 45
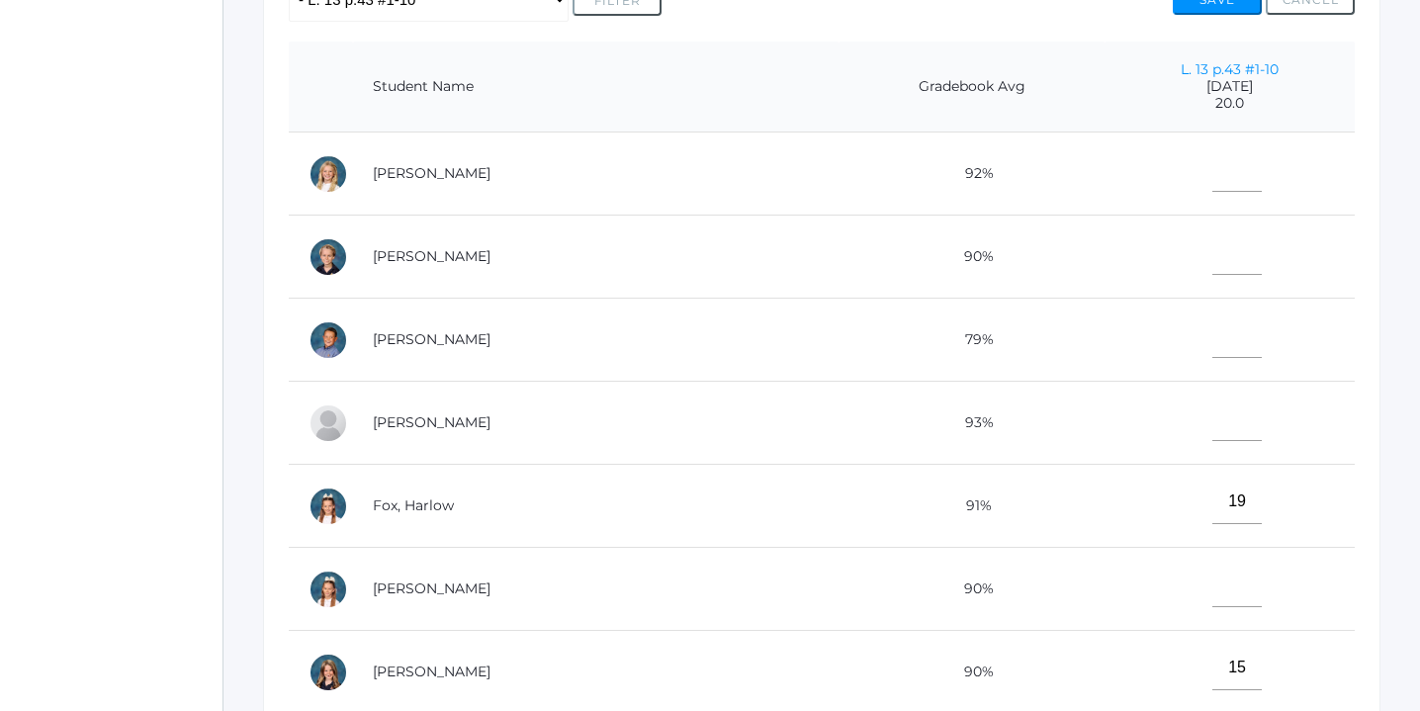
scroll to position [465, 0]
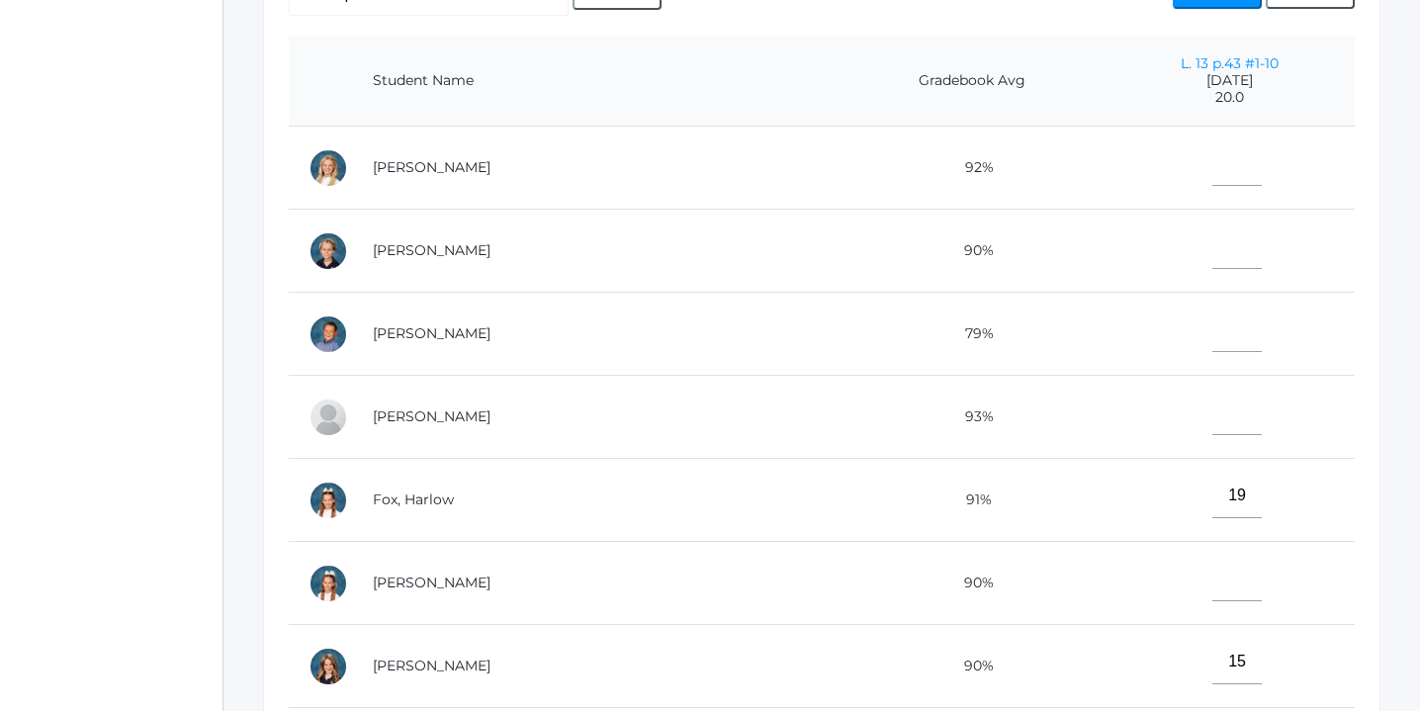
type input"] "13"
click at [1213, 247] on input"] "text" at bounding box center [1237, 247] width 49 height 45
type input"] "15"
click at [1213, 332] on input"] "text" at bounding box center [1237, 330] width 49 height 45
type input"] "16"
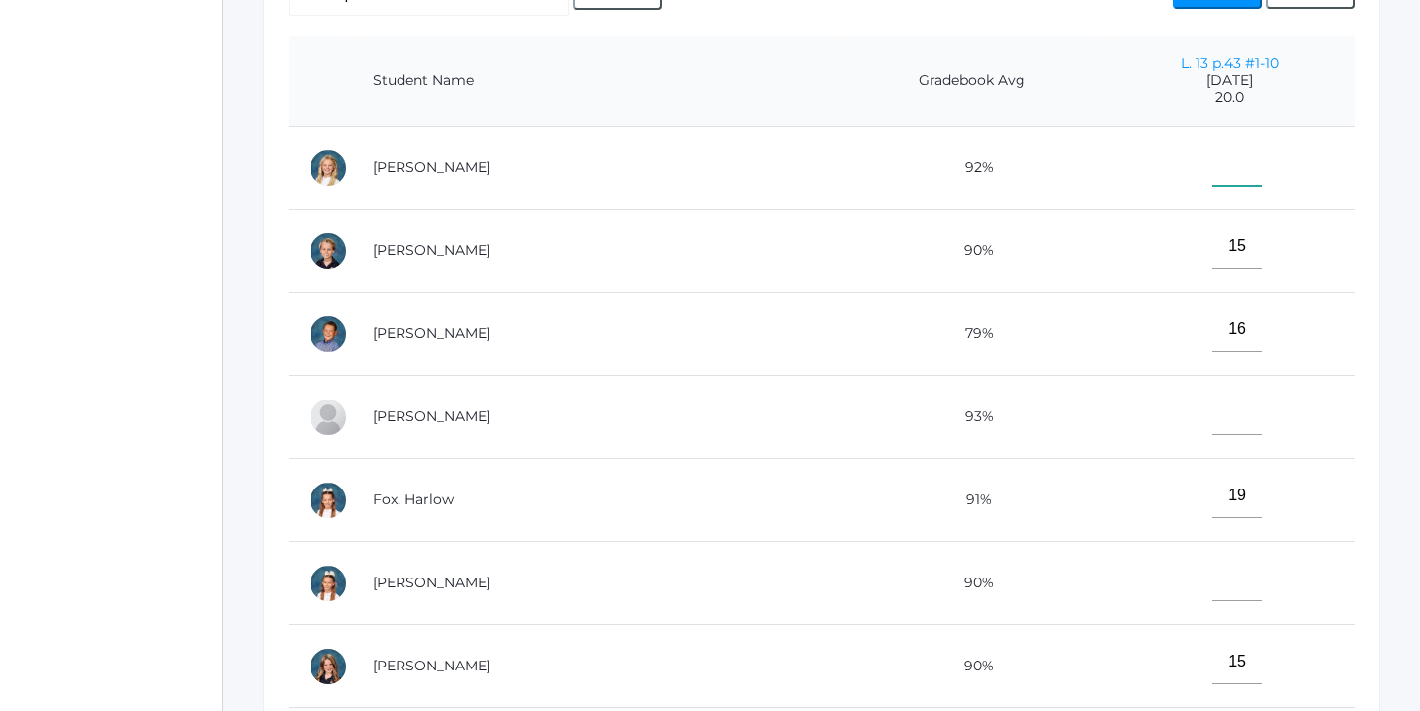
click at [1213, 155] on input"] "text" at bounding box center [1237, 163] width 49 height 45
type input"] "16"
click at [1213, 575] on input"] "text" at bounding box center [1237, 579] width 49 height 45
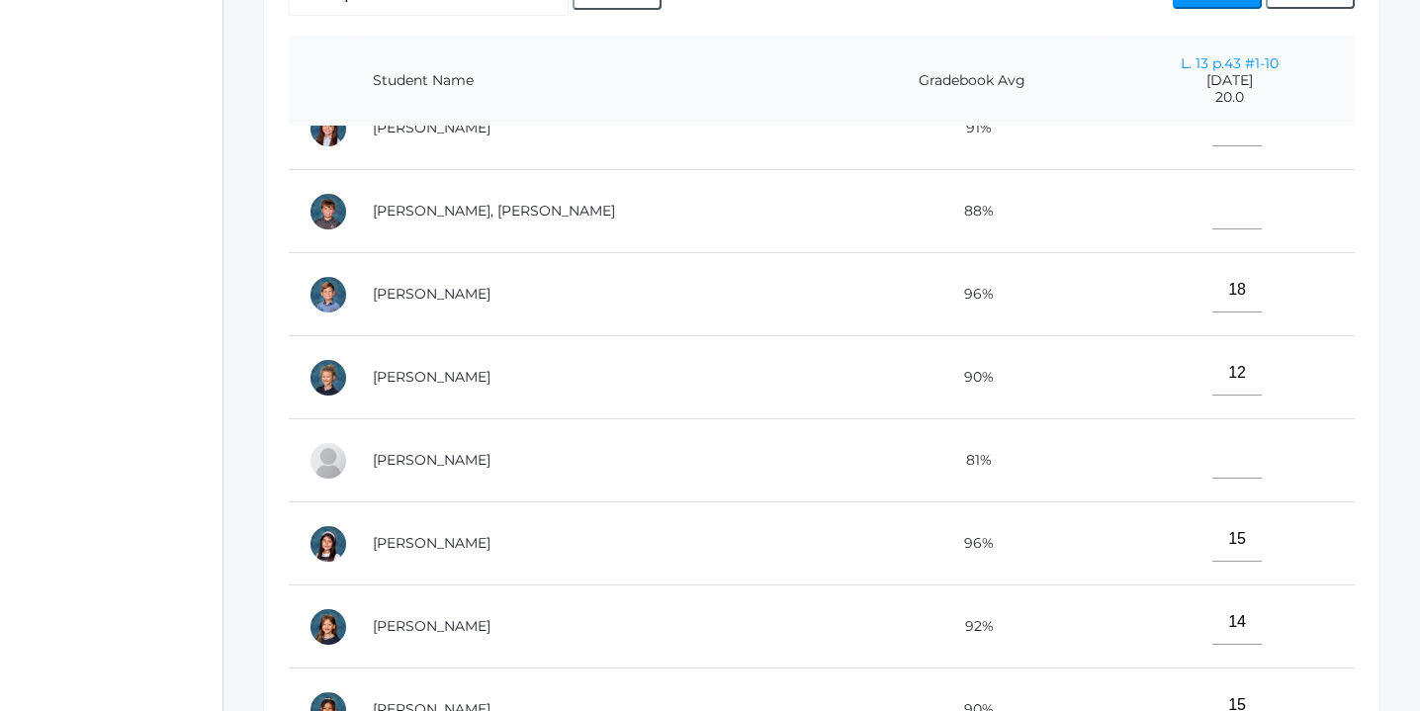
scroll to position [788, 0]
type input"] "7"
click at [1213, 441] on input"] "text" at bounding box center [1237, 455] width 49 height 45
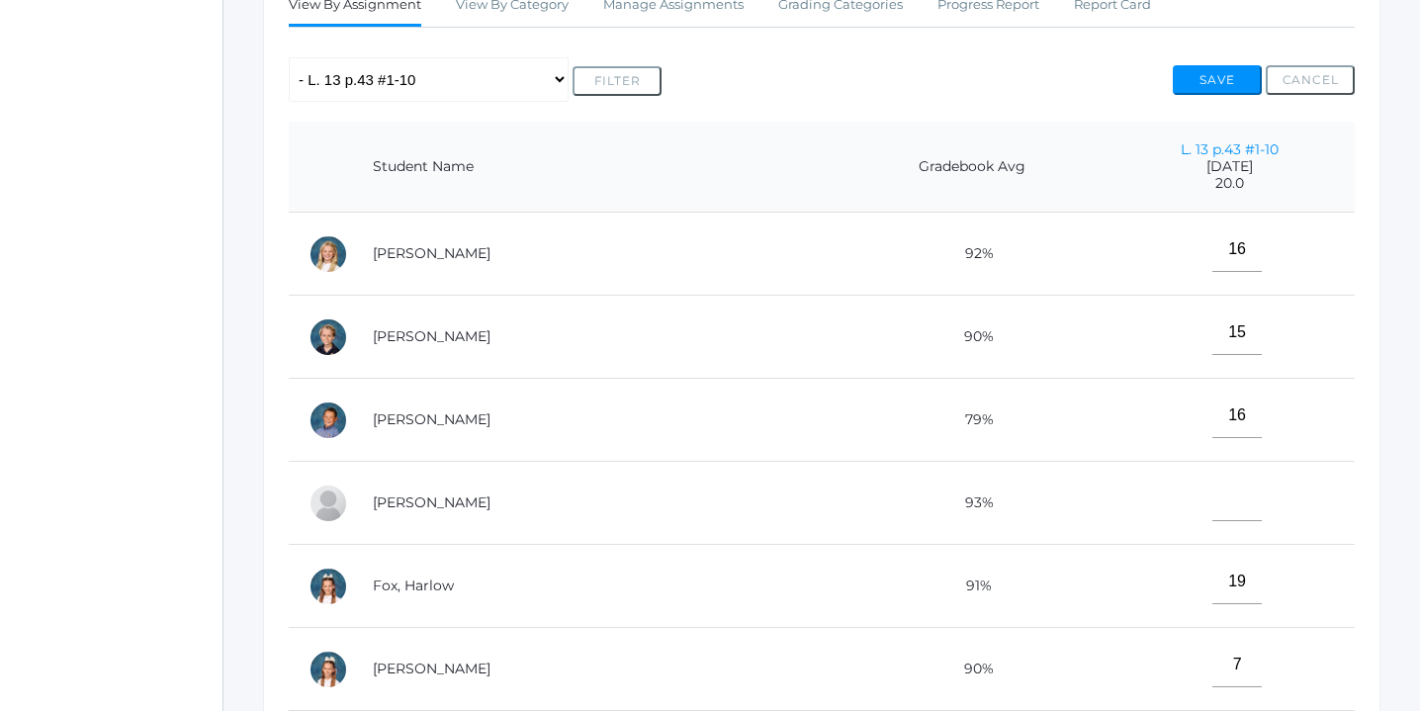
scroll to position [376, 0]
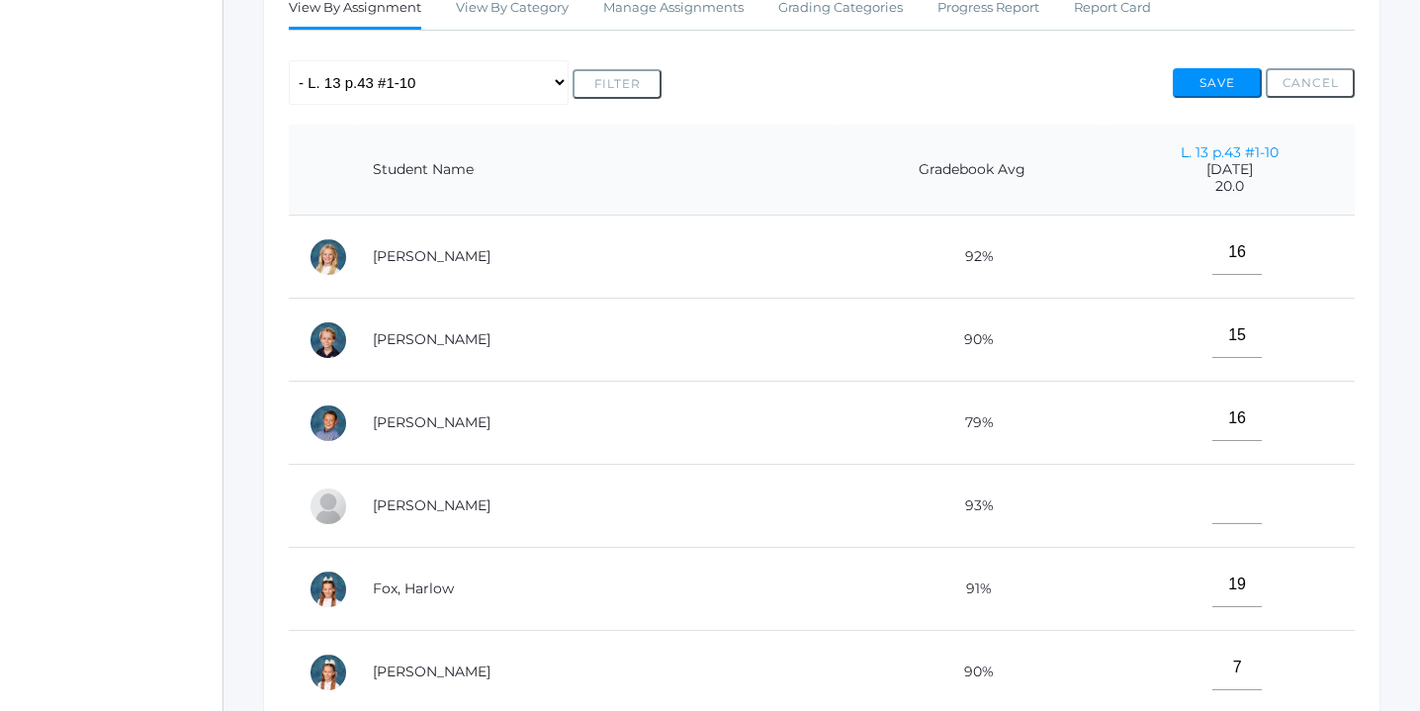
type input"] "11"
click at [1212, 79] on button "Save" at bounding box center [1217, 83] width 89 height 30
